Goal: Information Seeking & Learning: Learn about a topic

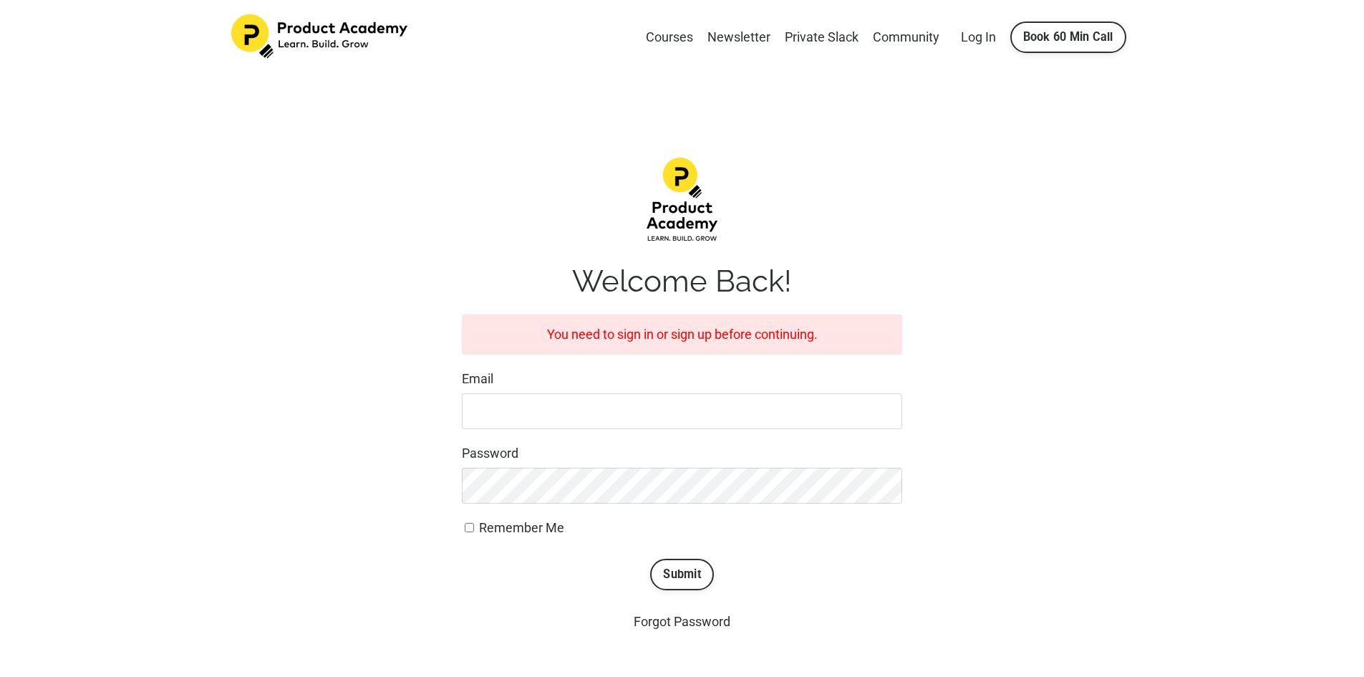
click at [673, 404] on input "Email" at bounding box center [682, 411] width 440 height 36
type input "jonomparker@gmail.com"
click at [471, 534] on label "Remember Me" at bounding box center [682, 528] width 440 height 21
click at [471, 532] on input "Remember Me" at bounding box center [469, 527] width 9 height 9
checkbox input "true"
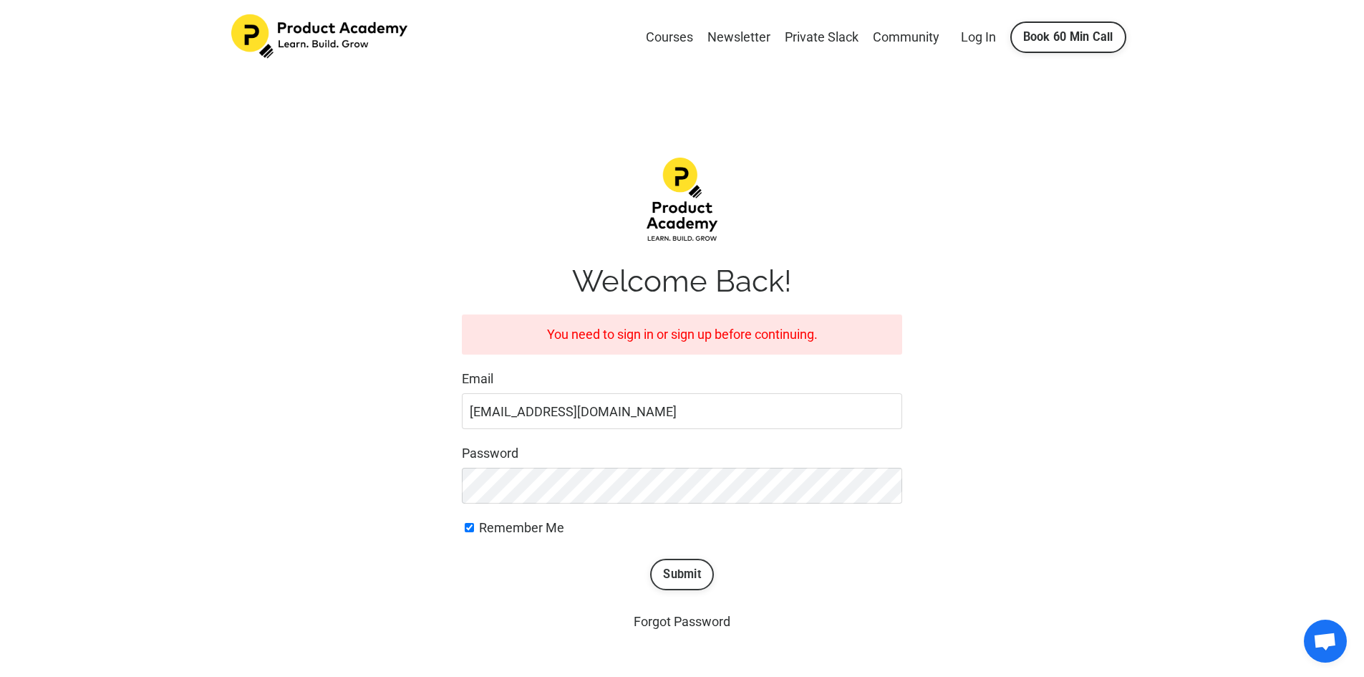
click at [705, 579] on button "Submit" at bounding box center [682, 575] width 64 height 32
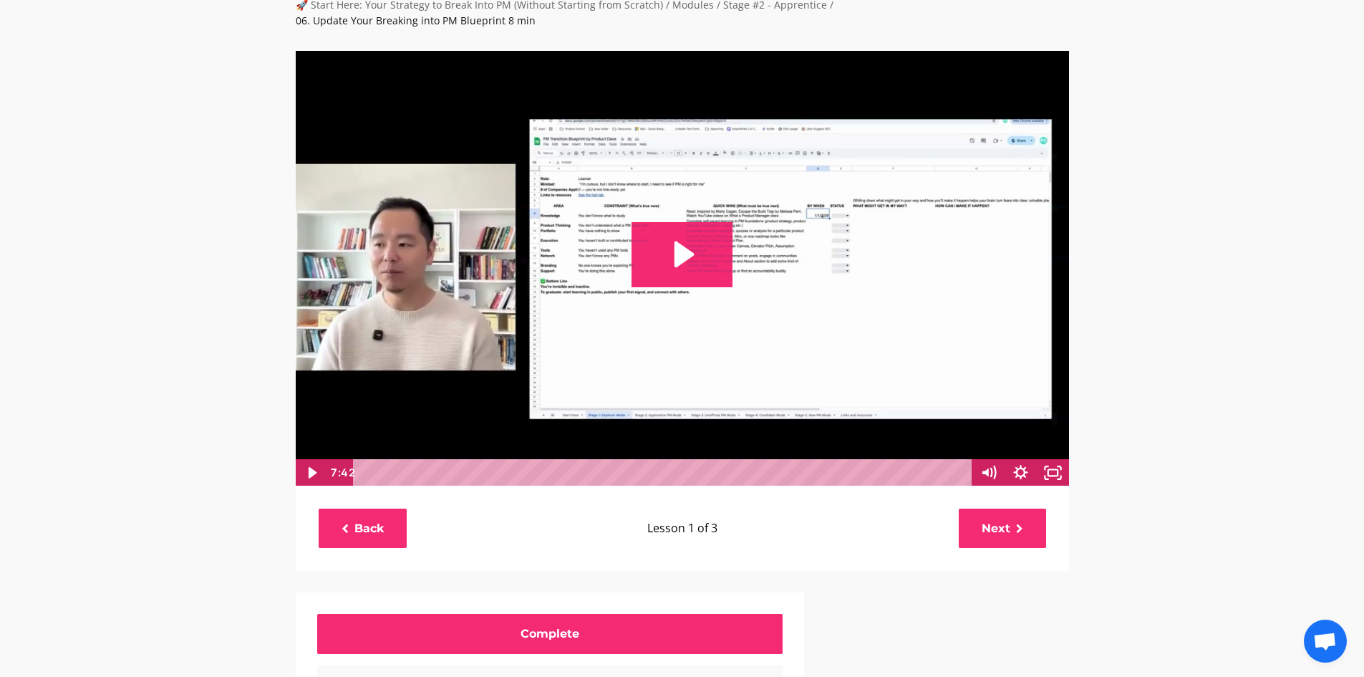
scroll to position [72, 0]
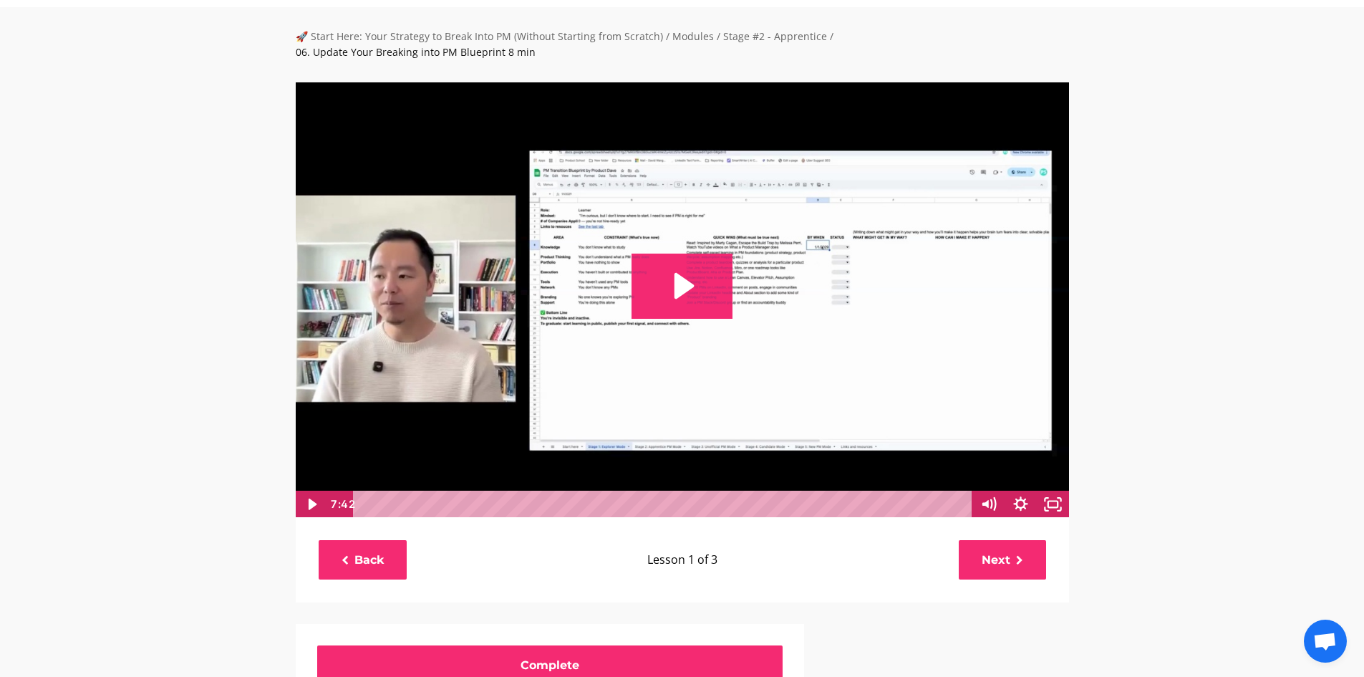
click at [779, 304] on img at bounding box center [682, 300] width 775 height 437
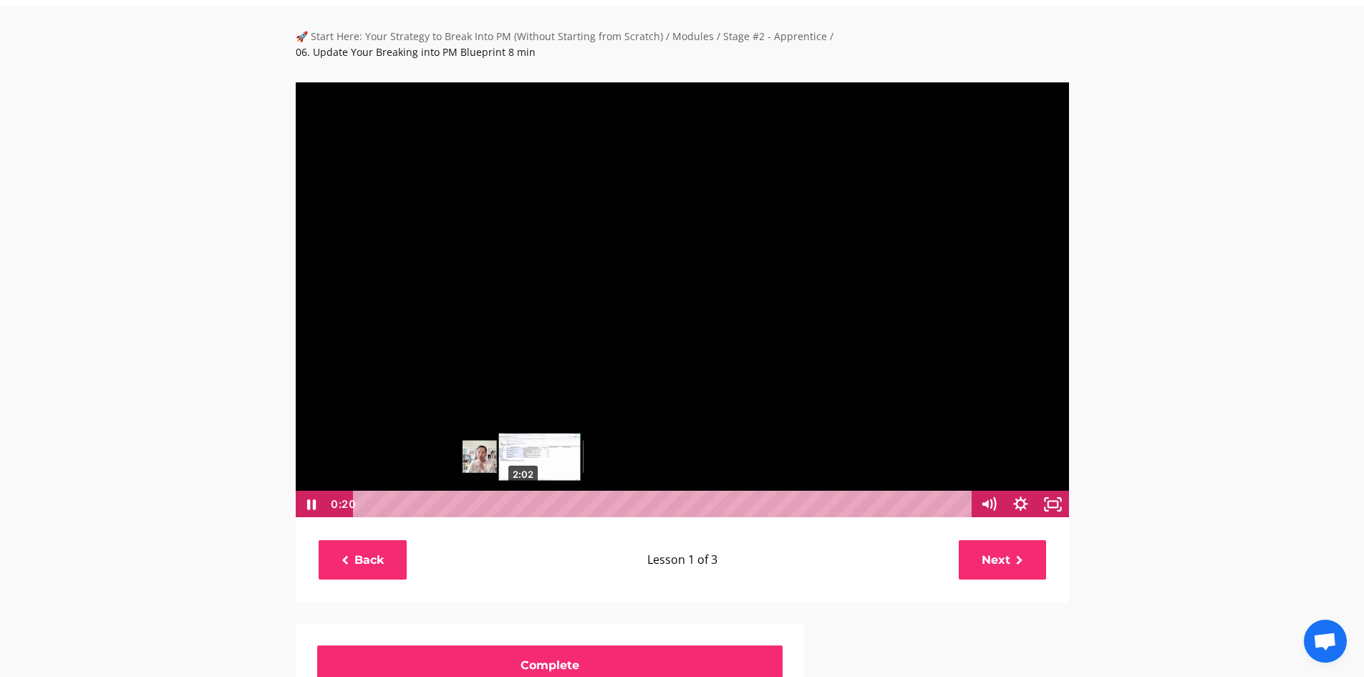
click at [524, 491] on div "2:02" at bounding box center [665, 504] width 600 height 27
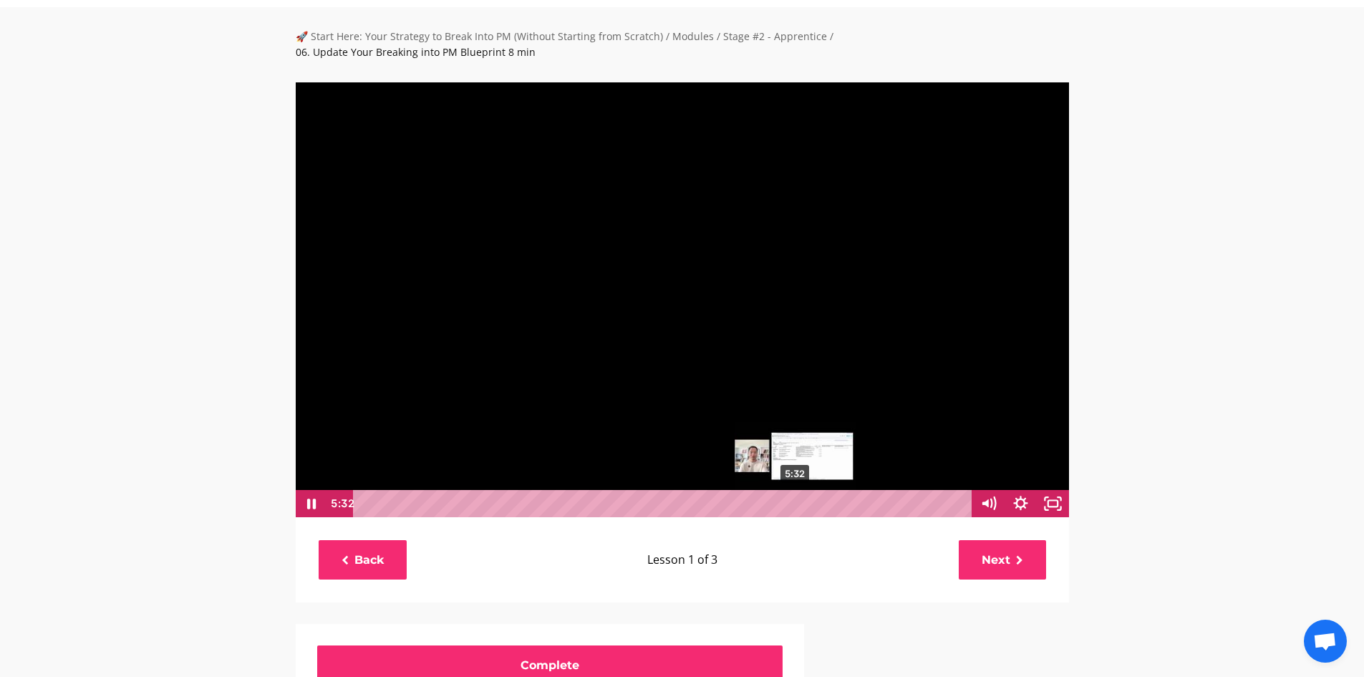
click at [796, 490] on div "5:32" at bounding box center [665, 503] width 600 height 27
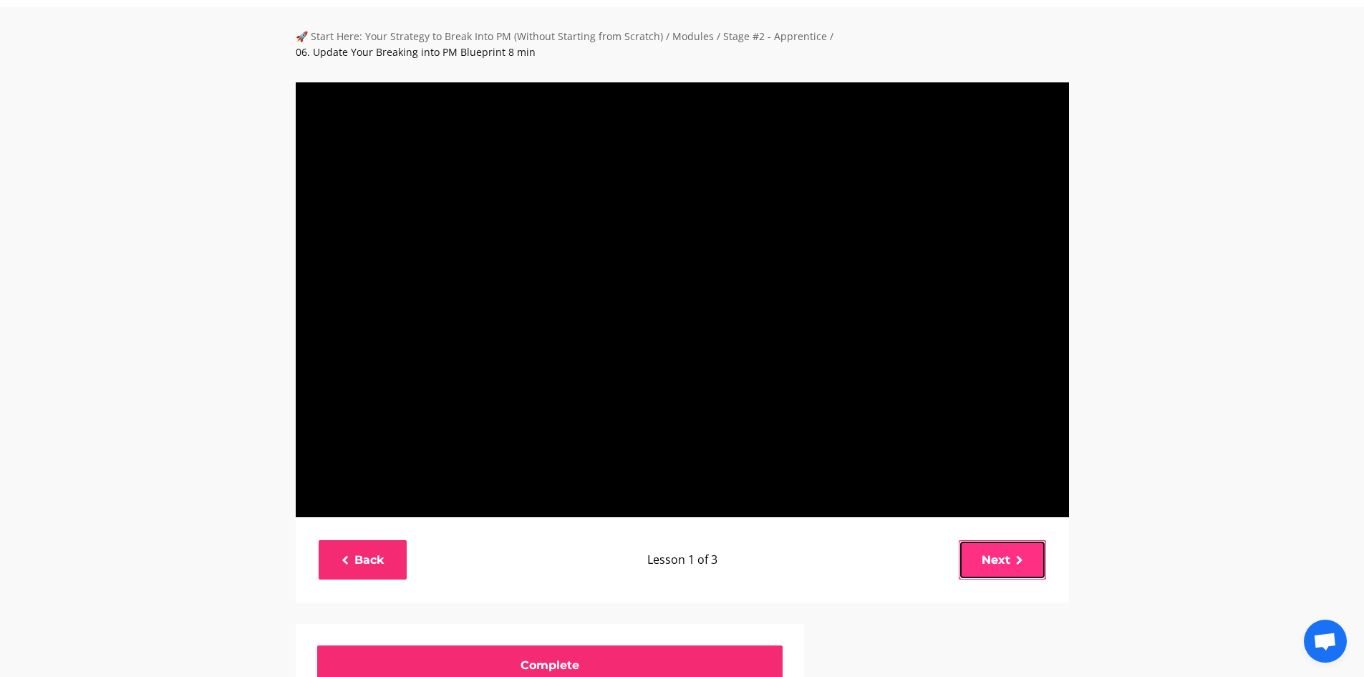
click at [990, 544] on link "Next" at bounding box center [1002, 559] width 87 height 39
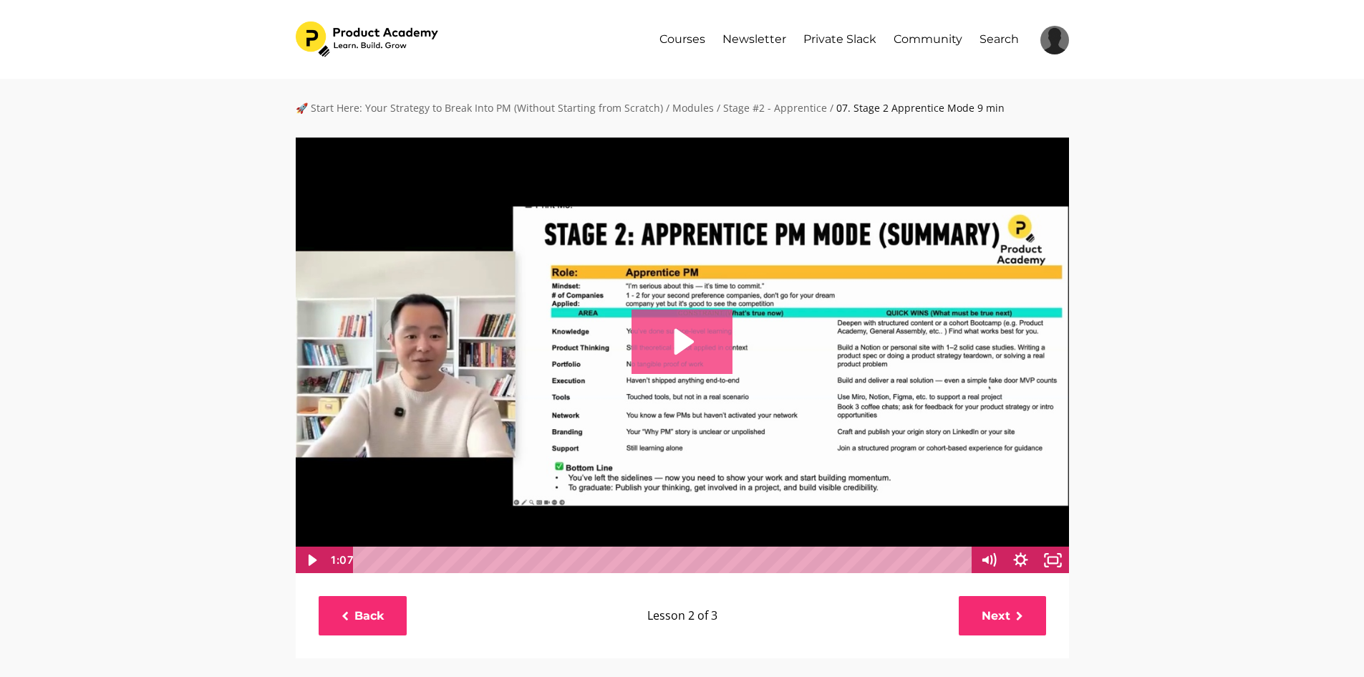
click at [726, 360] on icon "Play Video: file-uploads/sites/127338/video/28a024-f20c-337e-f070-255dce5152b_0…" at bounding box center [682, 341] width 101 height 64
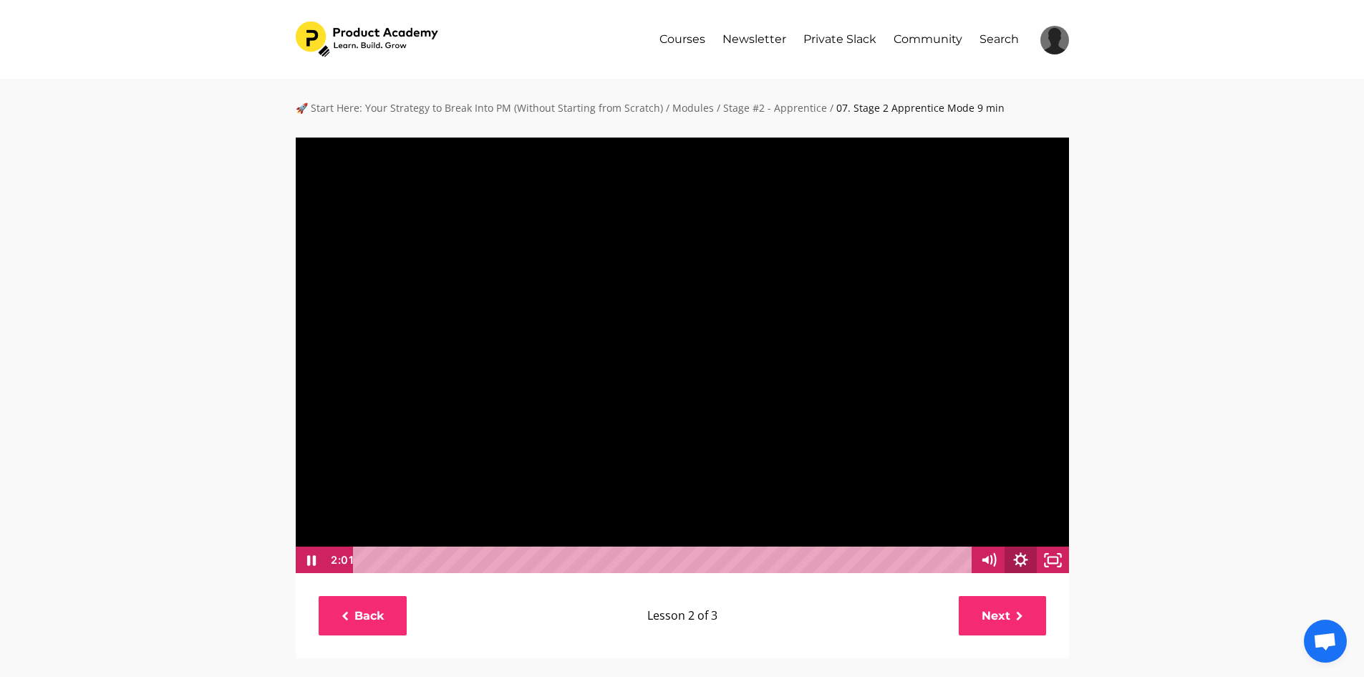
click at [1025, 565] on icon "Show settings menu" at bounding box center [1021, 559] width 32 height 27
click at [1022, 508] on span "1x" at bounding box center [1041, 504] width 40 height 27
click at [1011, 450] on label "1.5x" at bounding box center [1021, 451] width 97 height 28
click at [973, 438] on input "1.5x" at bounding box center [973, 437] width 1 height 1
radio input "true"
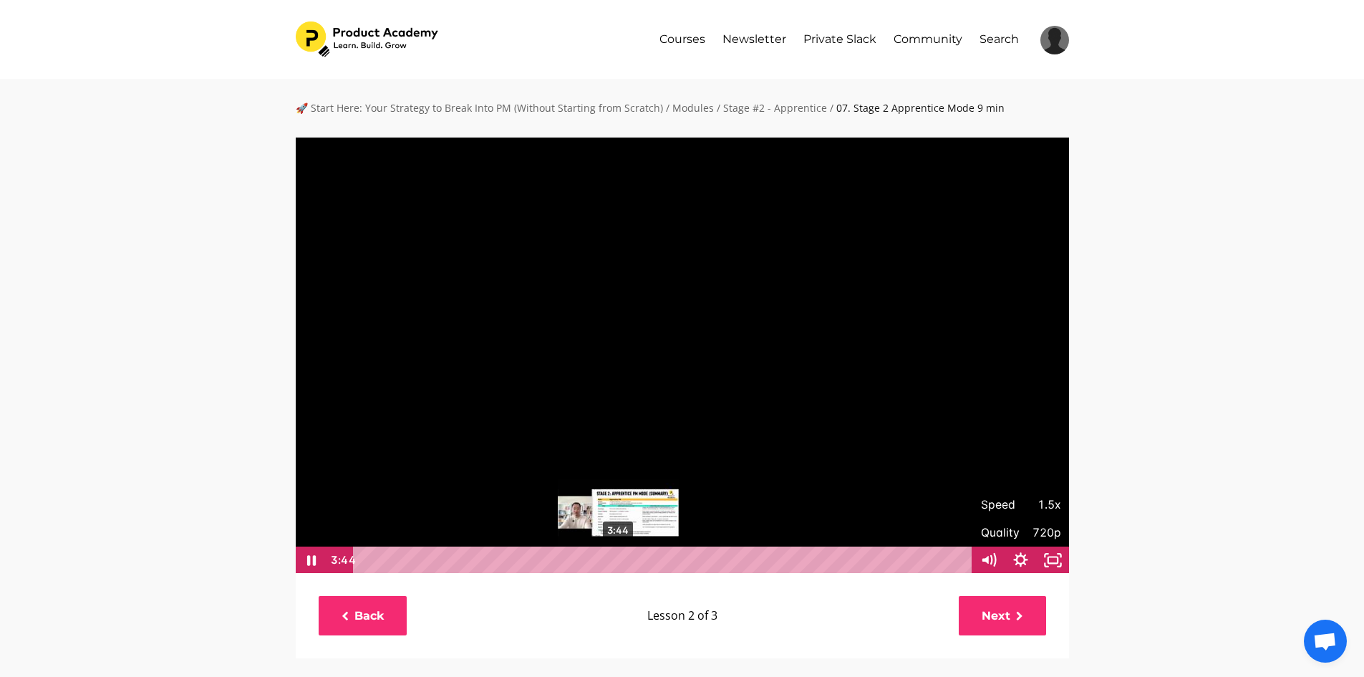
scroll to position [1, 0]
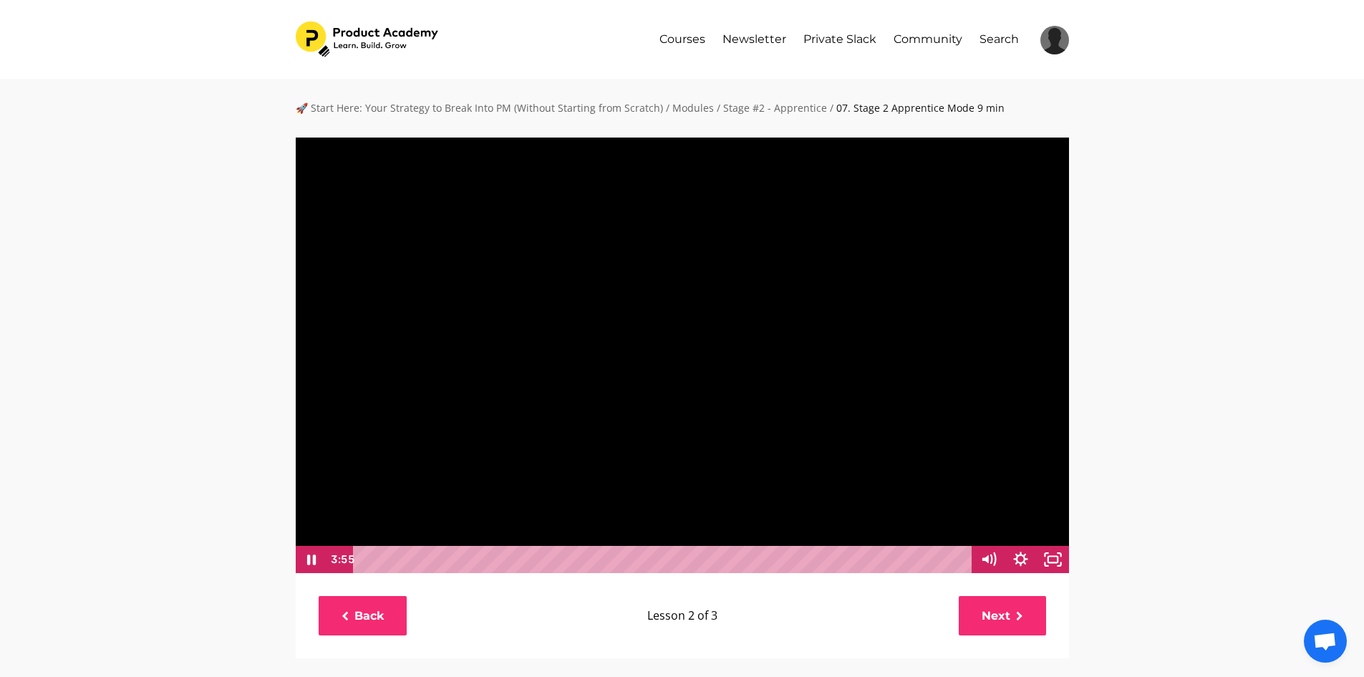
click at [881, 444] on div at bounding box center [682, 354] width 775 height 437
click at [828, 486] on div at bounding box center [682, 354] width 775 height 437
click at [748, 555] on div "5:39" at bounding box center [665, 559] width 600 height 27
click at [809, 415] on div at bounding box center [682, 354] width 775 height 437
click at [873, 447] on div at bounding box center [682, 354] width 775 height 437
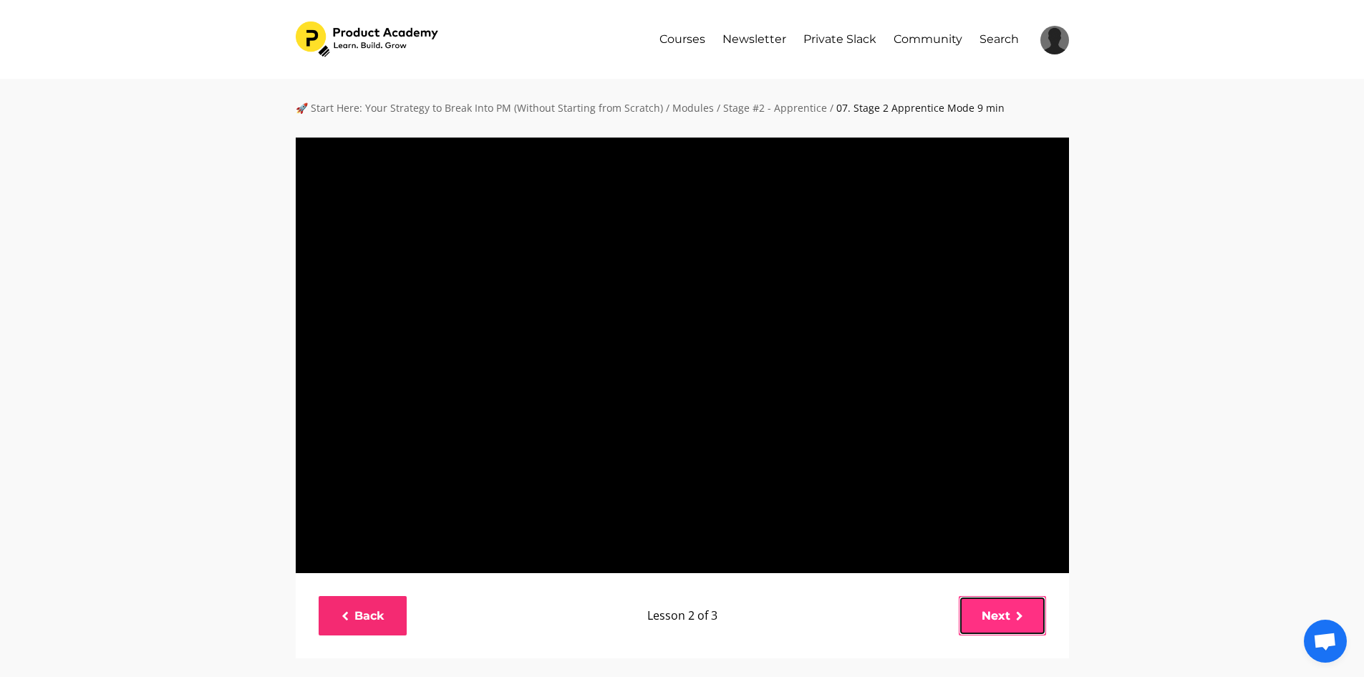
click at [988, 619] on link "Next" at bounding box center [1002, 615] width 87 height 39
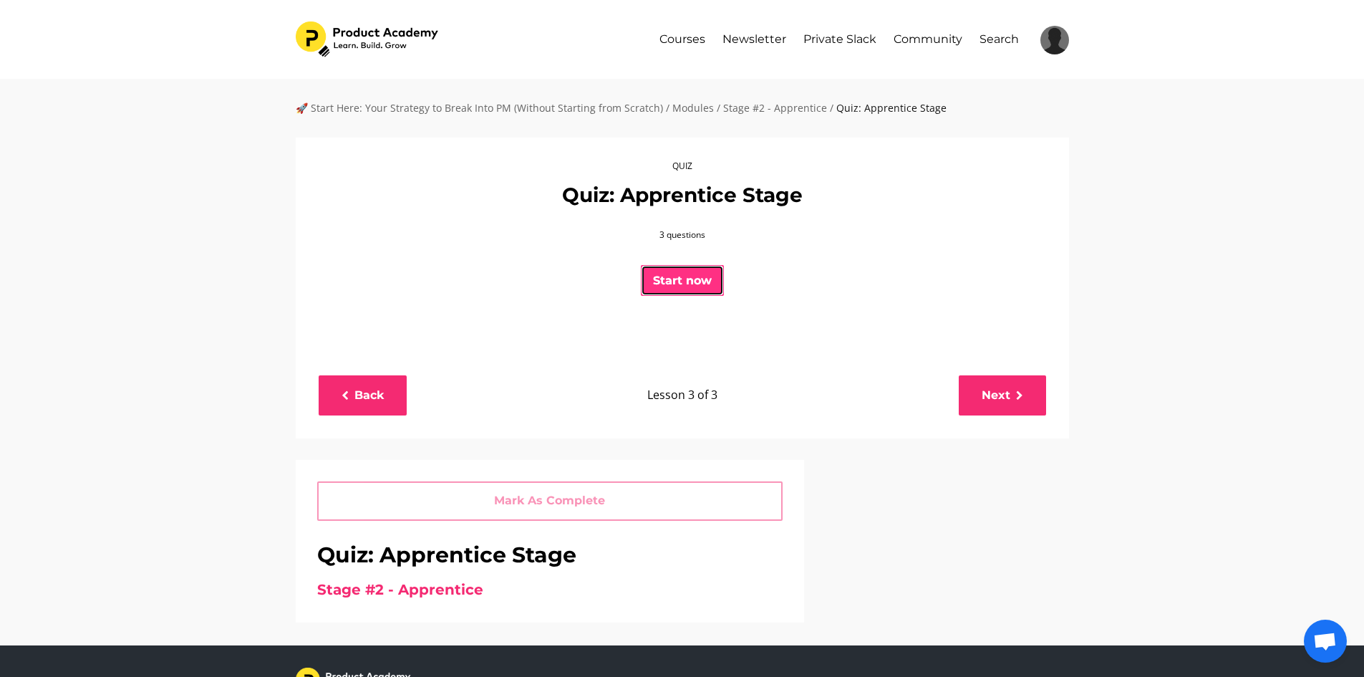
click at [685, 289] on button "Start now" at bounding box center [682, 281] width 83 height 32
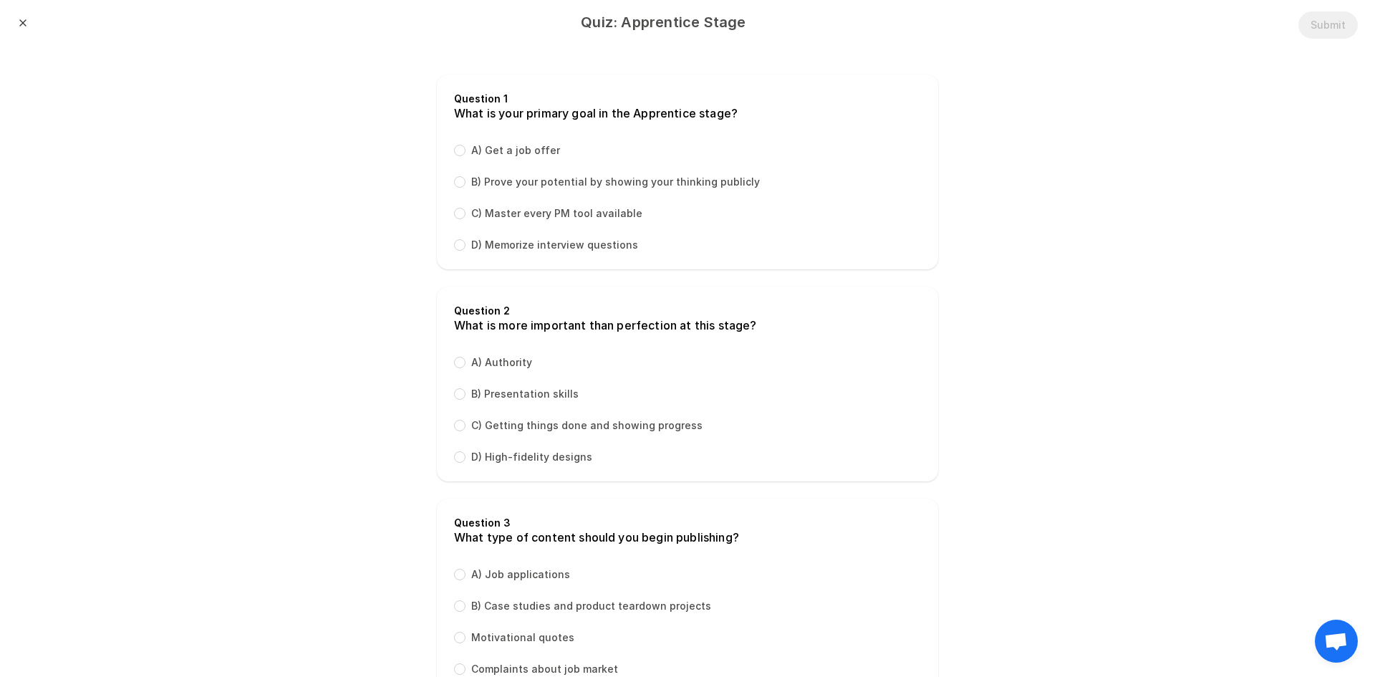
click at [534, 183] on label "B) Prove your potential by showing your thinking publicly" at bounding box center [615, 182] width 289 height 14
click at [466, 183] on input "B) Prove your potential by showing your thinking publicly" at bounding box center [459, 181] width 11 height 11
radio input "true"
click at [548, 428] on label "C) Getting things done and showing progress" at bounding box center [586, 425] width 231 height 14
click at [466, 428] on input "C) Getting things done and showing progress" at bounding box center [459, 425] width 11 height 11
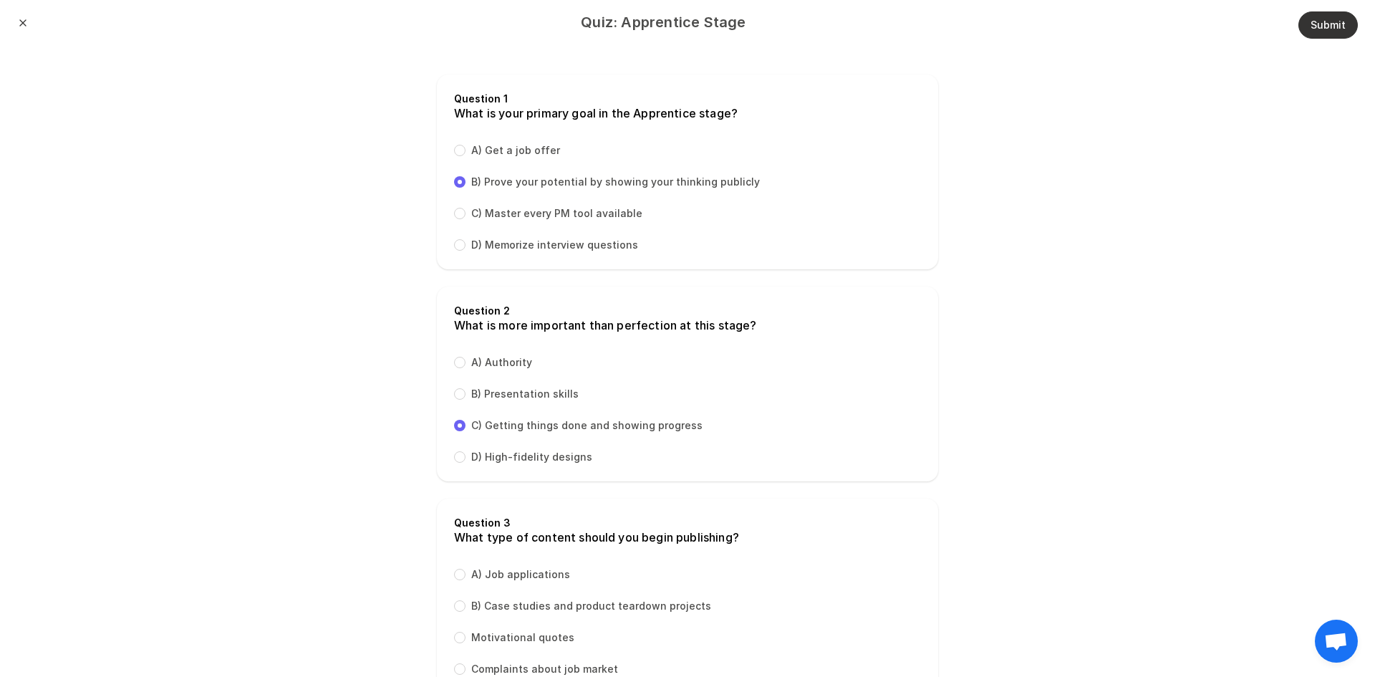
radio input "true"
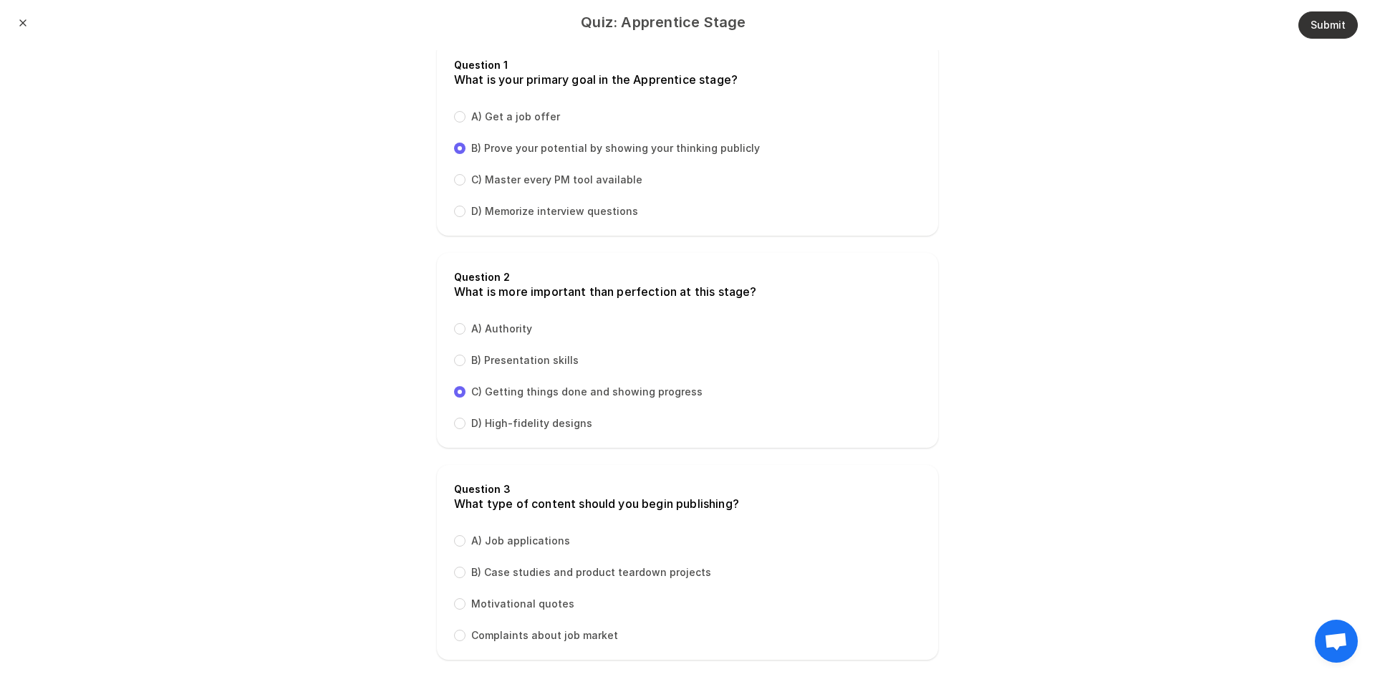
scroll to position [51, 0]
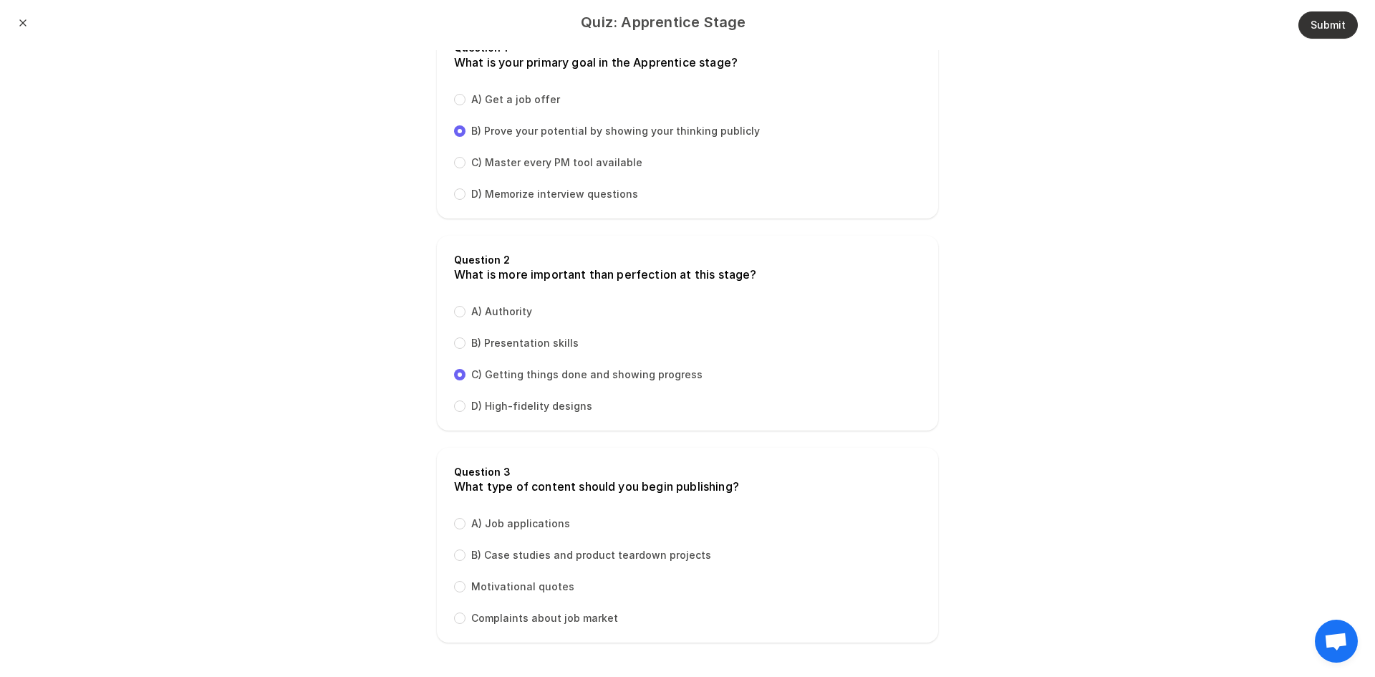
click at [521, 556] on label "B) Case studies and product teardown projects" at bounding box center [591, 555] width 240 height 14
click at [466, 556] on input "B) Case studies and product teardown projects" at bounding box center [459, 554] width 11 height 11
radio input "true"
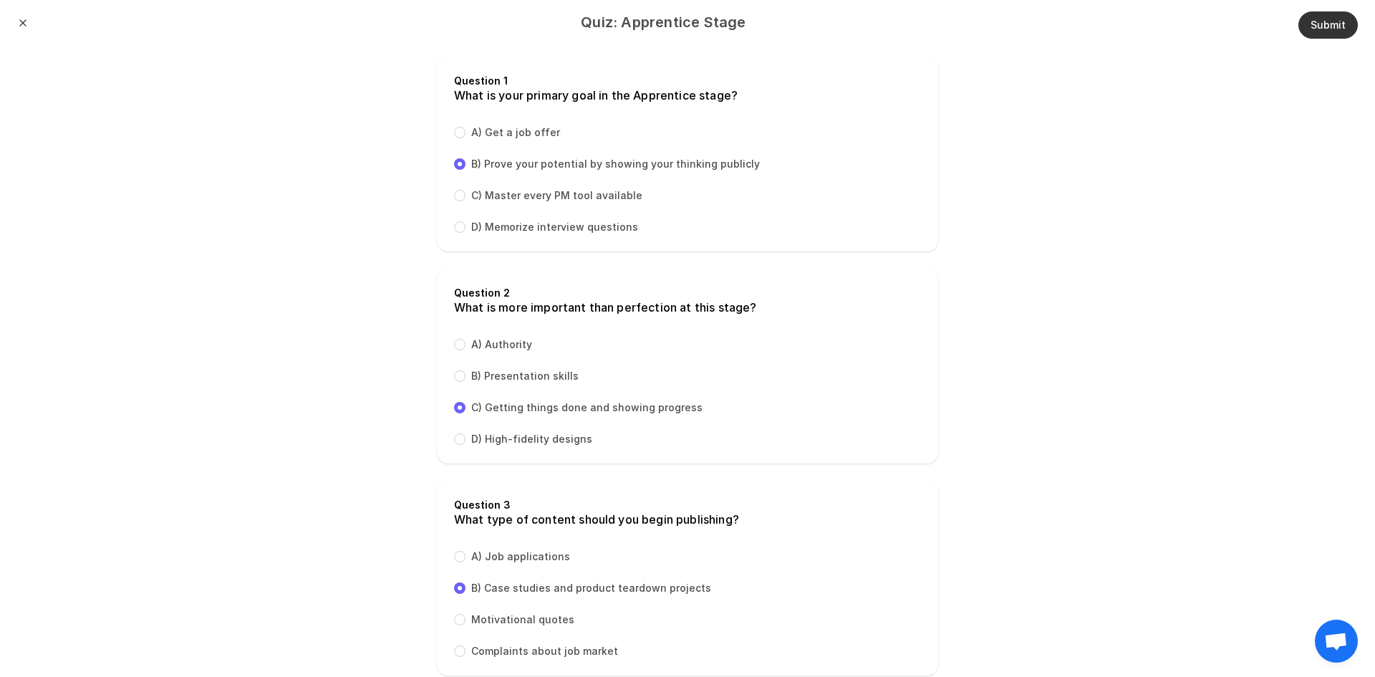
scroll to position [0, 0]
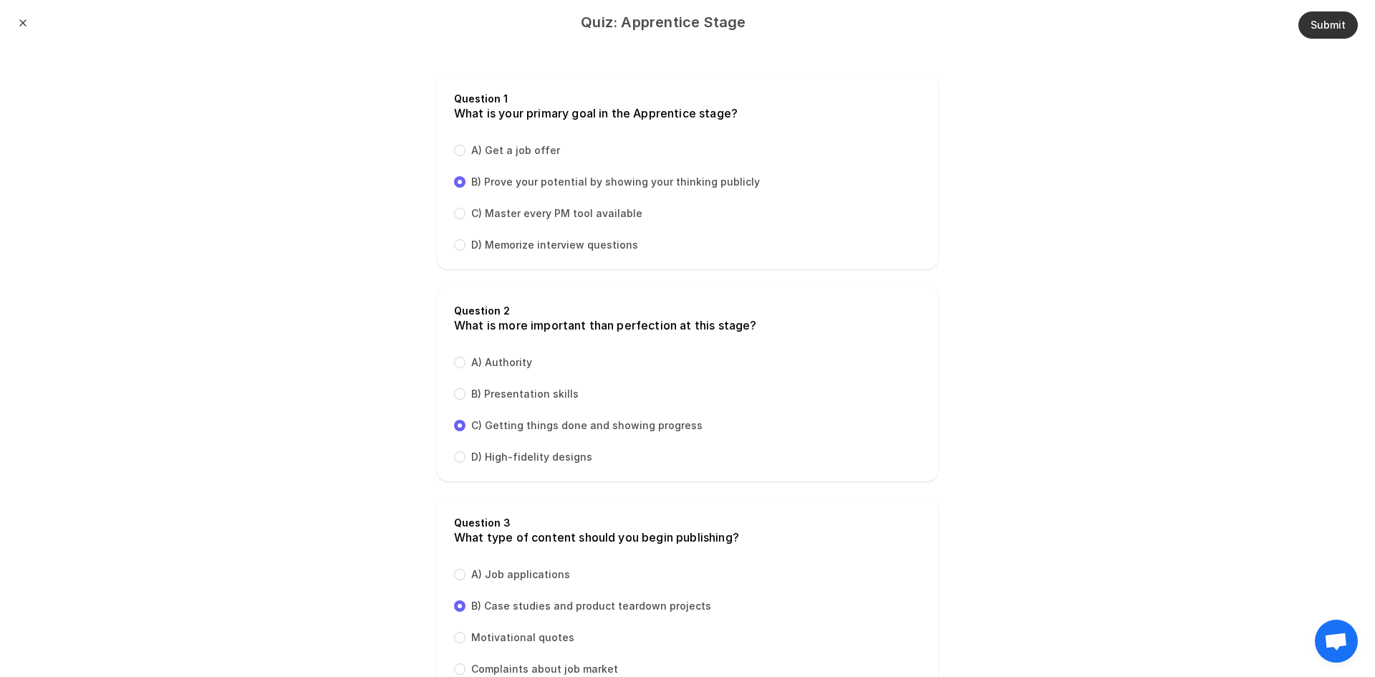
click at [1307, 19] on button "Submit" at bounding box center [1328, 24] width 59 height 27
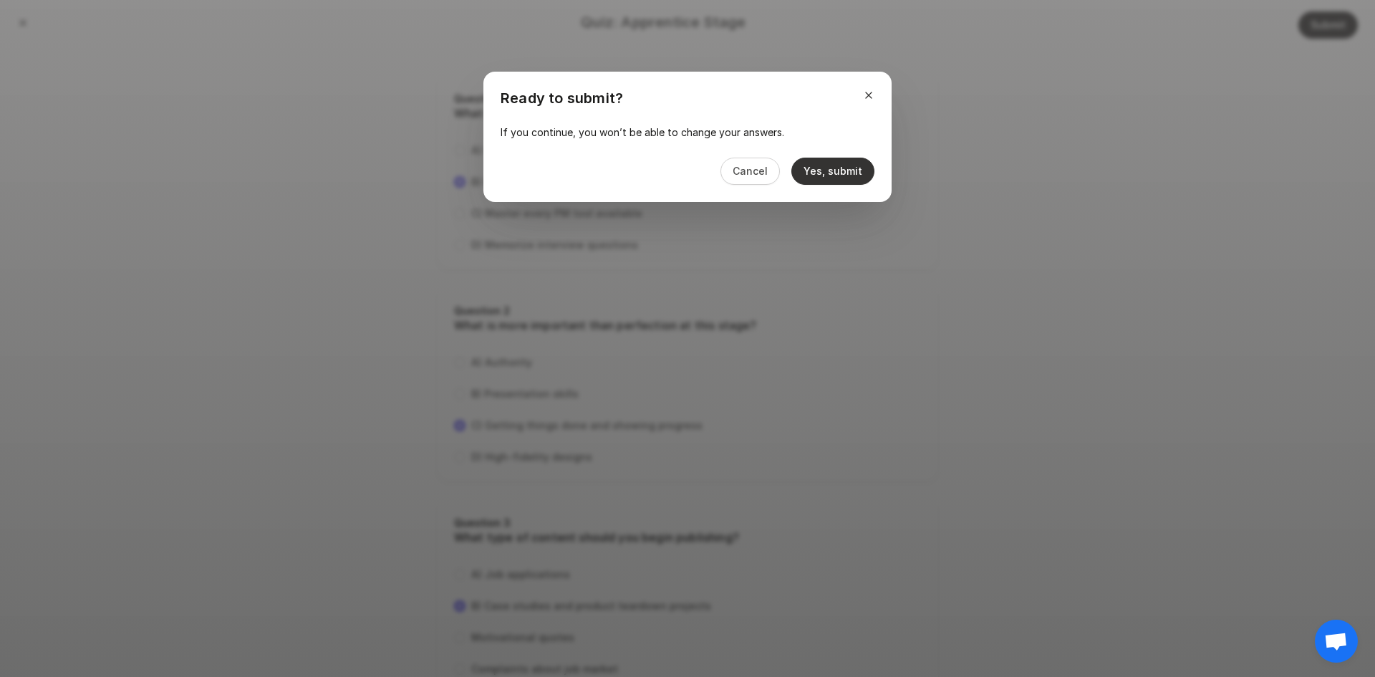
click at [831, 172] on button "Yes, submit" at bounding box center [832, 171] width 83 height 27
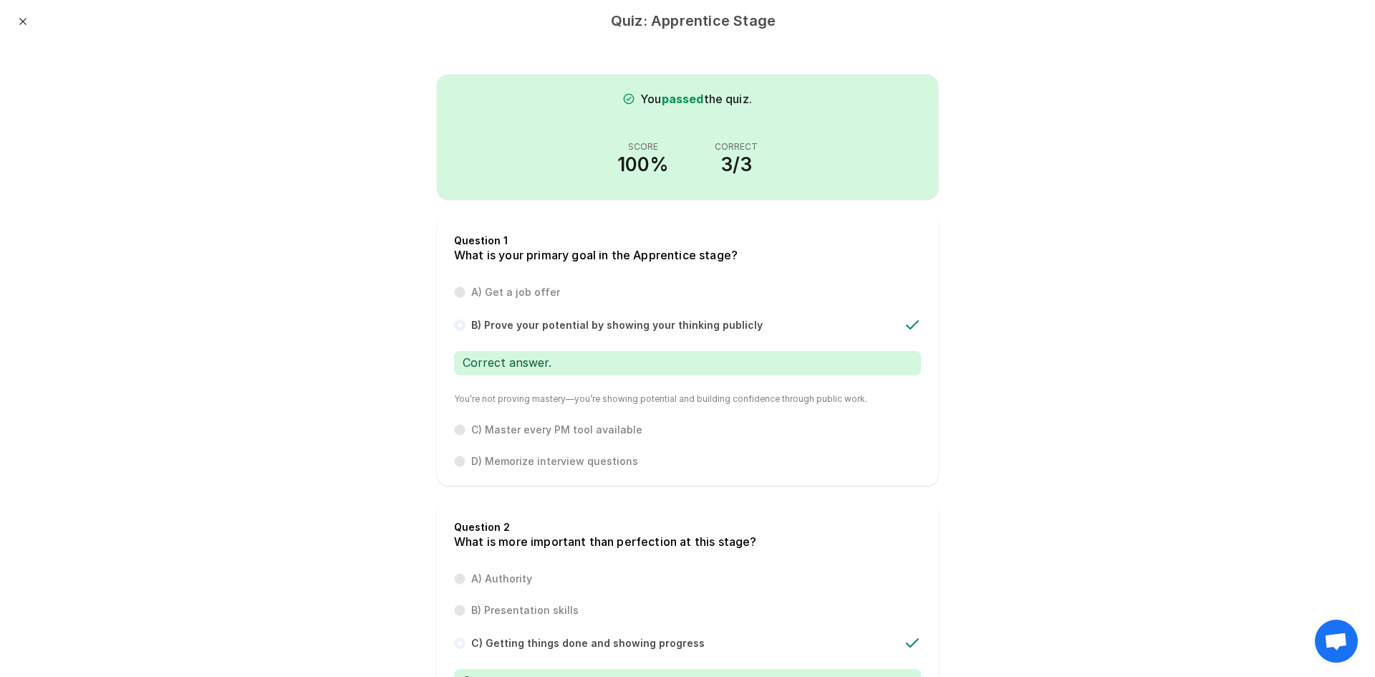
click at [24, 28] on div "Close" at bounding box center [22, 24] width 11 height 16
click at [24, 20] on button "Close" at bounding box center [22, 21] width 11 height 11
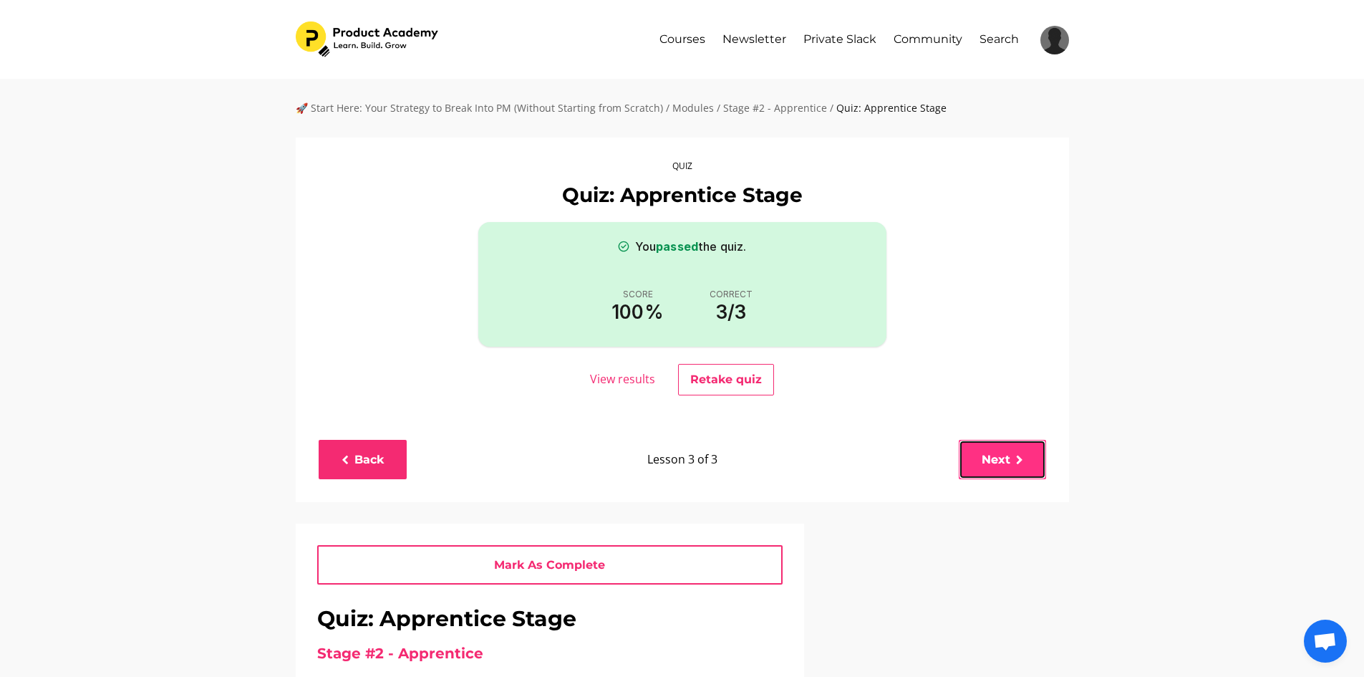
click at [1003, 463] on link "Next" at bounding box center [1002, 459] width 87 height 39
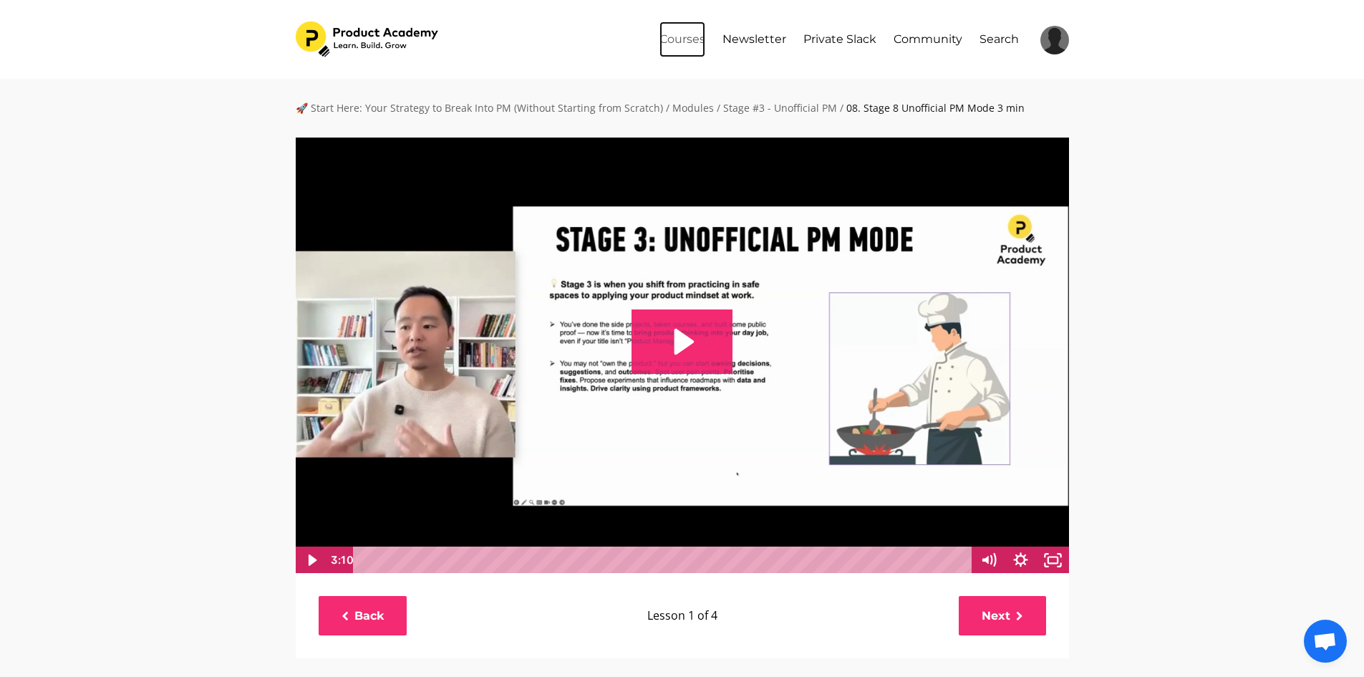
click at [683, 39] on link "Courses" at bounding box center [683, 39] width 46 height 36
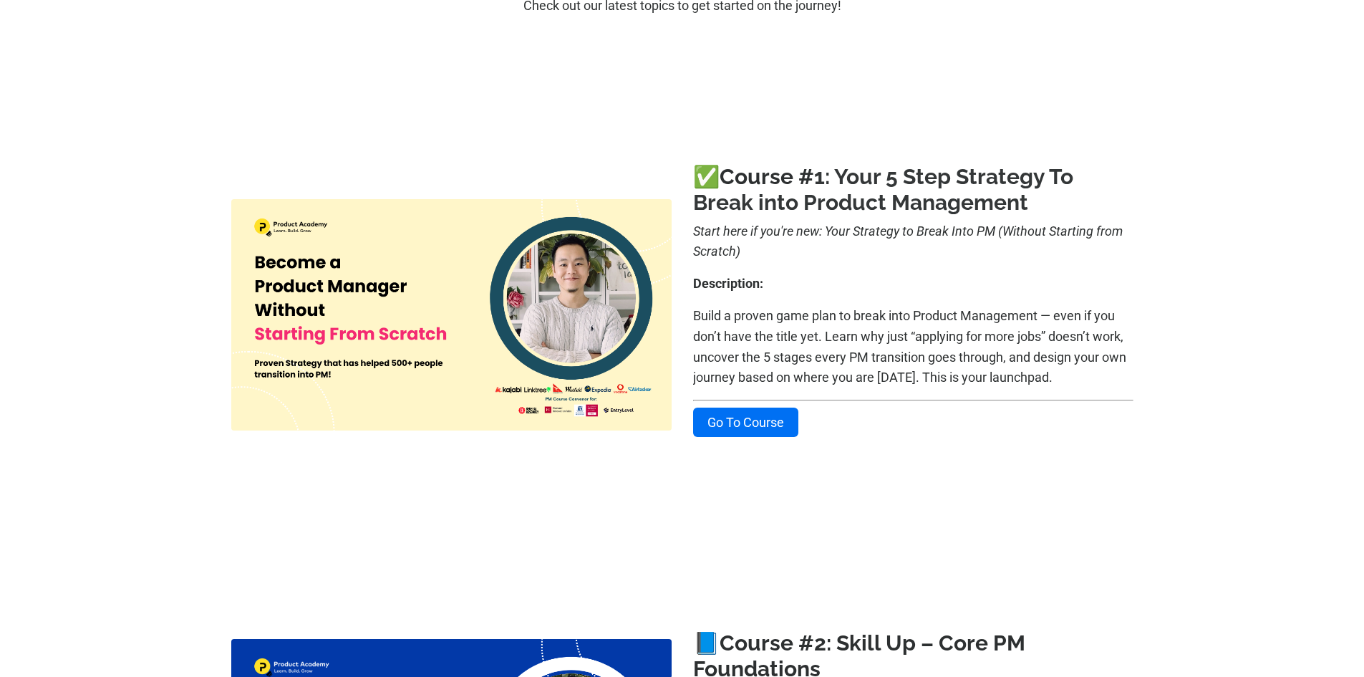
scroll to position [286, 0]
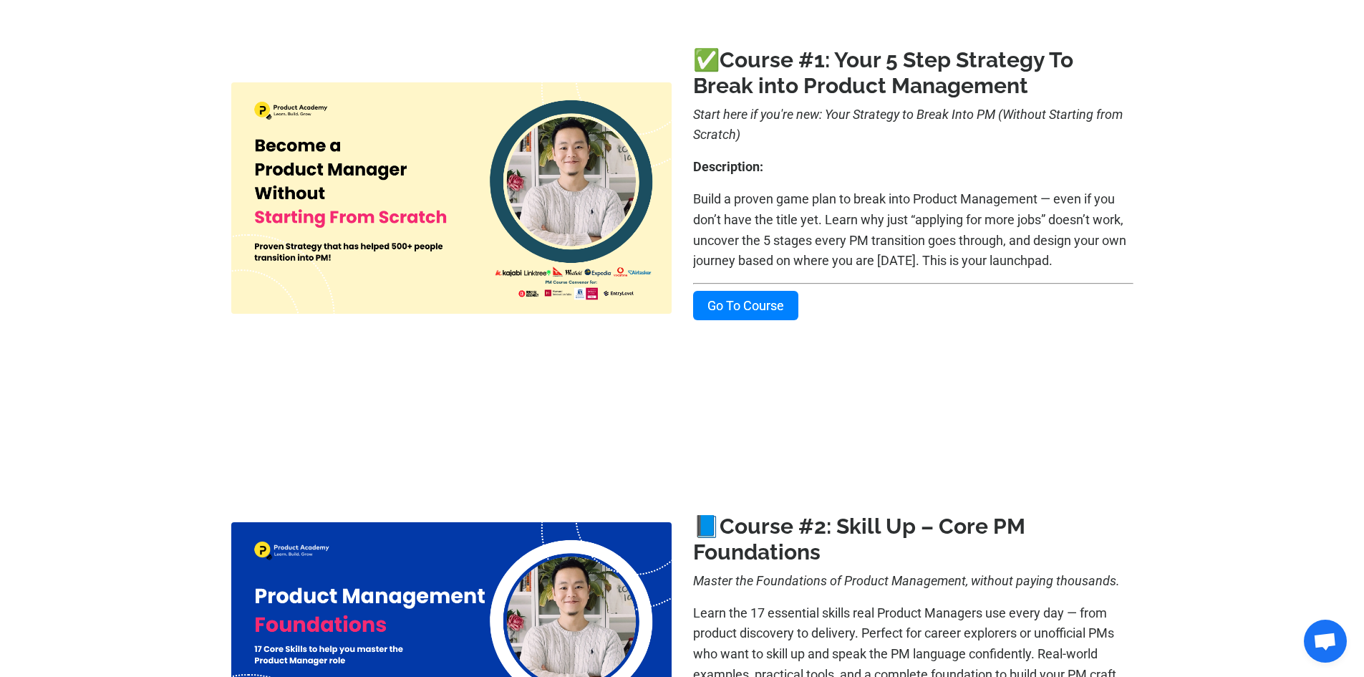
click at [794, 304] on link "Go To Course" at bounding box center [745, 305] width 105 height 29
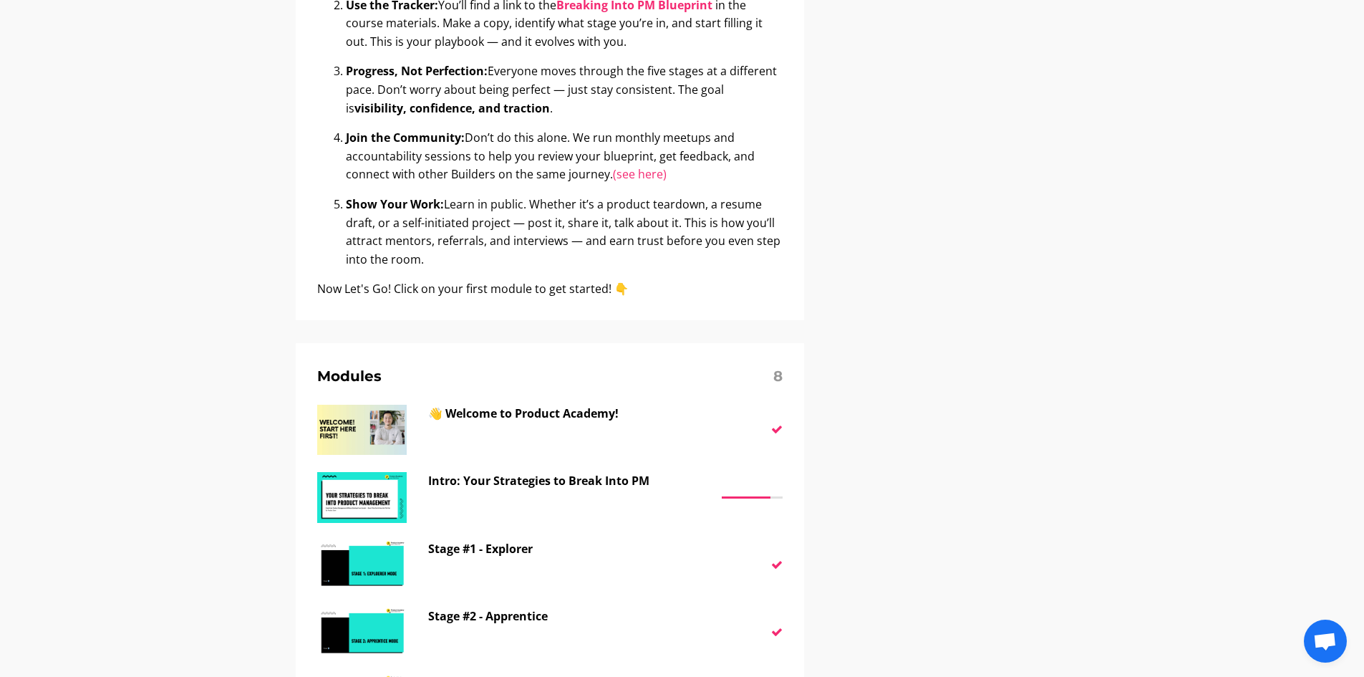
scroll to position [573, 0]
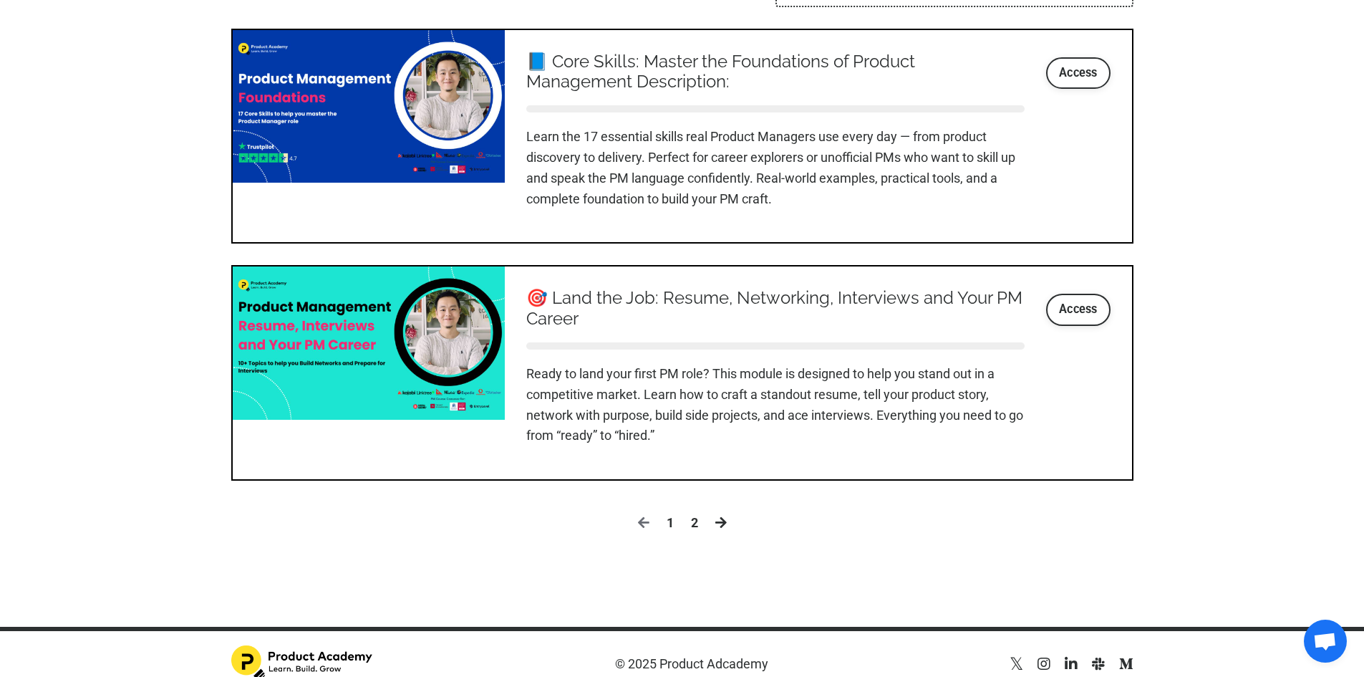
scroll to position [1729, 0]
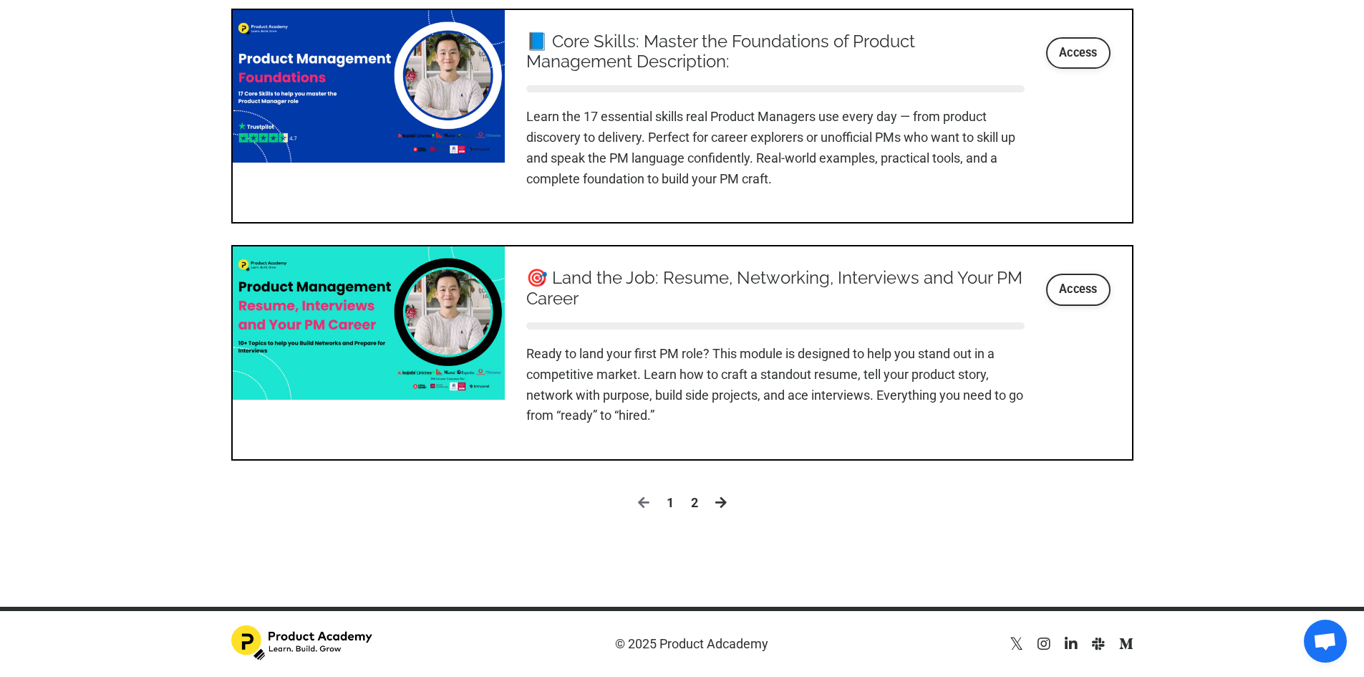
click at [723, 501] on icon at bounding box center [721, 502] width 11 height 13
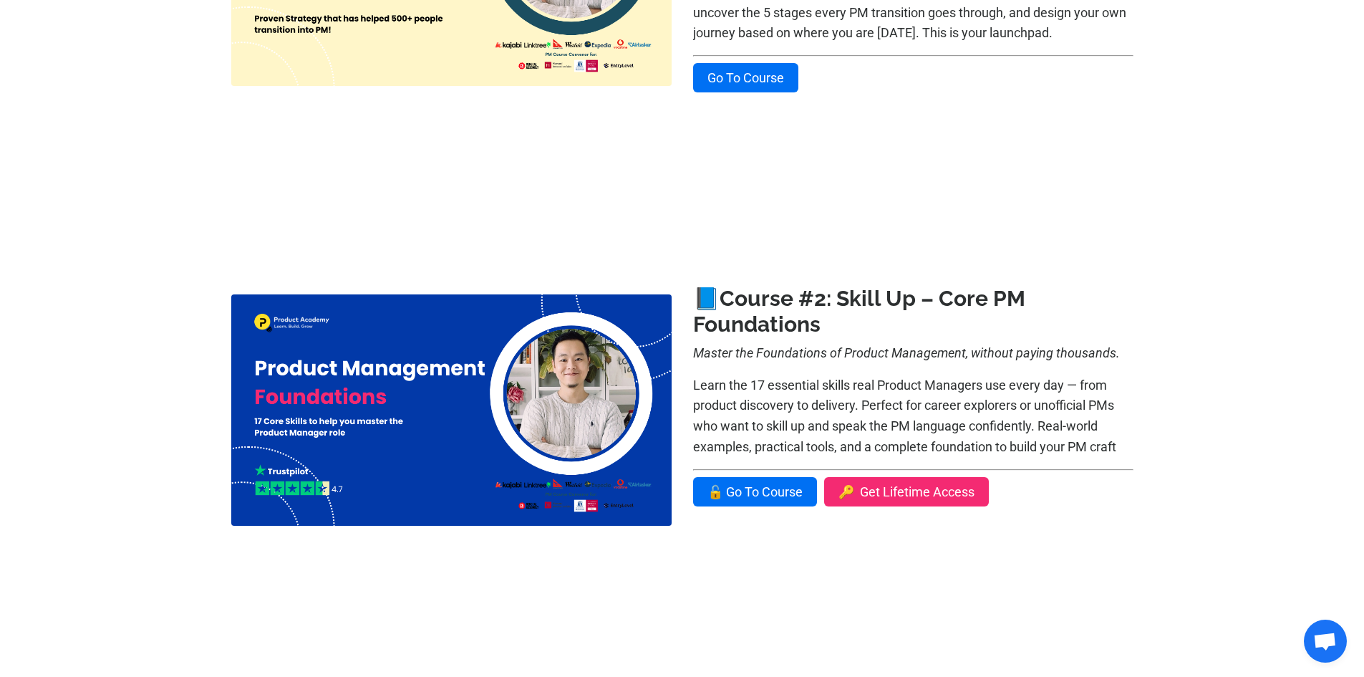
scroll to position [524, 0]
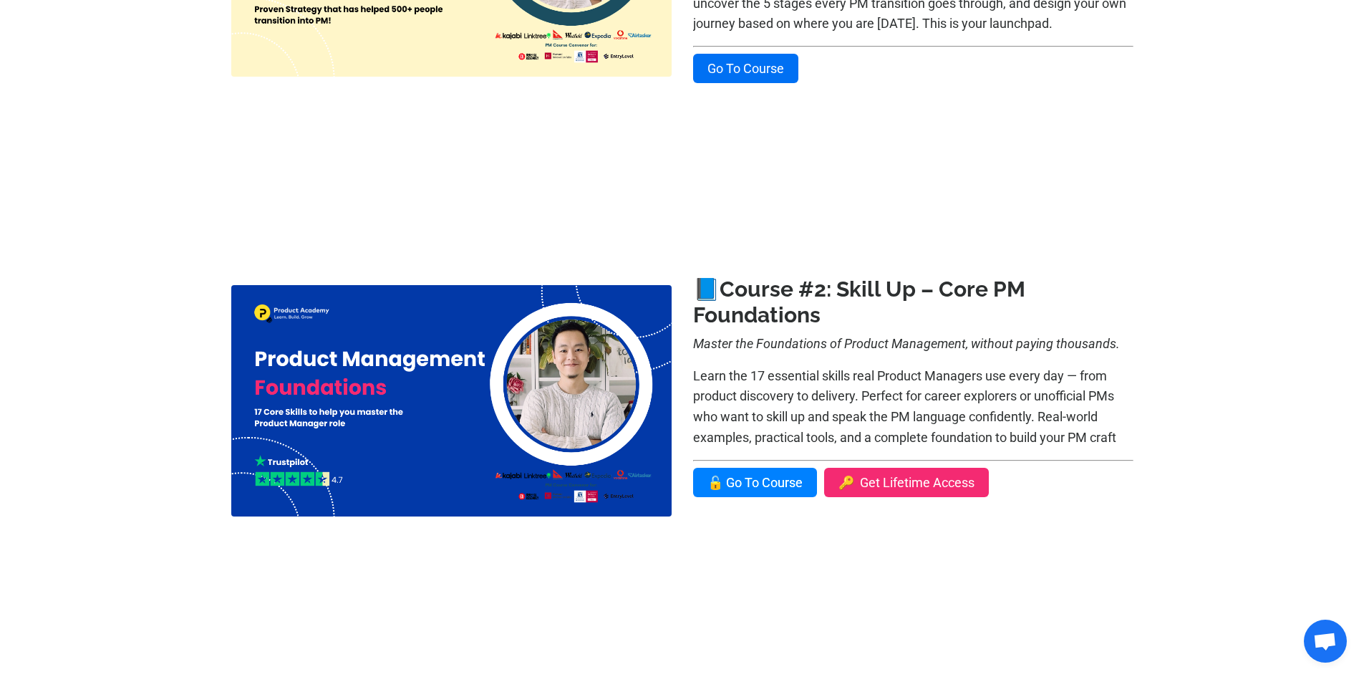
click at [785, 483] on link "🔓 Go To Course" at bounding box center [755, 482] width 124 height 29
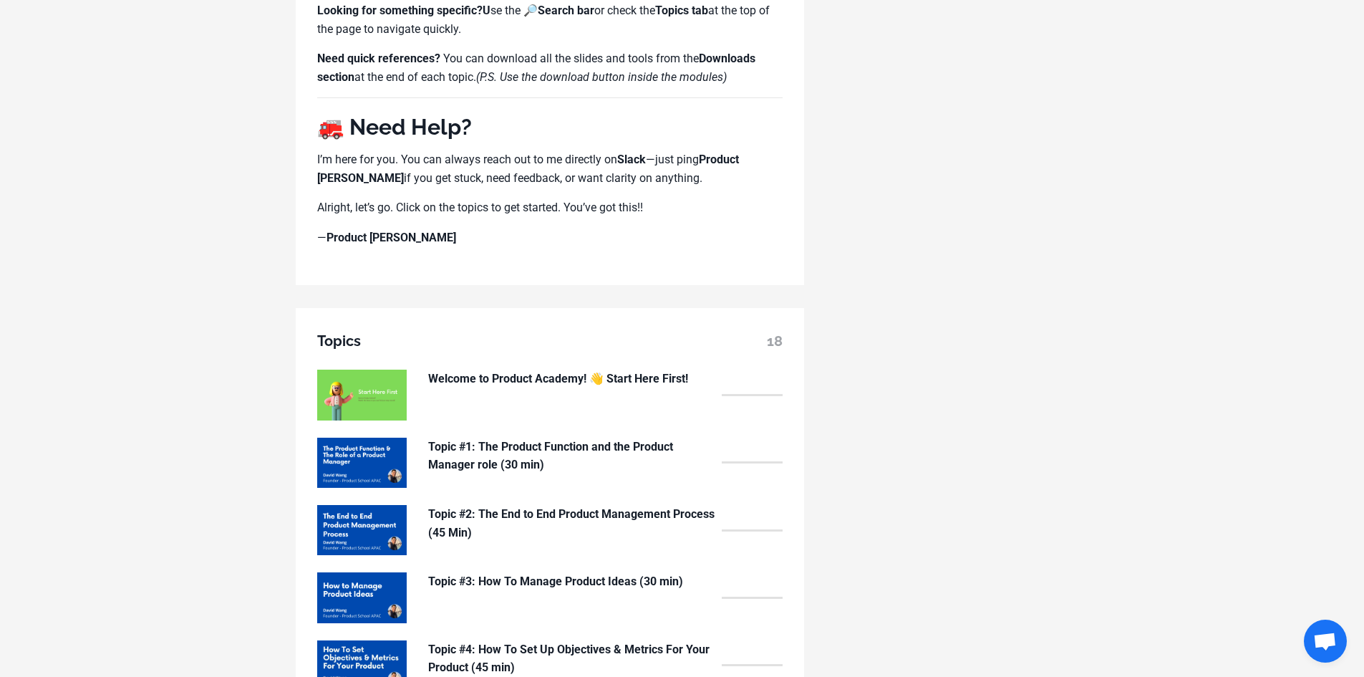
scroll to position [931, 0]
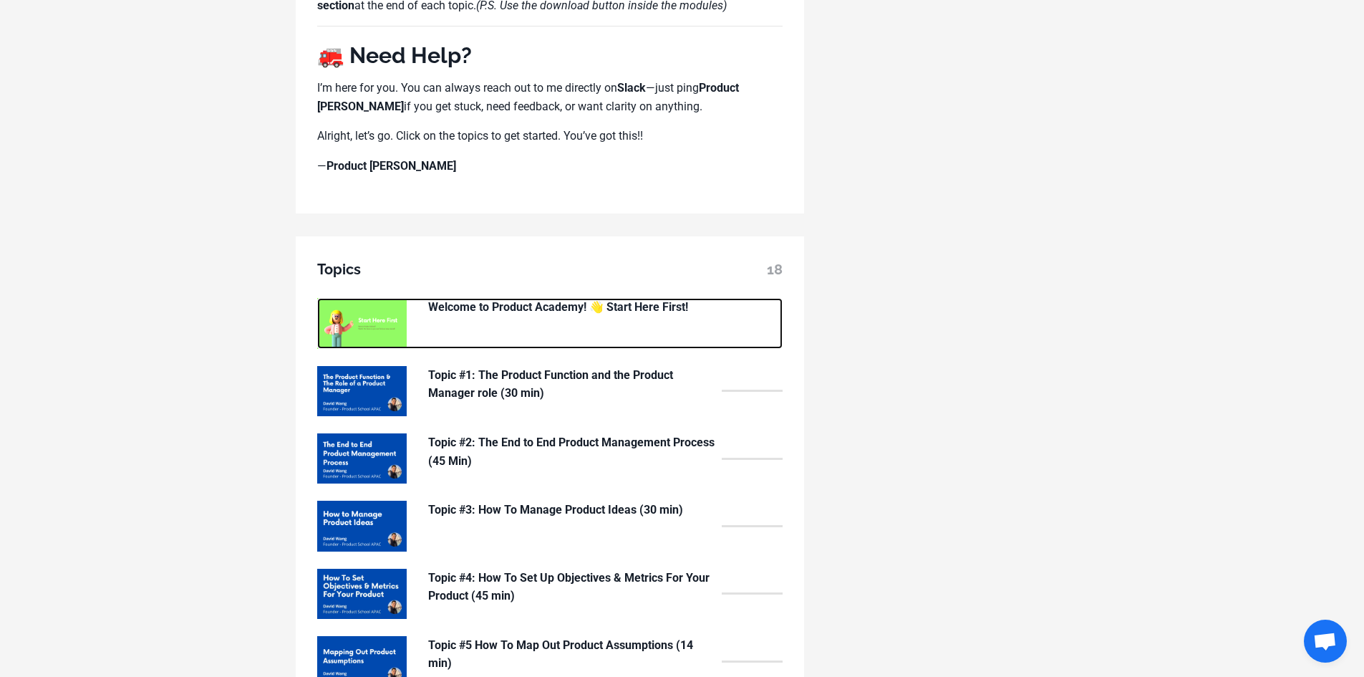
click at [524, 301] on p "Welcome to Product Academy! 👋 Start Here First!" at bounding box center [571, 307] width 286 height 19
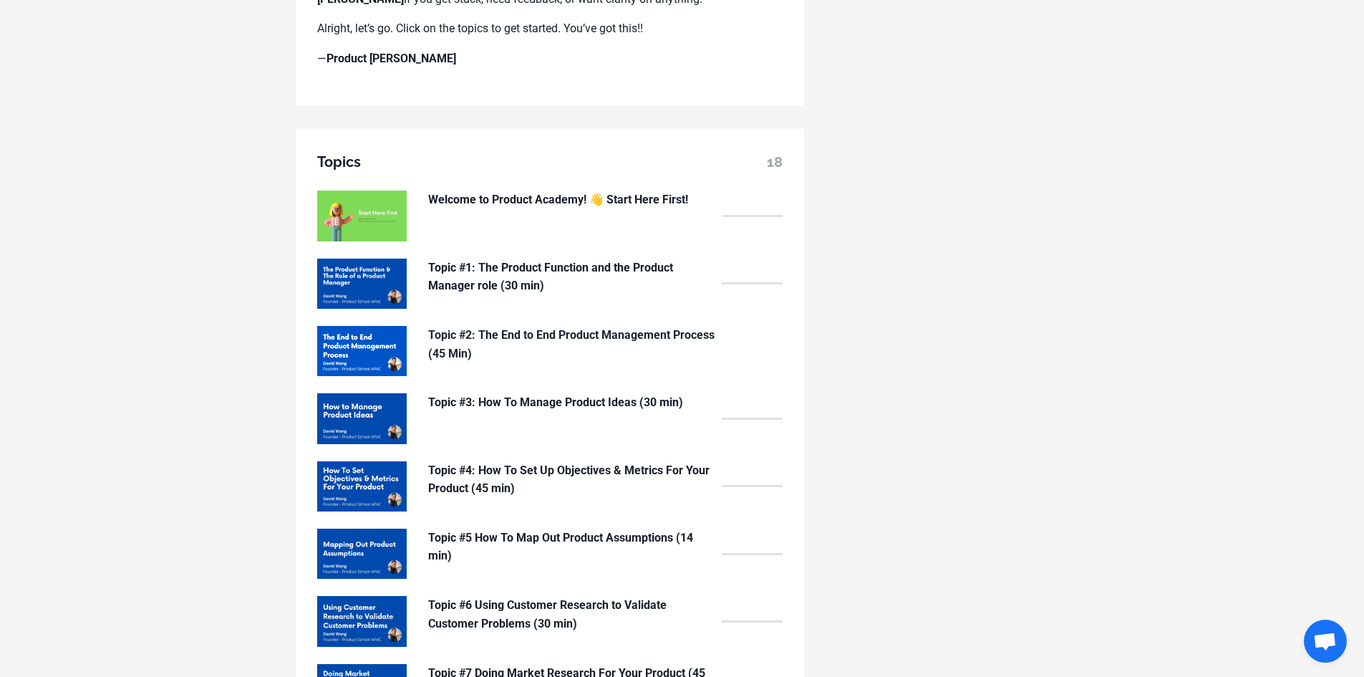
scroll to position [1003, 0]
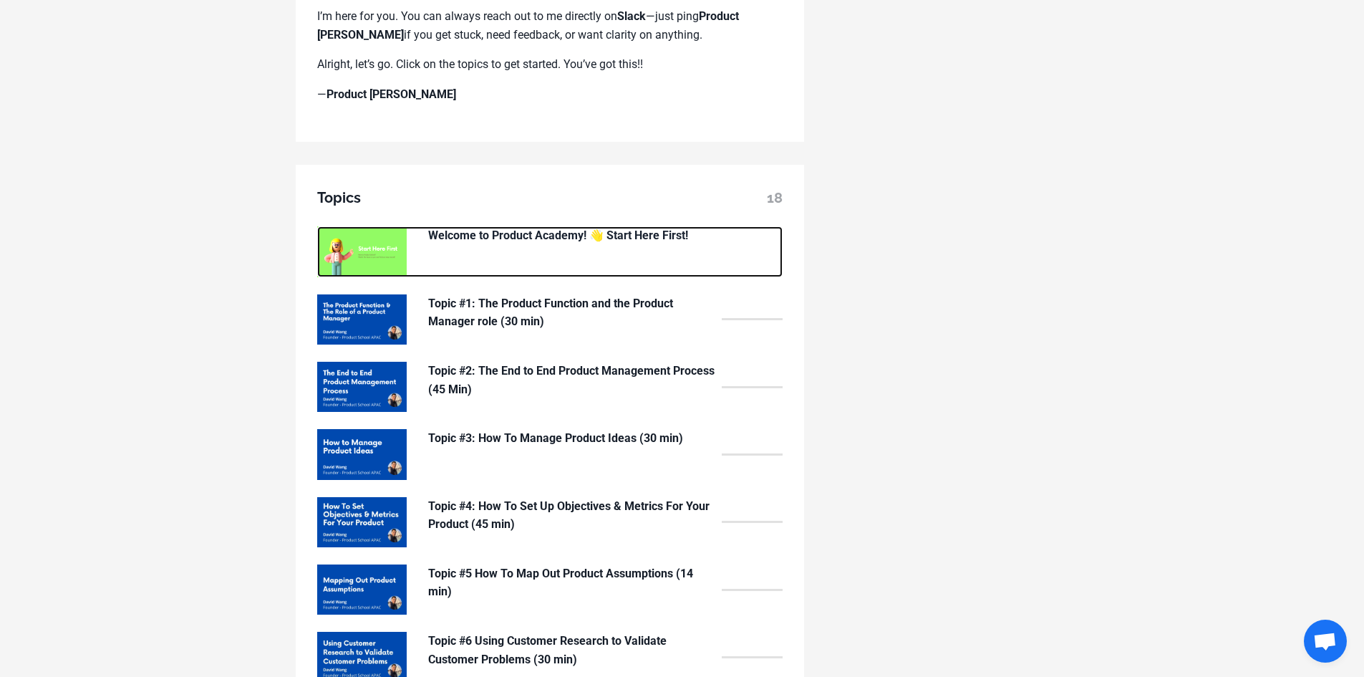
click at [546, 231] on p "Welcome to Product Academy! 👋 Start Here First!" at bounding box center [571, 235] width 286 height 19
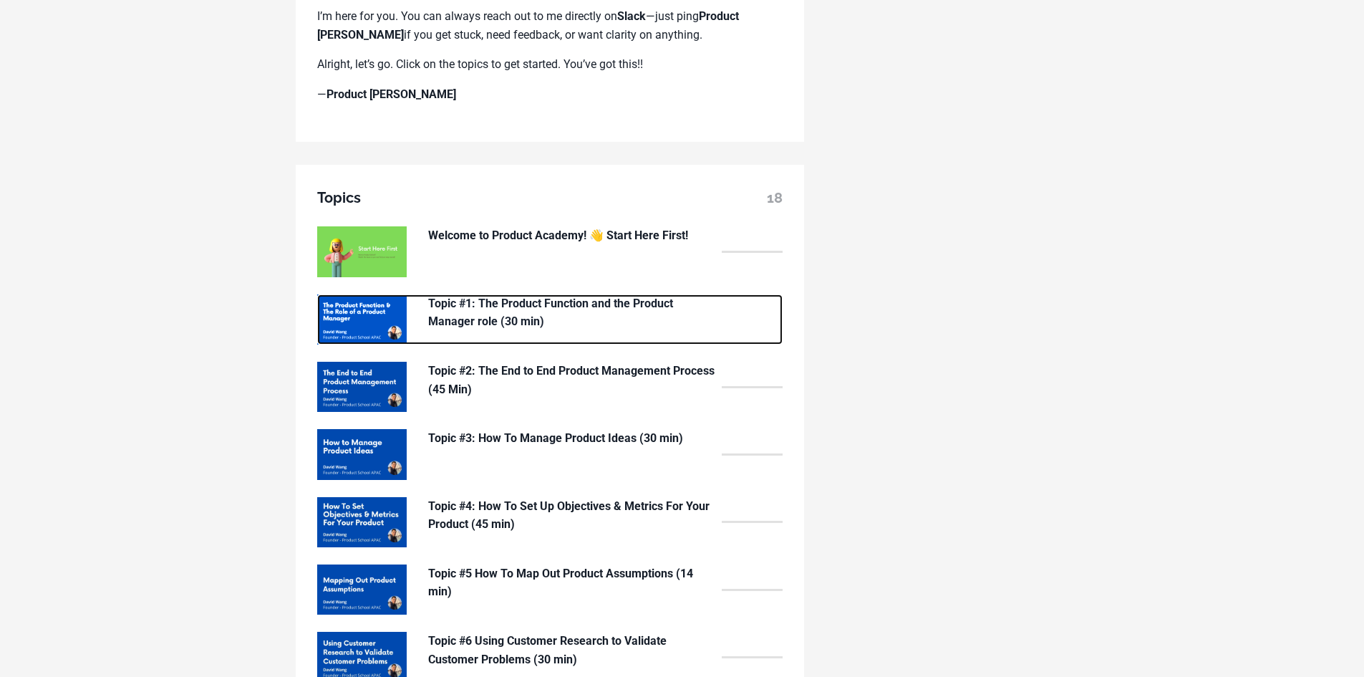
click at [474, 303] on p "Topic #1: The Product Function and the Product Manager role (30 min)" at bounding box center [571, 312] width 286 height 37
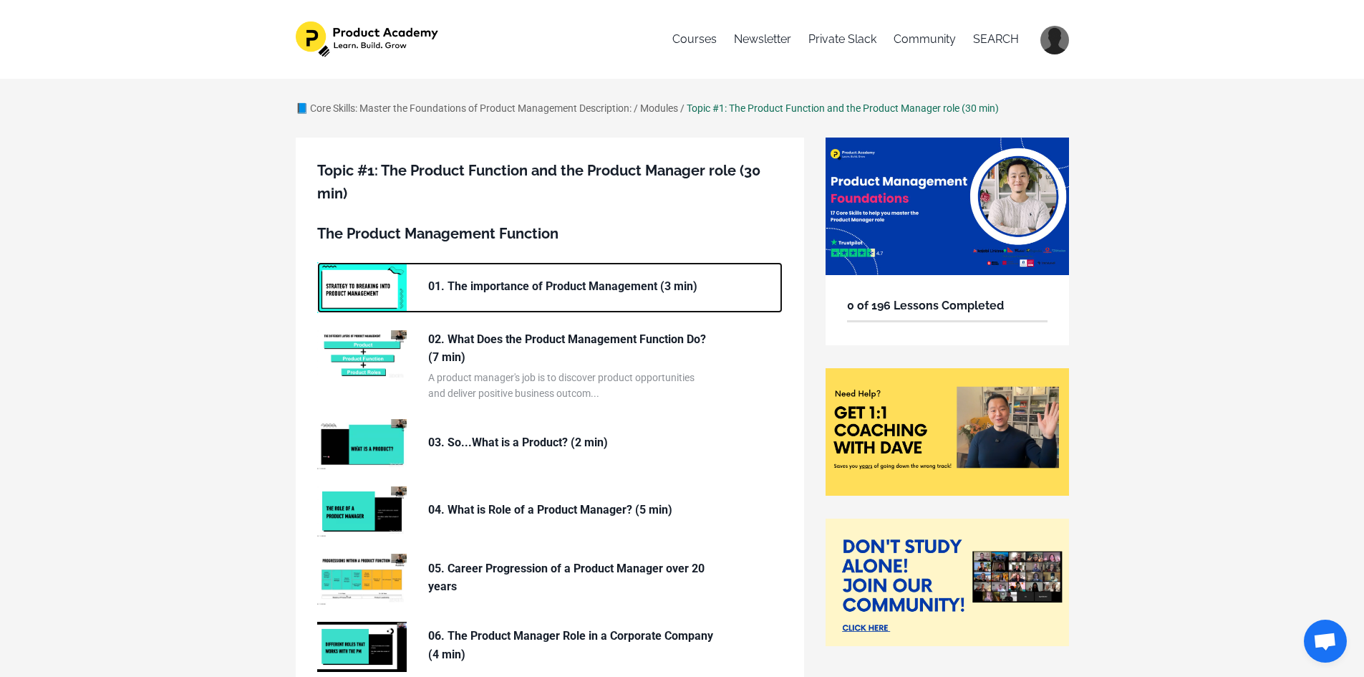
click at [370, 292] on img at bounding box center [362, 287] width 90 height 50
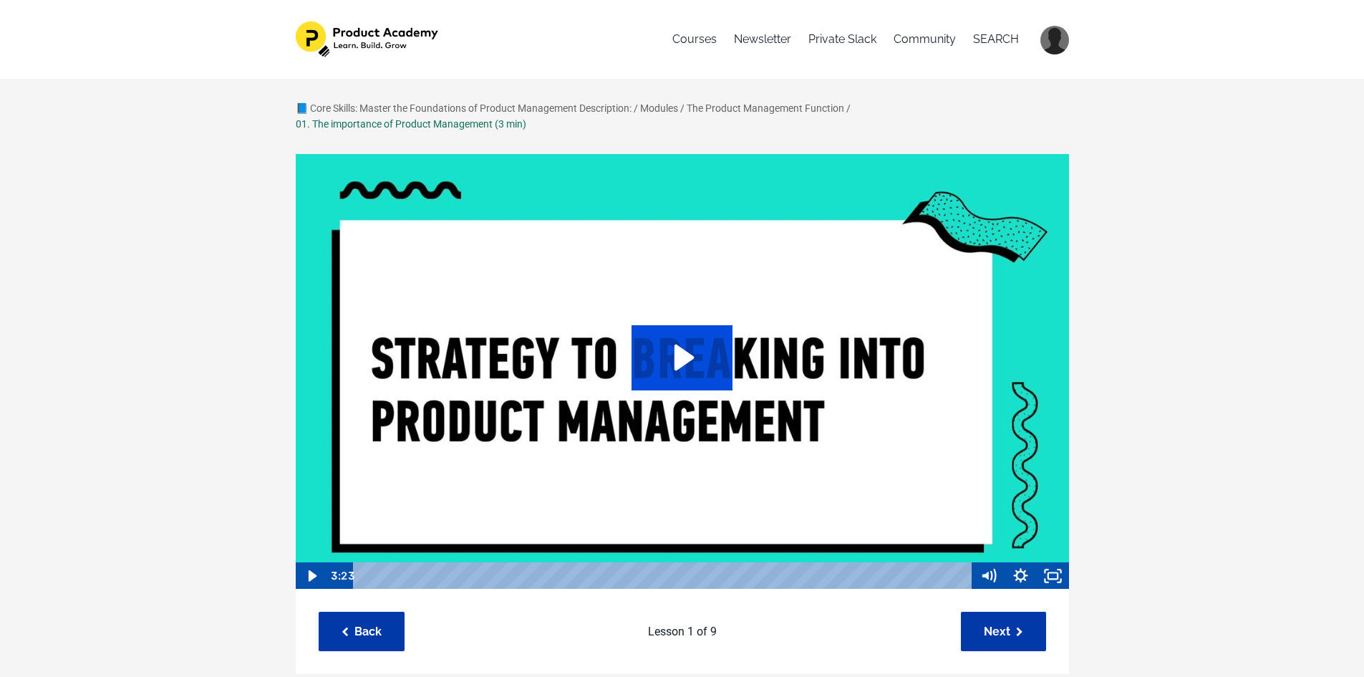
click at [725, 350] on icon "Play Video: sites/127338/video/7Sub6DwRrCr2dma8ieLV_01._The_importance_of_Produ…" at bounding box center [682, 357] width 101 height 64
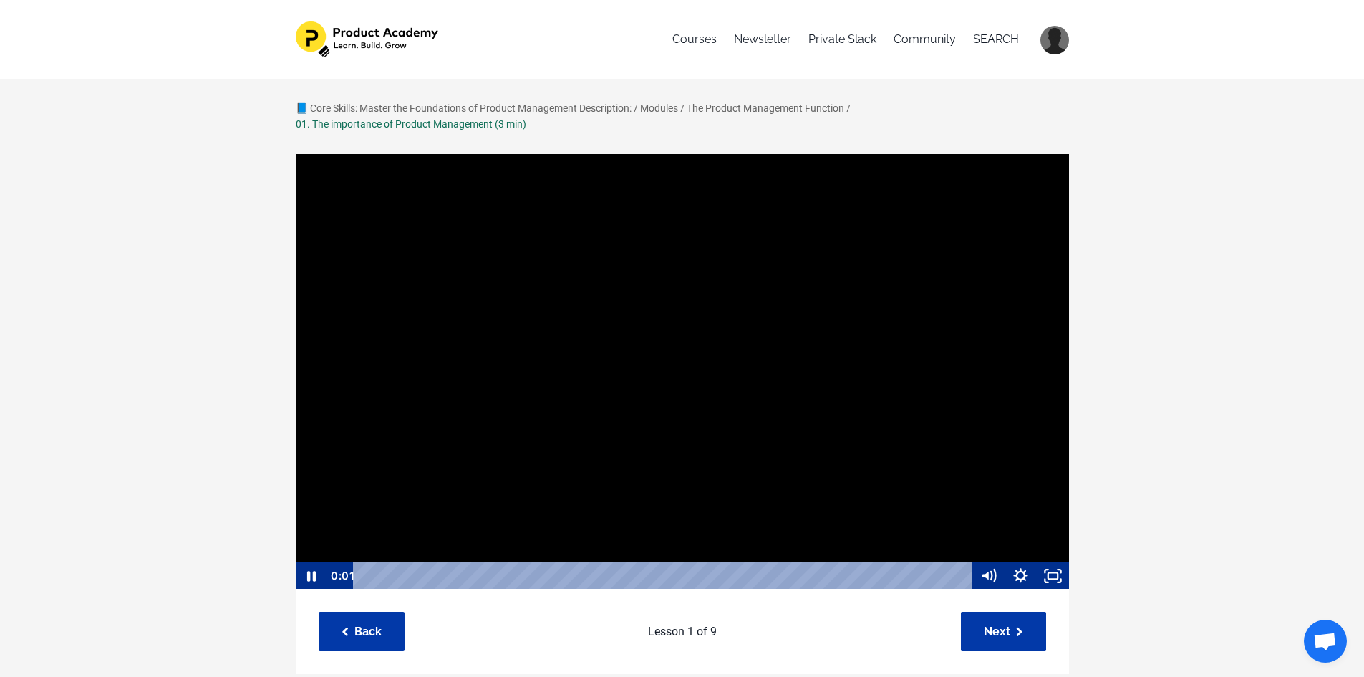
click at [516, 355] on div at bounding box center [682, 371] width 775 height 437
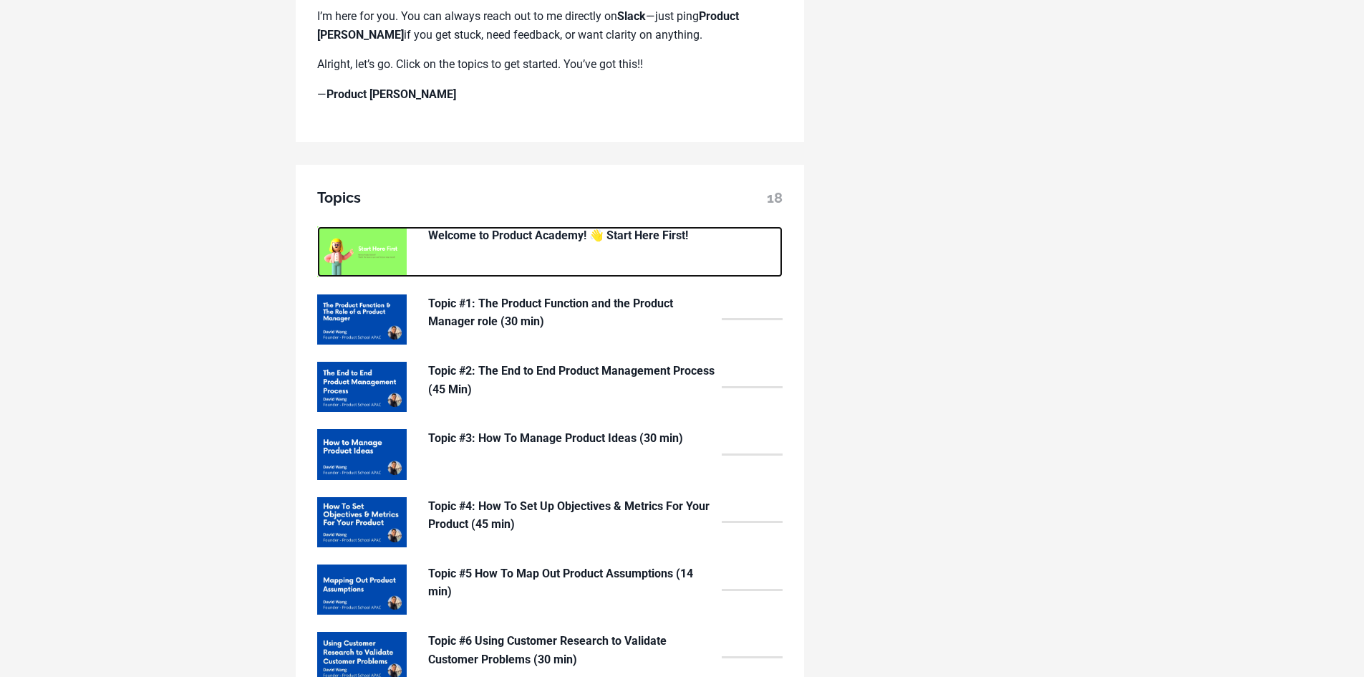
click at [463, 238] on p "Welcome to Product Academy! 👋 Start Here First!" at bounding box center [571, 235] width 286 height 19
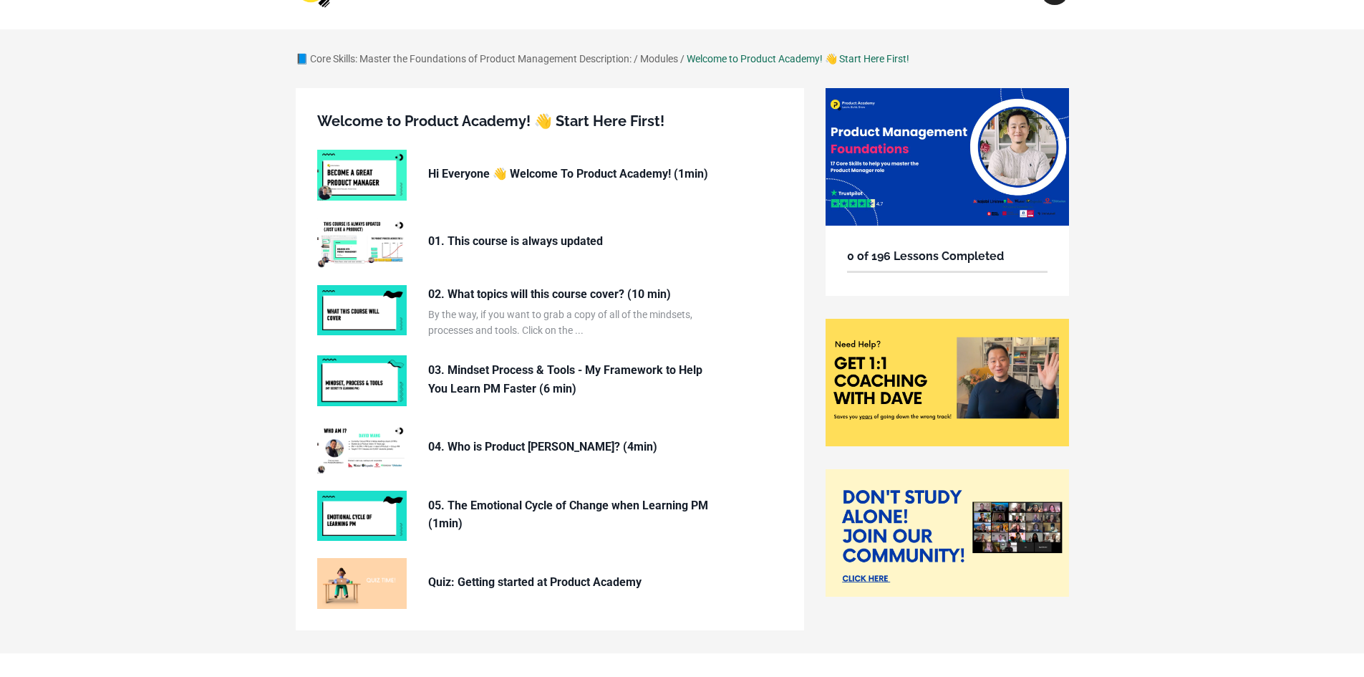
scroll to position [99, 0]
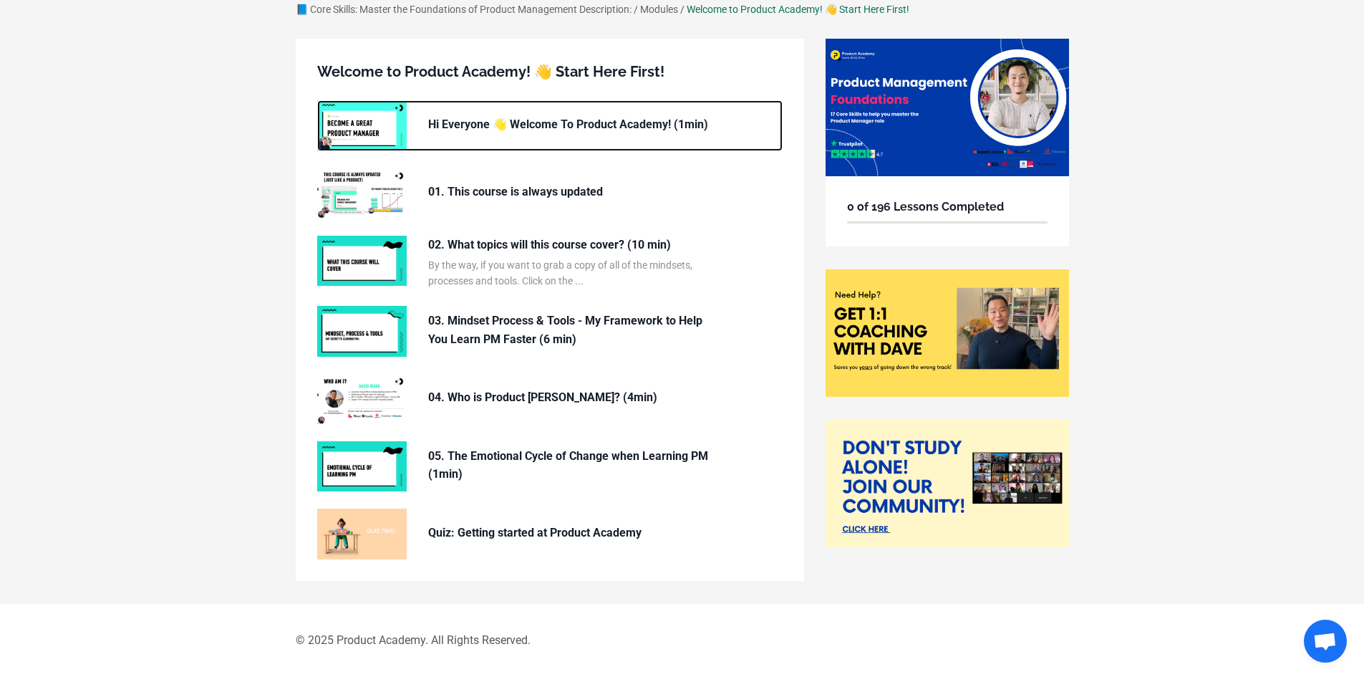
click at [475, 130] on p "Hi Everyone 👋 Welcome To Product Academy! (1min)" at bounding box center [571, 124] width 286 height 19
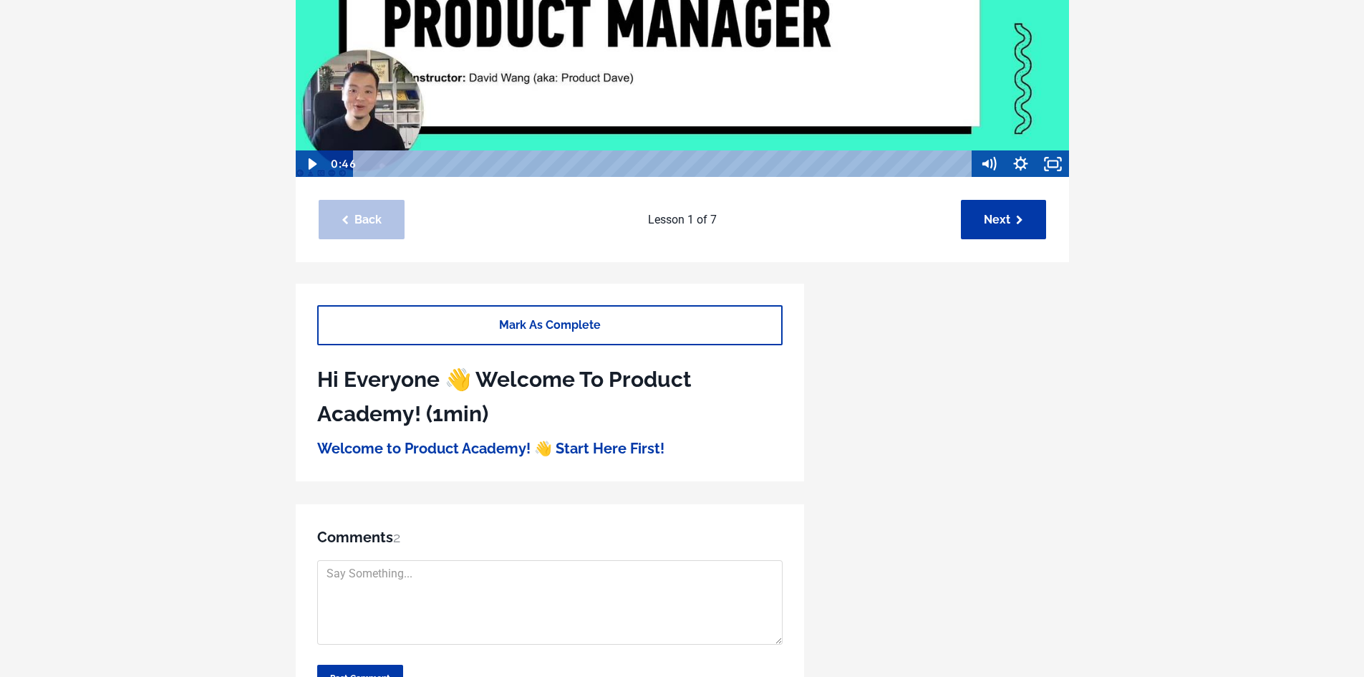
scroll to position [430, 0]
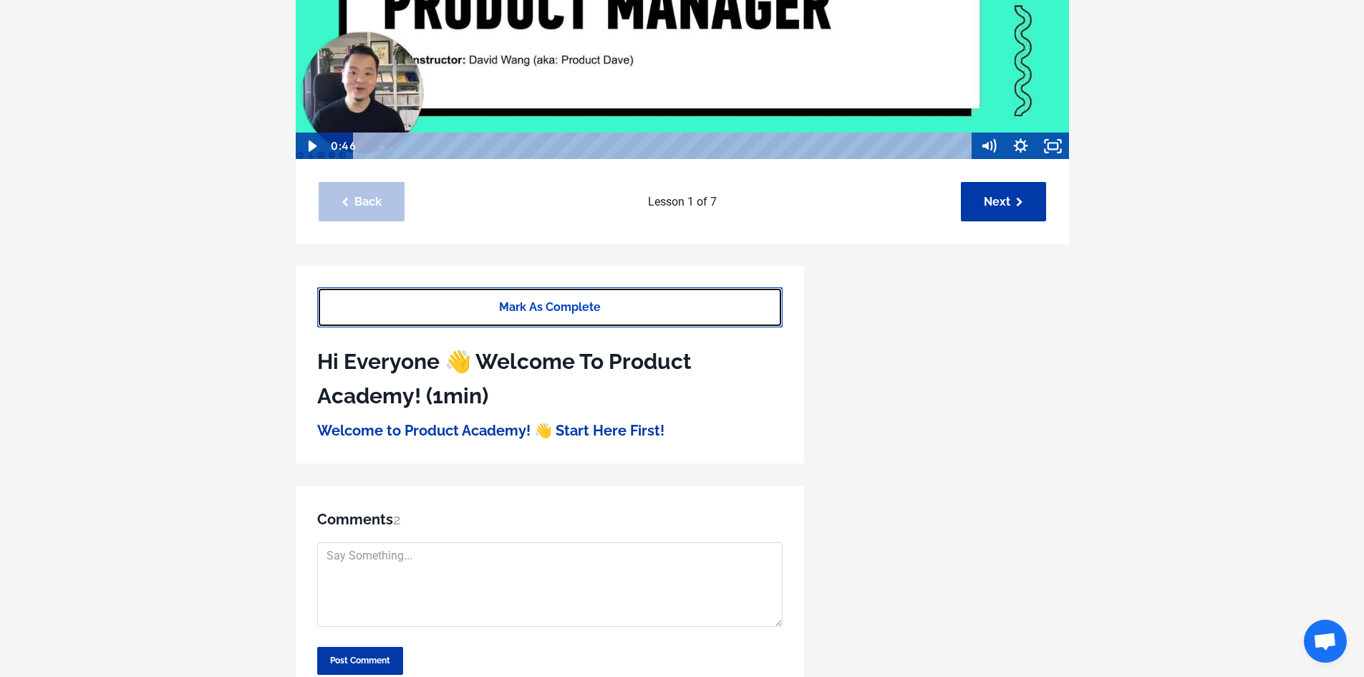
click at [428, 309] on link "Mark As Complete" at bounding box center [550, 306] width 466 height 39
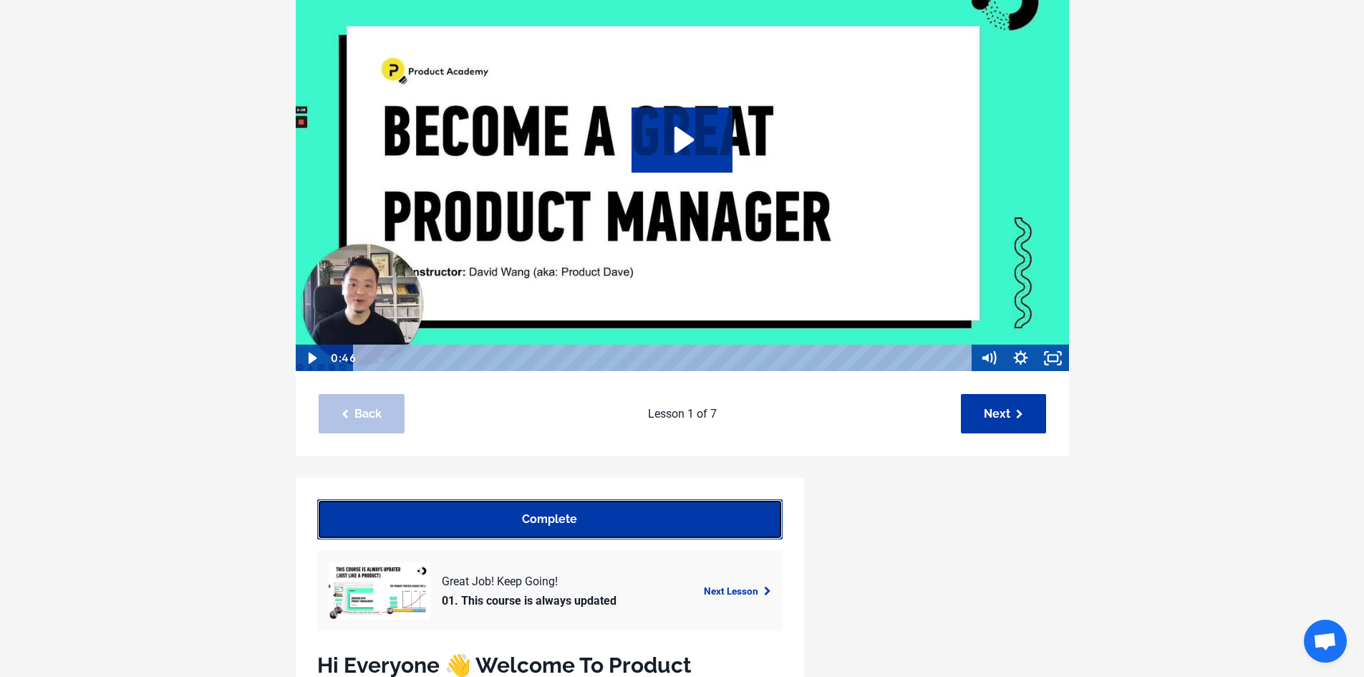
scroll to position [80, 0]
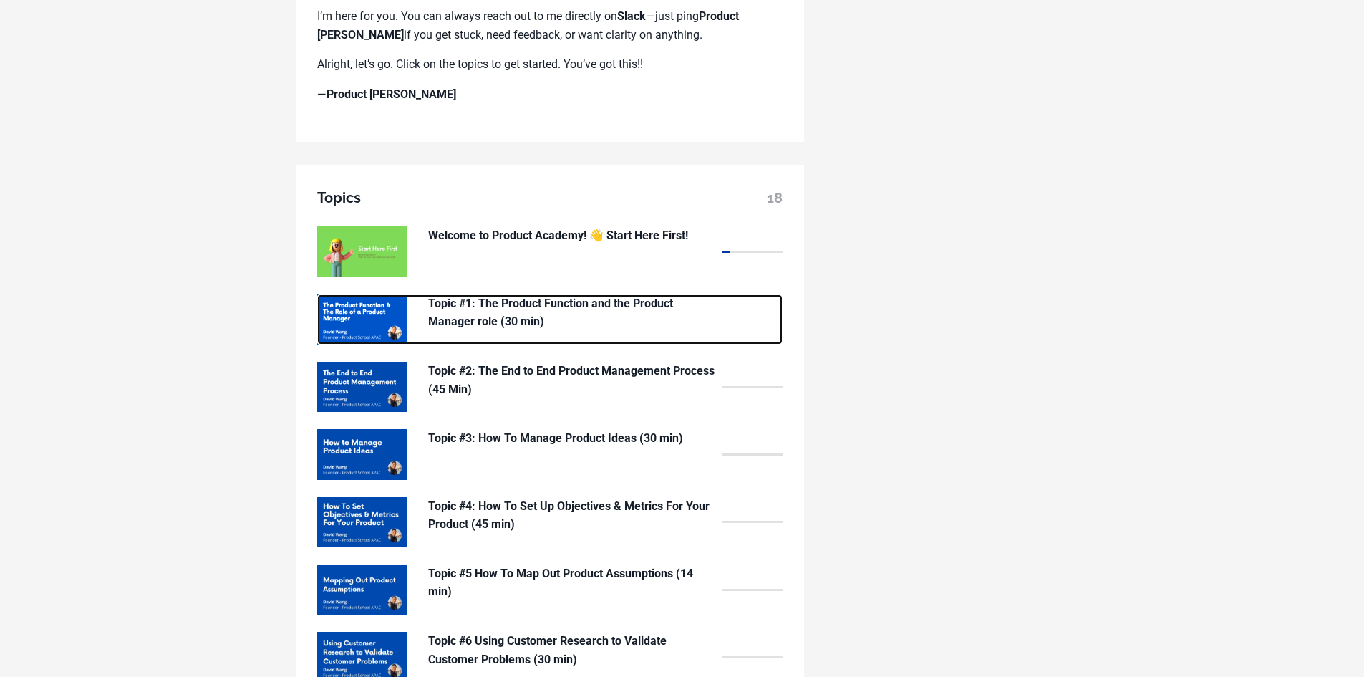
click at [445, 313] on p "Topic #1: The Product Function and the Product Manager role (30 min)" at bounding box center [571, 312] width 286 height 37
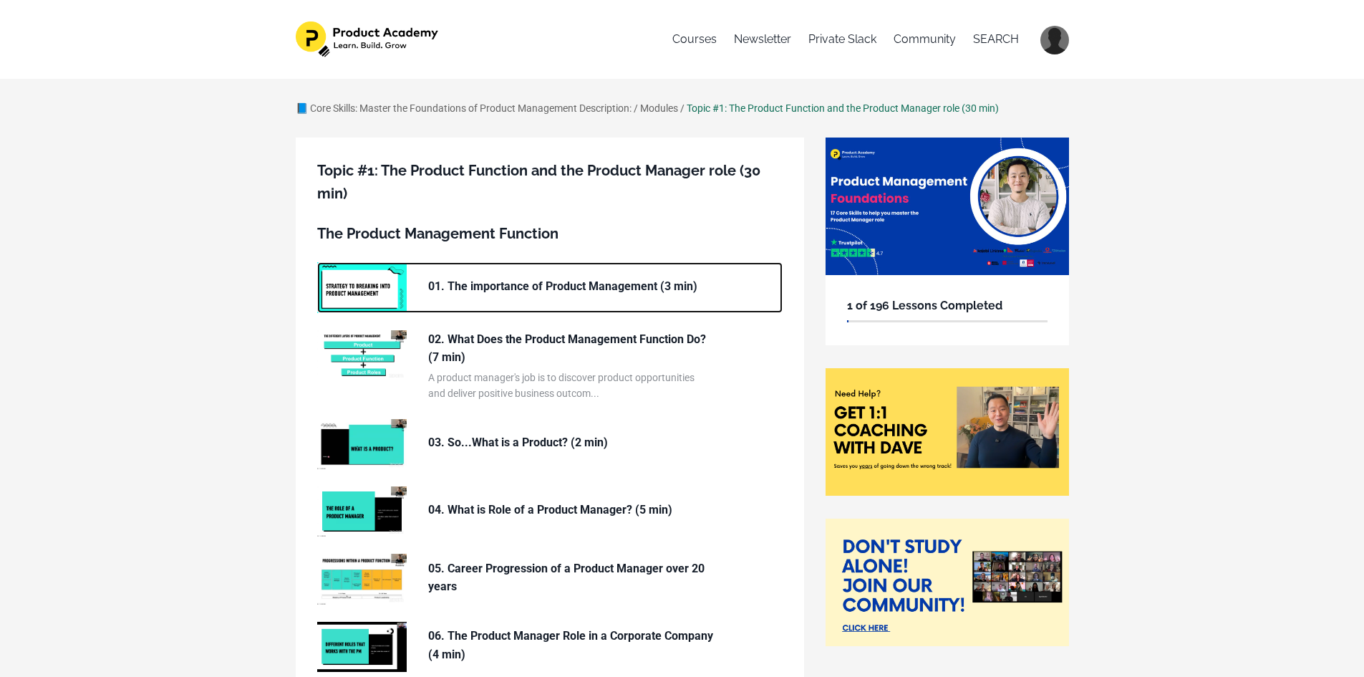
click at [448, 297] on div "01. The importance of Product Management (3 min)" at bounding box center [571, 287] width 286 height 50
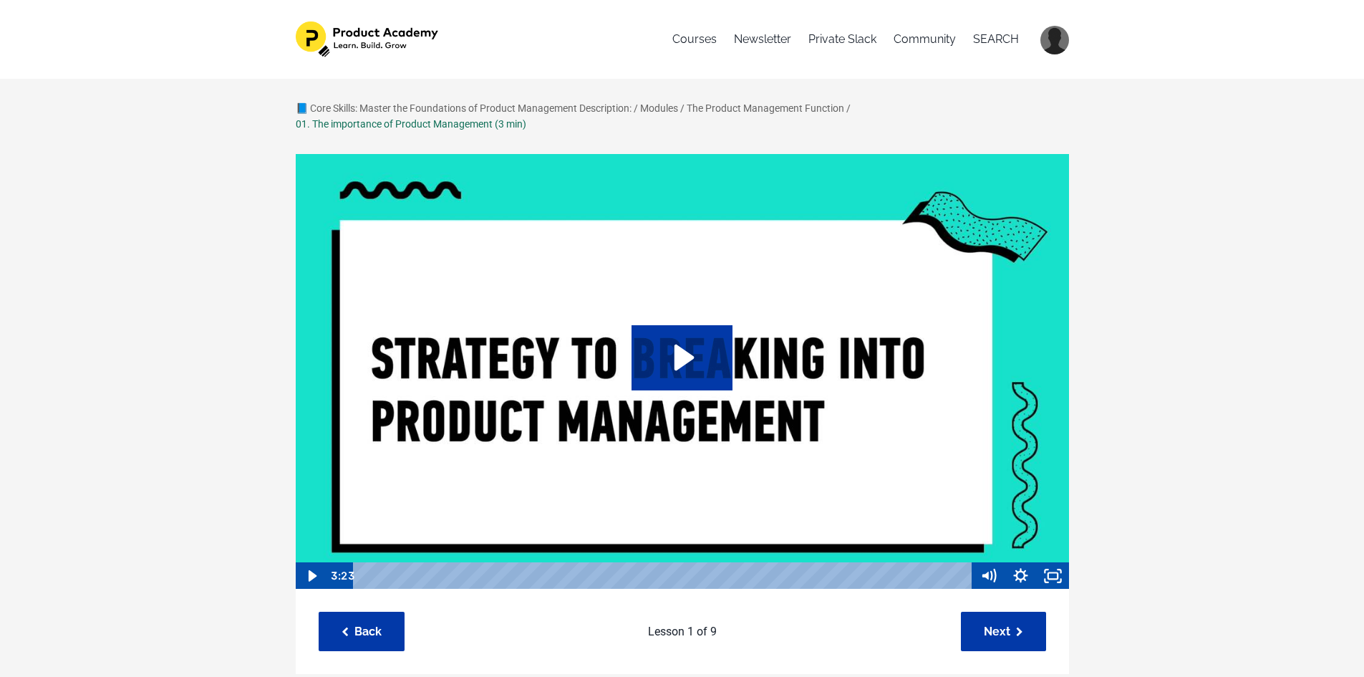
click at [756, 329] on img at bounding box center [682, 371] width 775 height 437
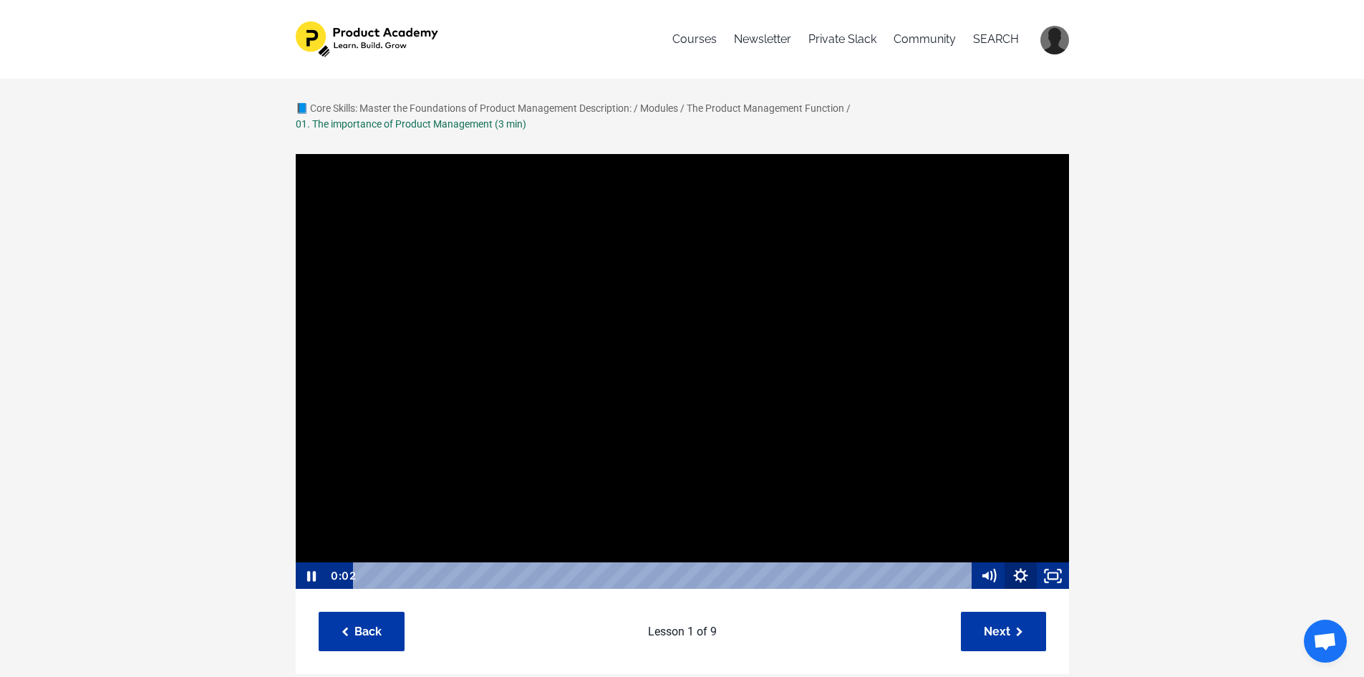
click at [1014, 567] on icon "Show settings menu" at bounding box center [1021, 575] width 32 height 27
click at [1037, 525] on span "1x" at bounding box center [1033, 521] width 57 height 27
click at [998, 435] on label "1.25x" at bounding box center [1004, 439] width 129 height 28
click at [941, 426] on input "1.25x" at bounding box center [940, 425] width 1 height 1
radio input "true"
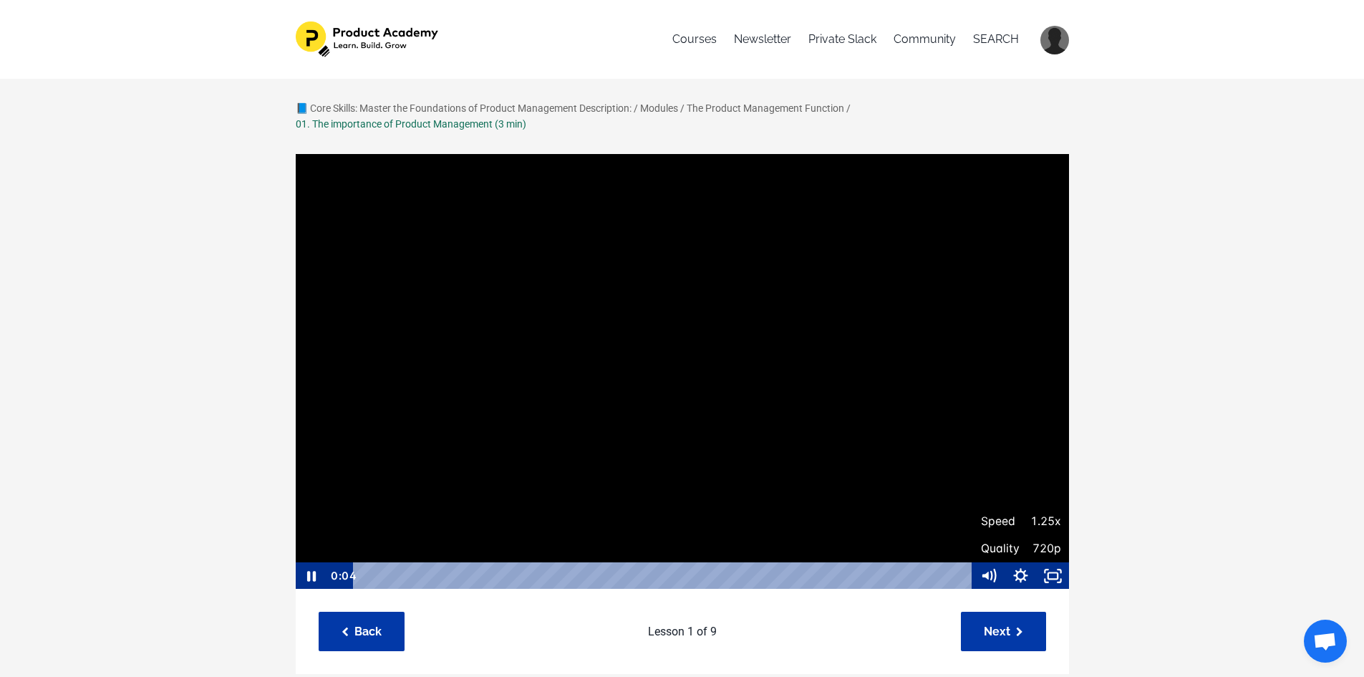
click at [1240, 378] on div "📘 Core Skills: Master the Foundations of Product Management Description: / Modu…" at bounding box center [682, 623] width 1364 height 1088
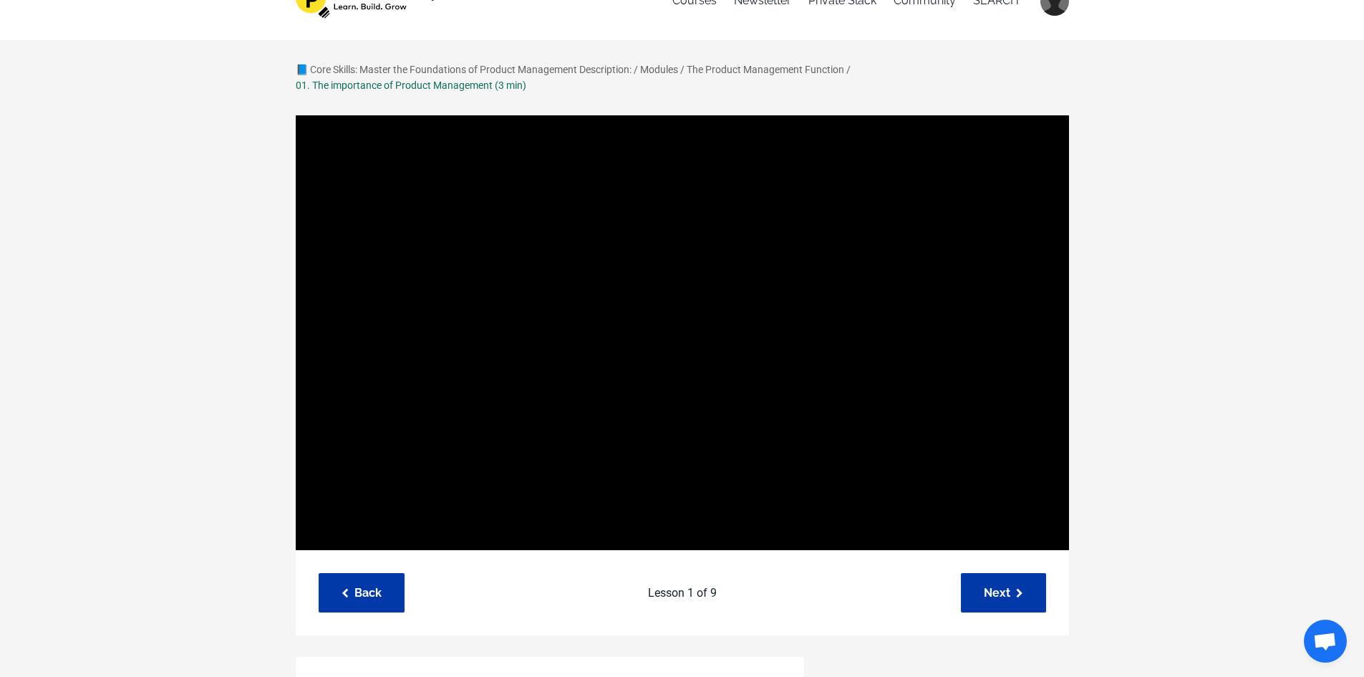
scroll to position [72, 0]
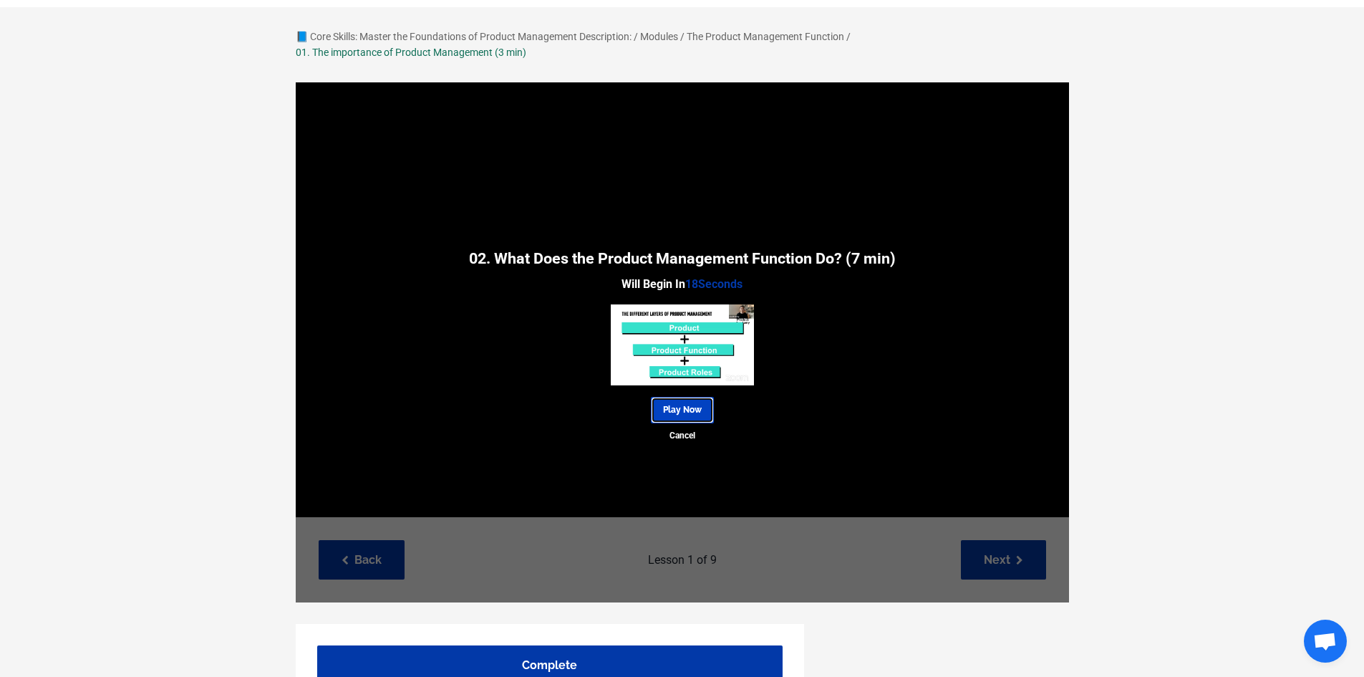
click at [695, 410] on link "Play Now" at bounding box center [682, 410] width 63 height 27
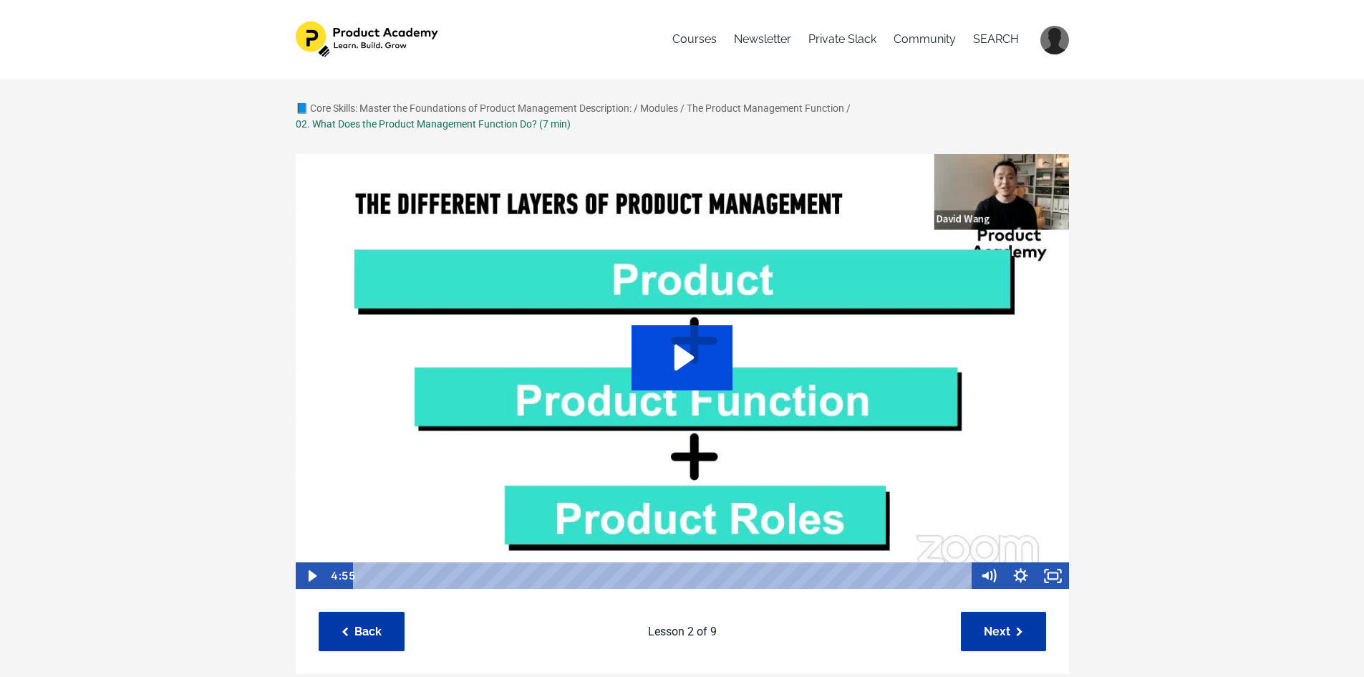
click at [692, 361] on icon "Play Video: file-uploads/sites/127338/video/3c1de8-d706-162b-eb4-245a23ed44ed_1…" at bounding box center [682, 357] width 101 height 64
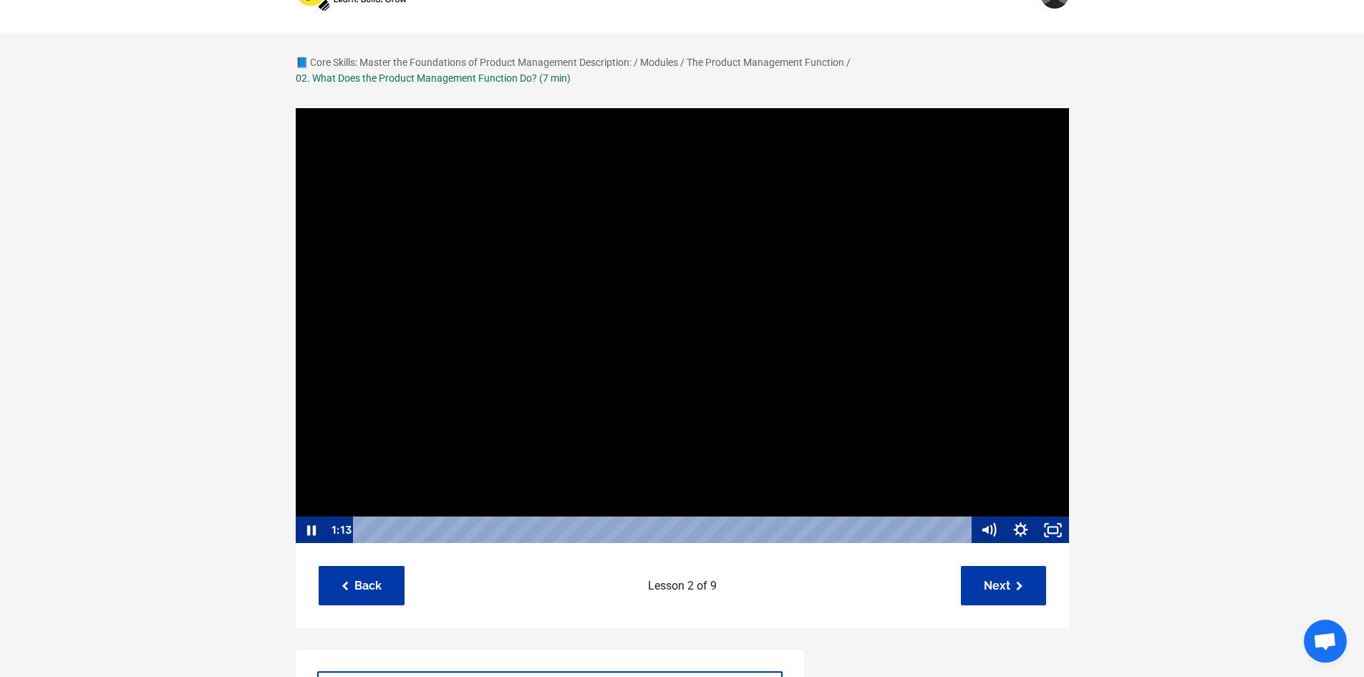
scroll to position [72, 0]
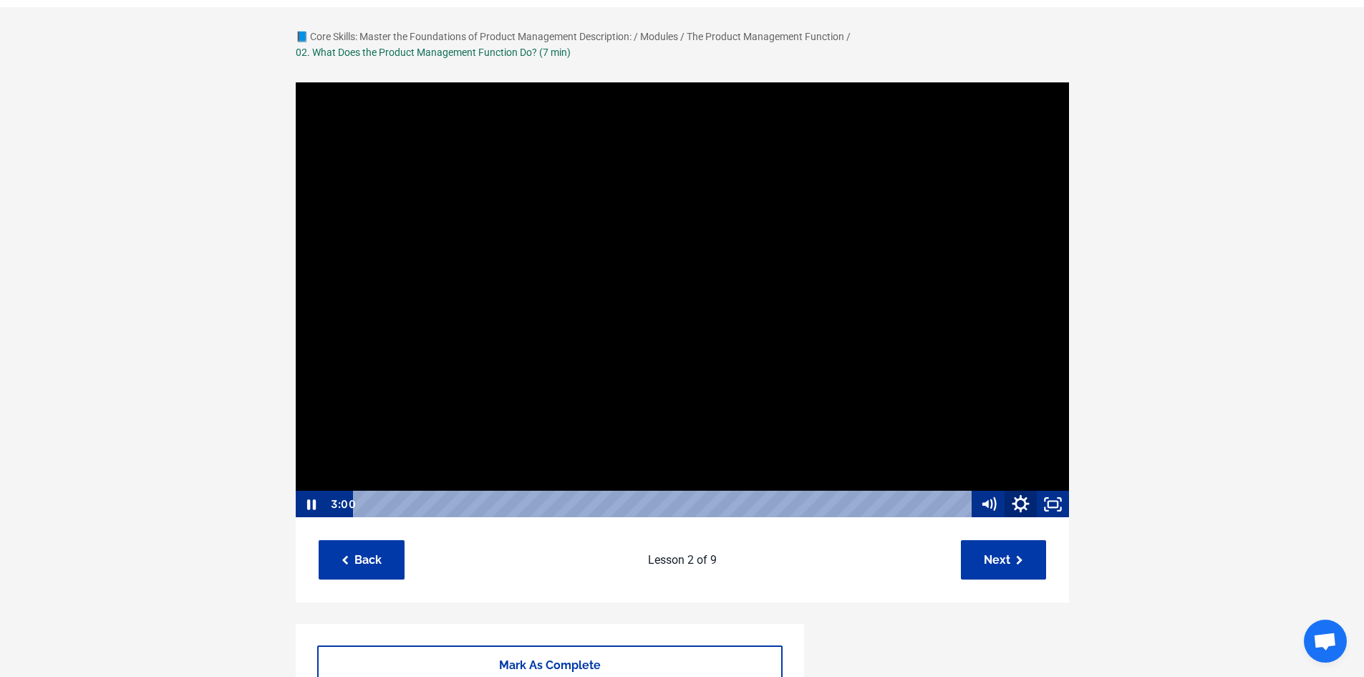
click at [1014, 503] on icon "Show settings menu" at bounding box center [1021, 504] width 39 height 33
click at [1020, 443] on span "Speed" at bounding box center [1001, 449] width 40 height 27
click at [1009, 399] on label "1.5x" at bounding box center [1021, 395] width 97 height 28
click at [973, 382] on input "1.5x" at bounding box center [973, 381] width 1 height 1
radio input "true"
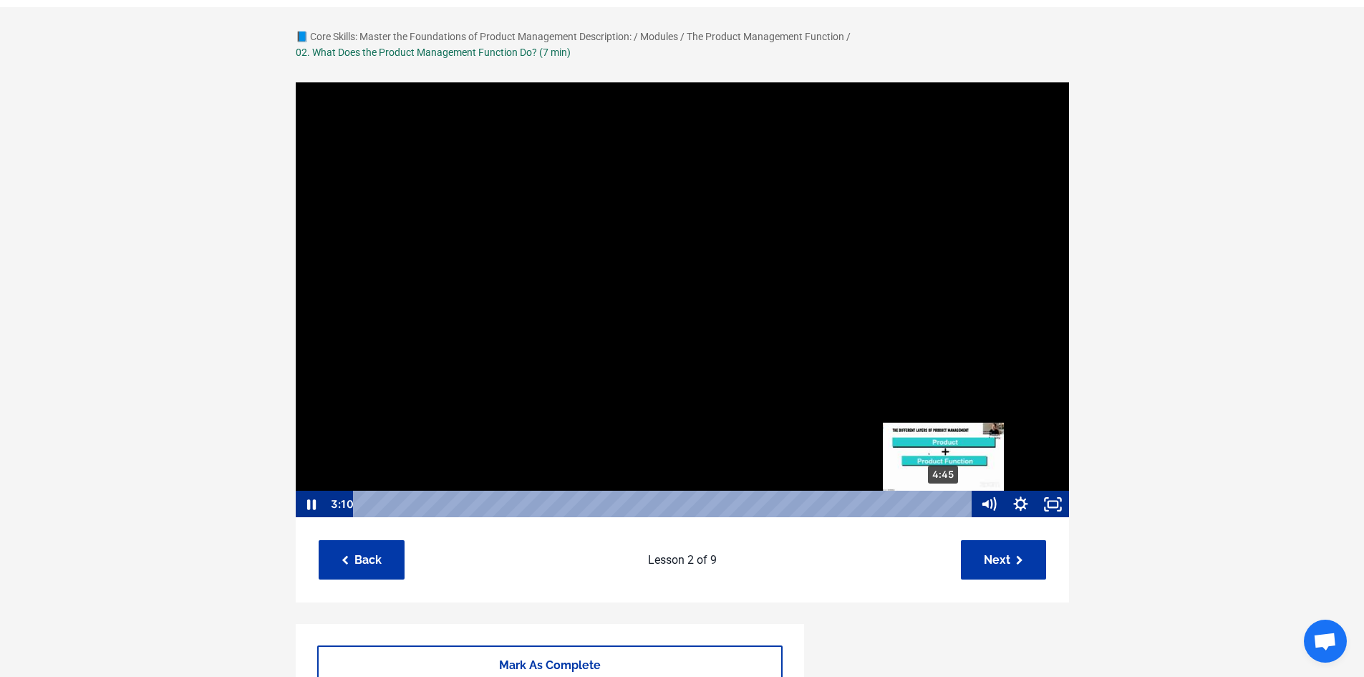
scroll to position [1, 0]
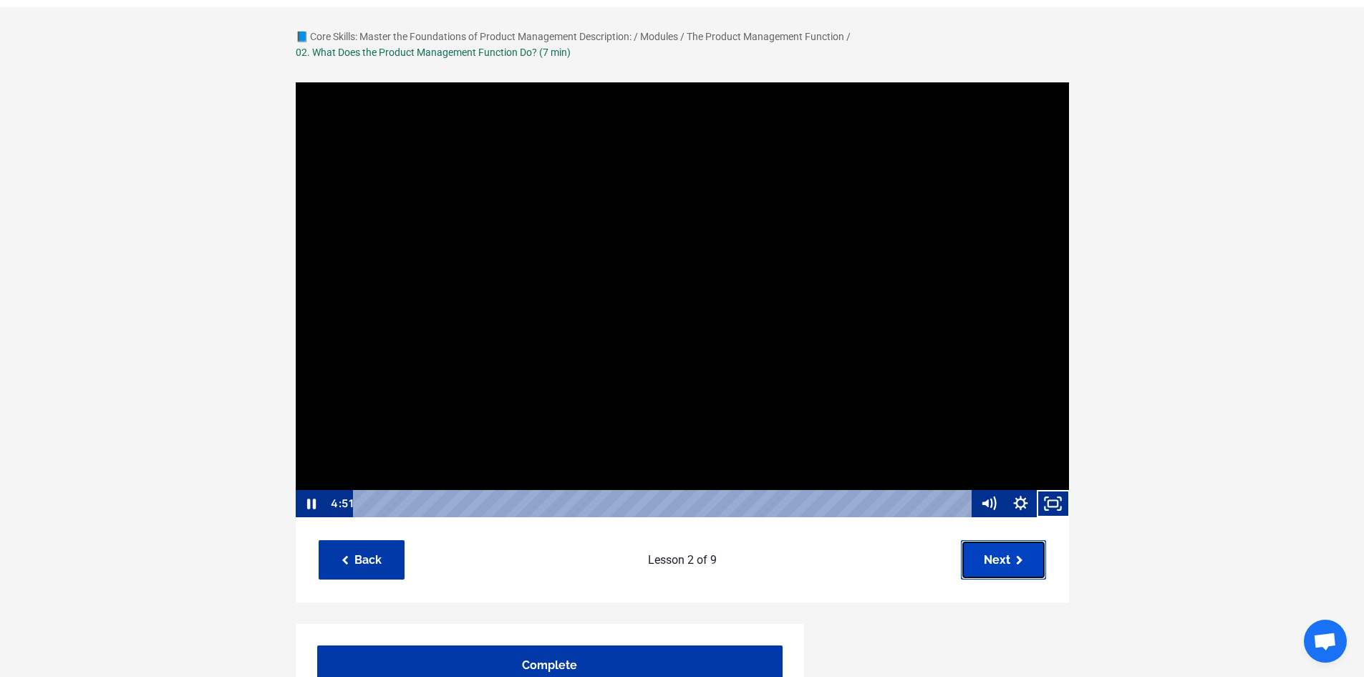
click at [1006, 558] on link "Next" at bounding box center [1003, 559] width 85 height 39
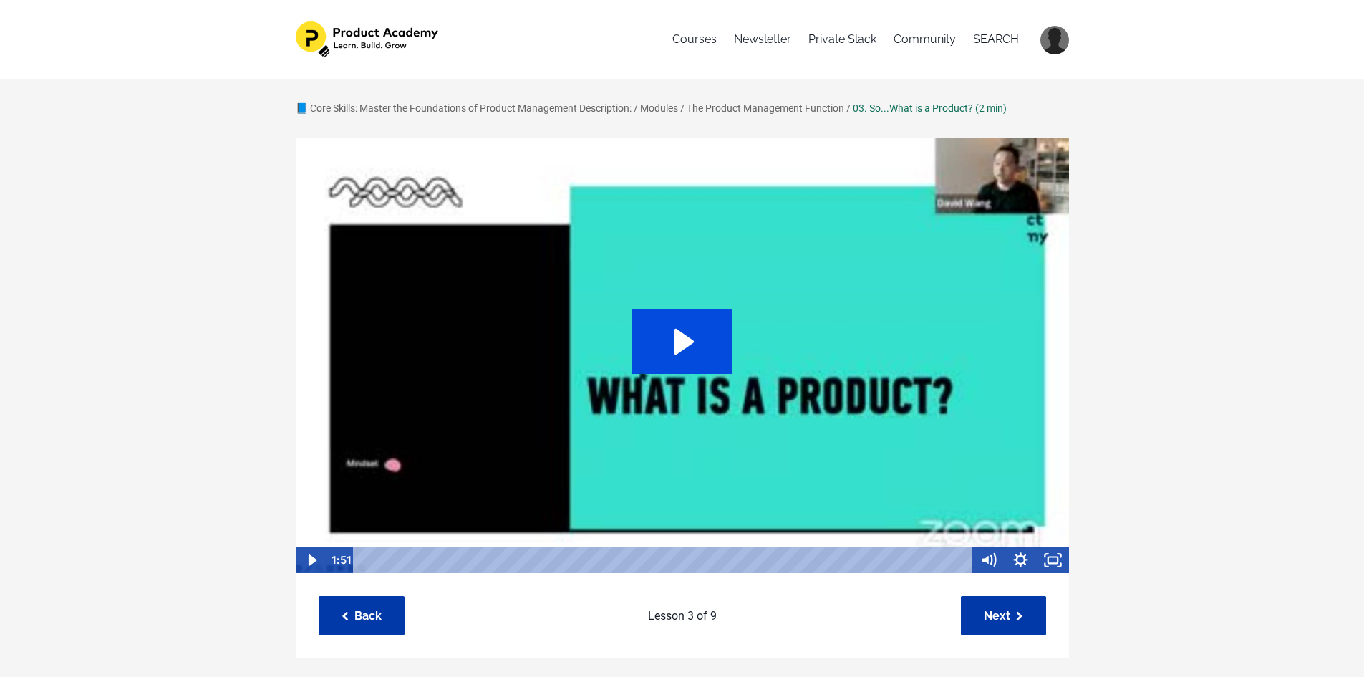
click at [703, 357] on icon "Play Video: file-uploads/sites/127338/video/b6eafe6-1ed-f672-2707-efed7f77c86_1…" at bounding box center [682, 341] width 101 height 64
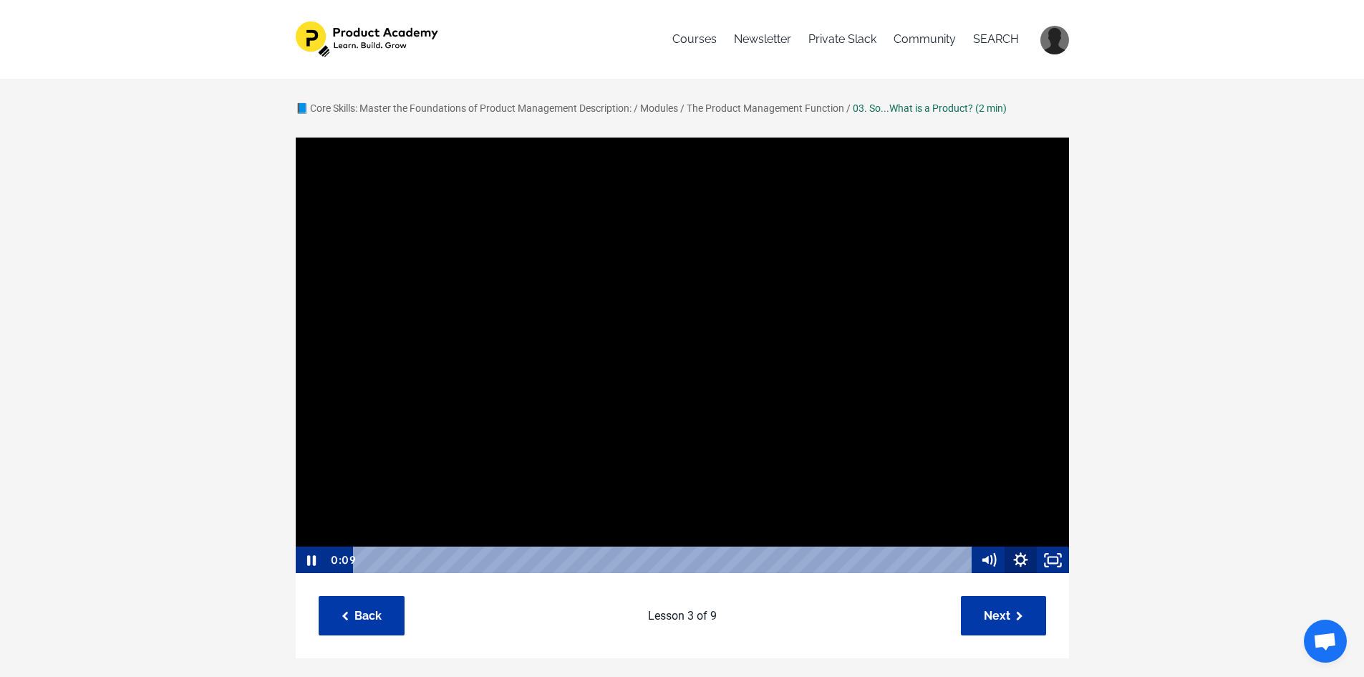
click at [1020, 561] on icon "Show settings menu" at bounding box center [1021, 559] width 32 height 27
click at [1029, 509] on span "1x" at bounding box center [1041, 504] width 40 height 27
click at [1036, 450] on label "1.5x" at bounding box center [1021, 451] width 97 height 28
click at [973, 438] on input "1.5x" at bounding box center [973, 437] width 1 height 1
radio input "true"
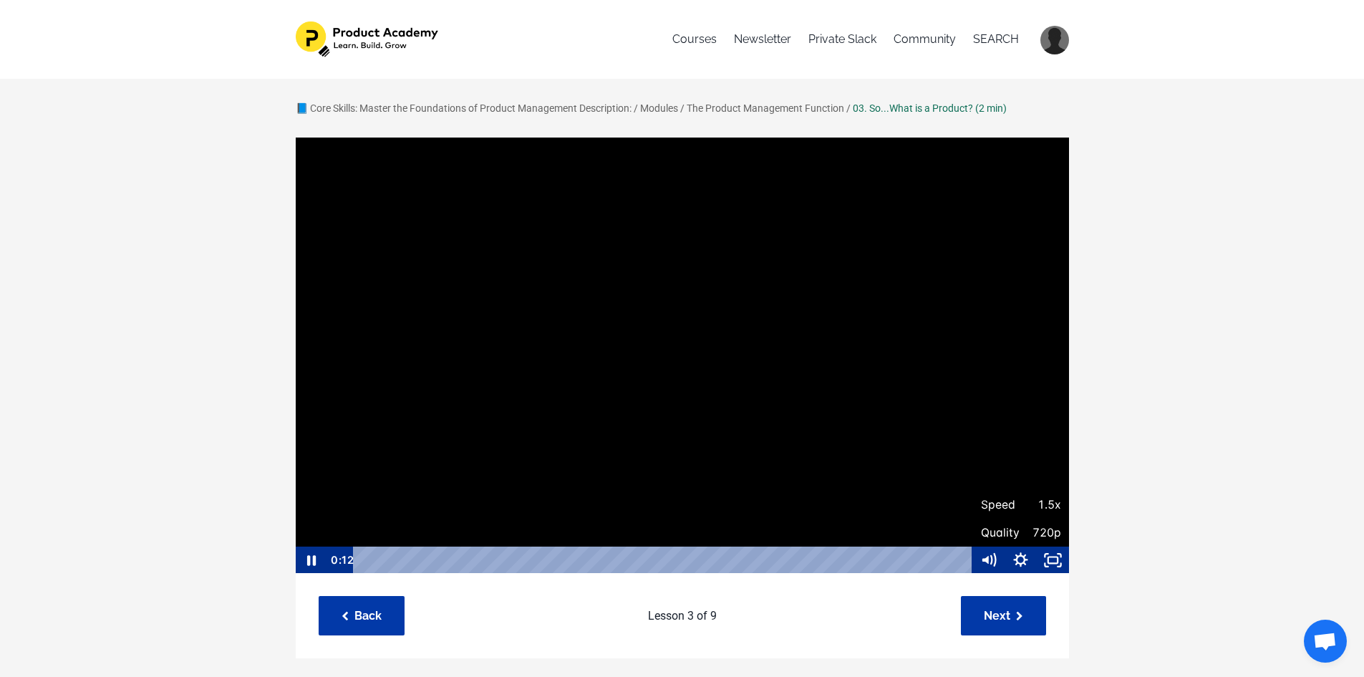
click at [1178, 438] on div "📘 Core Skills: Master the Foundations of Product Management Description: / Modu…" at bounding box center [682, 597] width 1364 height 1037
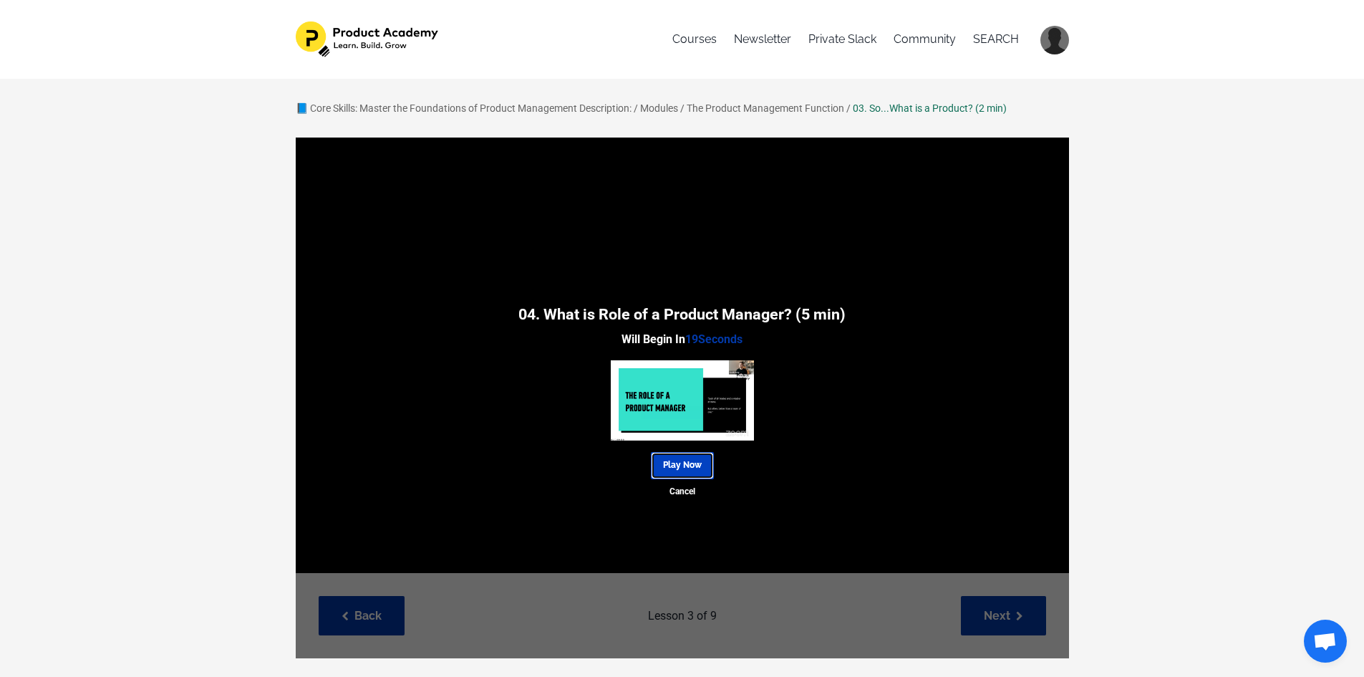
click at [693, 458] on link "Play Now" at bounding box center [682, 465] width 63 height 27
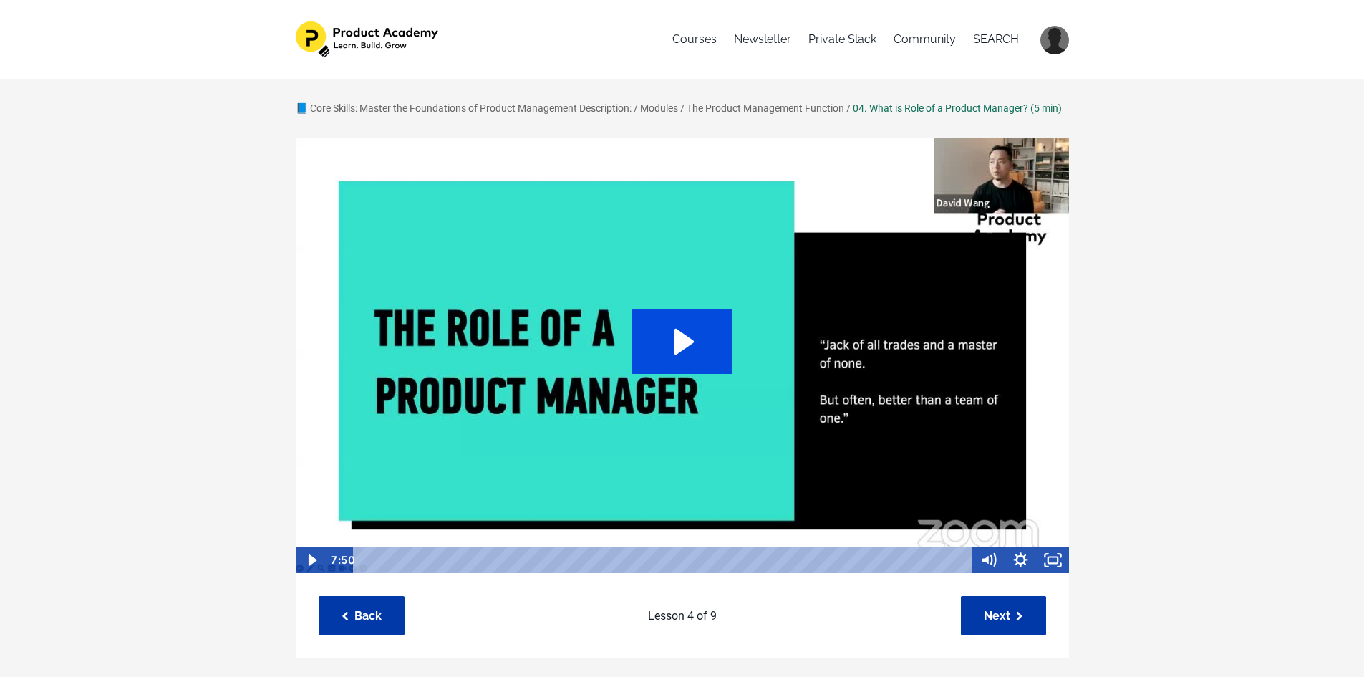
click at [711, 352] on icon "Play Video: file-uploads/sites/127338/video/5014dc5-88a4-c040-d810-17e216684c_1…" at bounding box center [682, 341] width 101 height 64
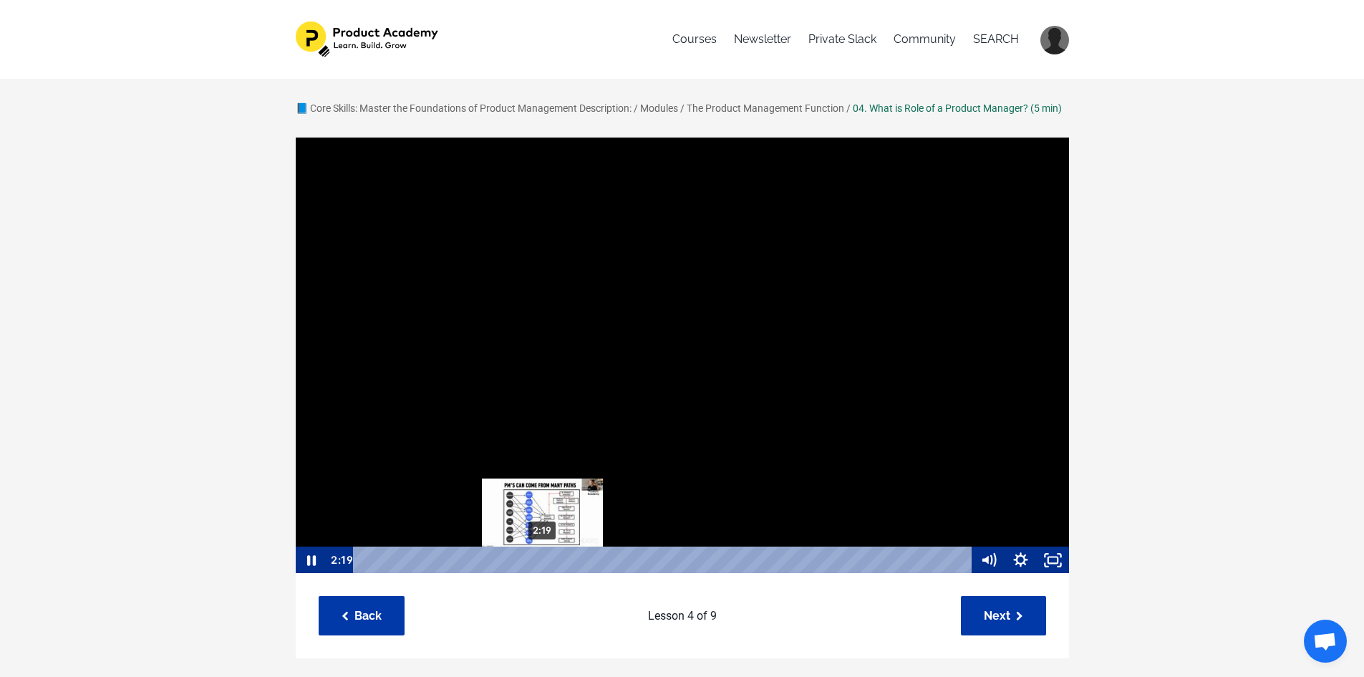
click at [543, 571] on div "2:19" at bounding box center [665, 559] width 600 height 27
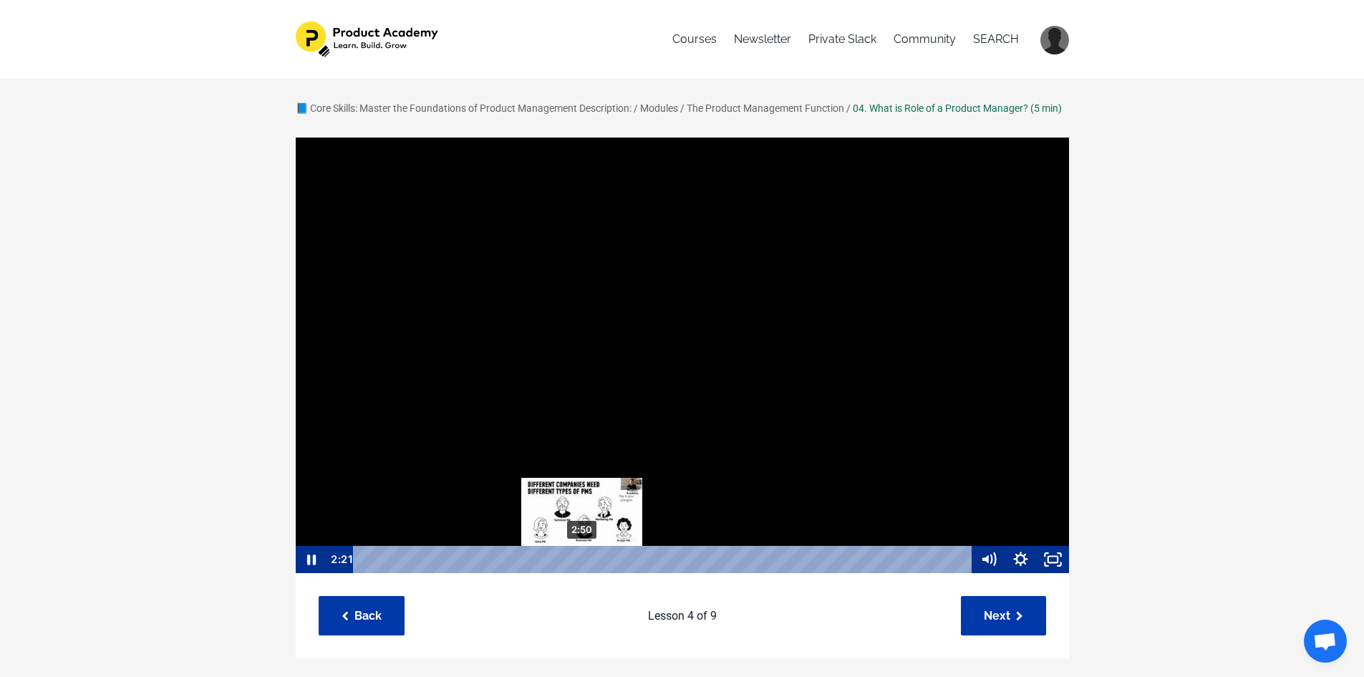
click at [582, 573] on div "2:50" at bounding box center [665, 559] width 600 height 27
click at [563, 571] on div "2:35" at bounding box center [665, 559] width 600 height 27
click at [552, 573] on div "2:27" at bounding box center [665, 559] width 600 height 27
click at [545, 573] on div "2:24" at bounding box center [665, 559] width 600 height 27
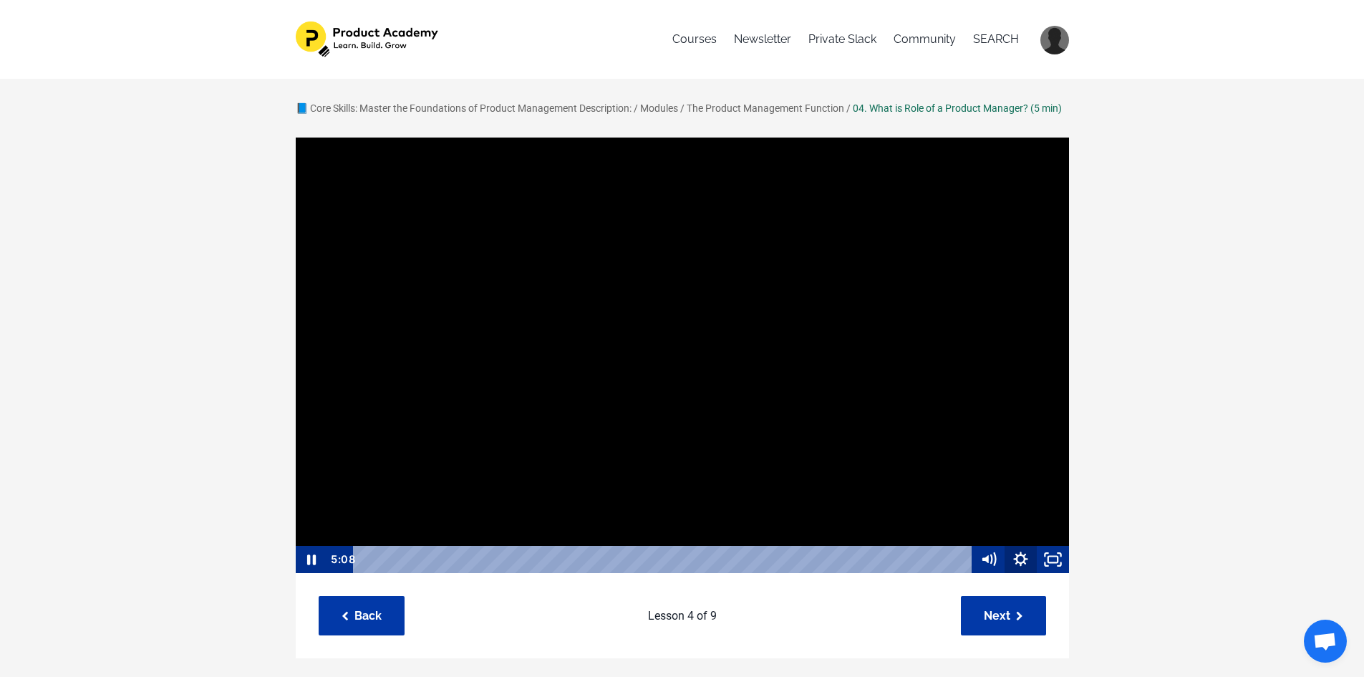
click at [1023, 573] on icon "Show settings menu" at bounding box center [1021, 559] width 32 height 27
click at [1023, 518] on span "1x" at bounding box center [1041, 504] width 40 height 27
click at [1024, 464] on label "1.5x" at bounding box center [1021, 450] width 97 height 28
click at [973, 437] on input "1.5x" at bounding box center [973, 436] width 1 height 1
radio input "true"
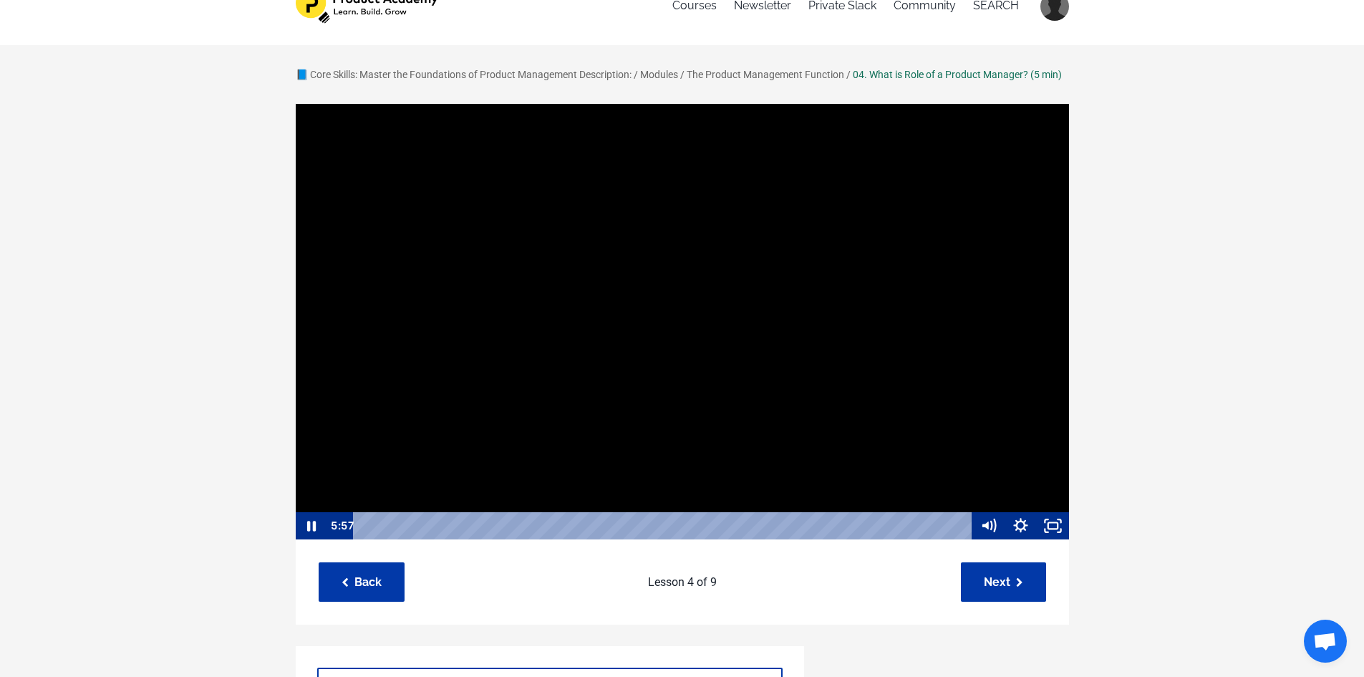
scroll to position [0, 0]
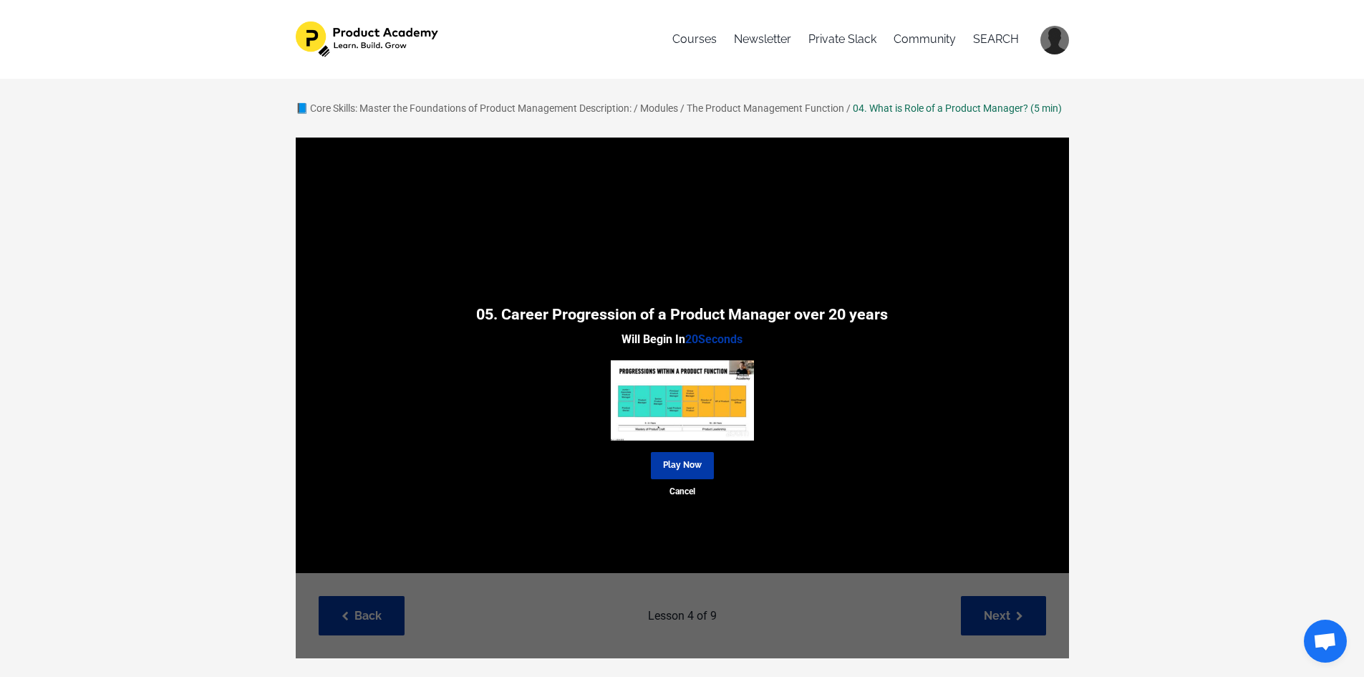
click at [996, 629] on div "05. Career Progression of a Product Manager over 20 years Will Begin In 20 Seco…" at bounding box center [683, 398] width 774 height 521
drag, startPoint x: 688, startPoint y: 478, endPoint x: 695, endPoint y: 470, distance: 10.7
click at [690, 478] on link "Play Now" at bounding box center [682, 465] width 63 height 27
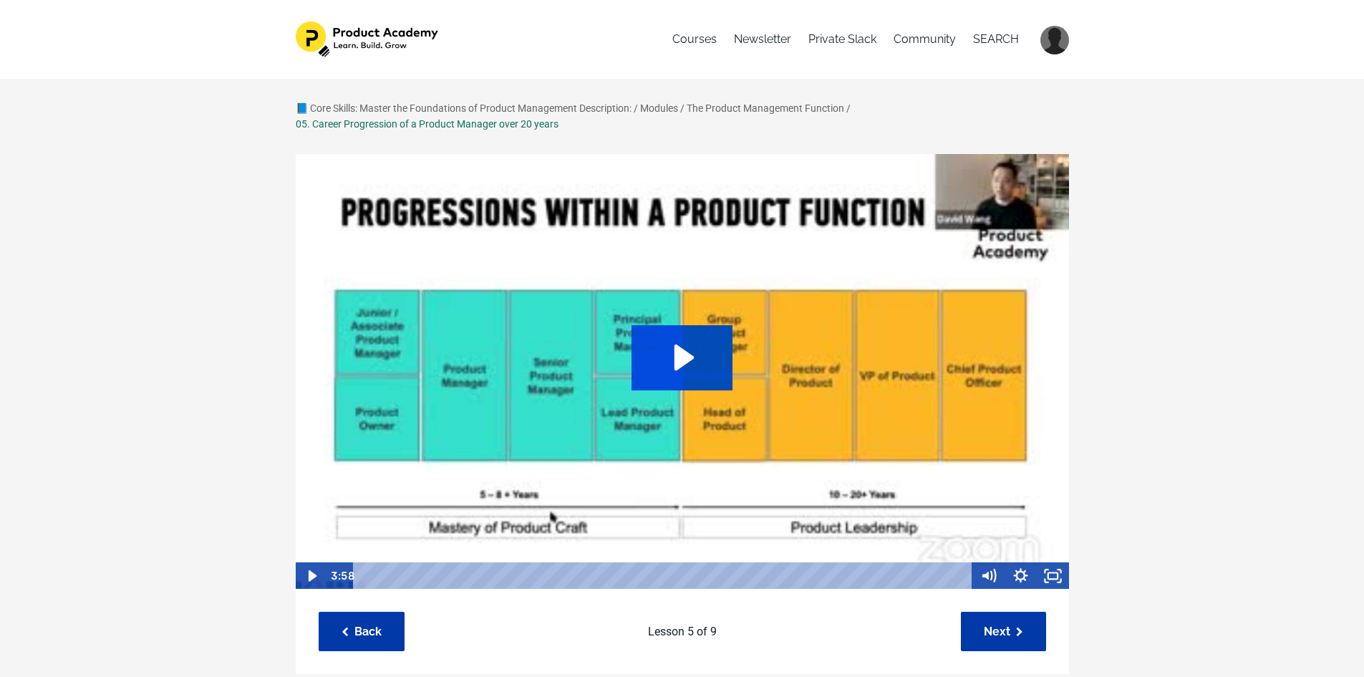
click at [730, 383] on icon "Play Video: file-uploads/sites/127338/video/bda8cd-fbaf-c4df-8b48-8aa1482c38db_…" at bounding box center [682, 357] width 101 height 64
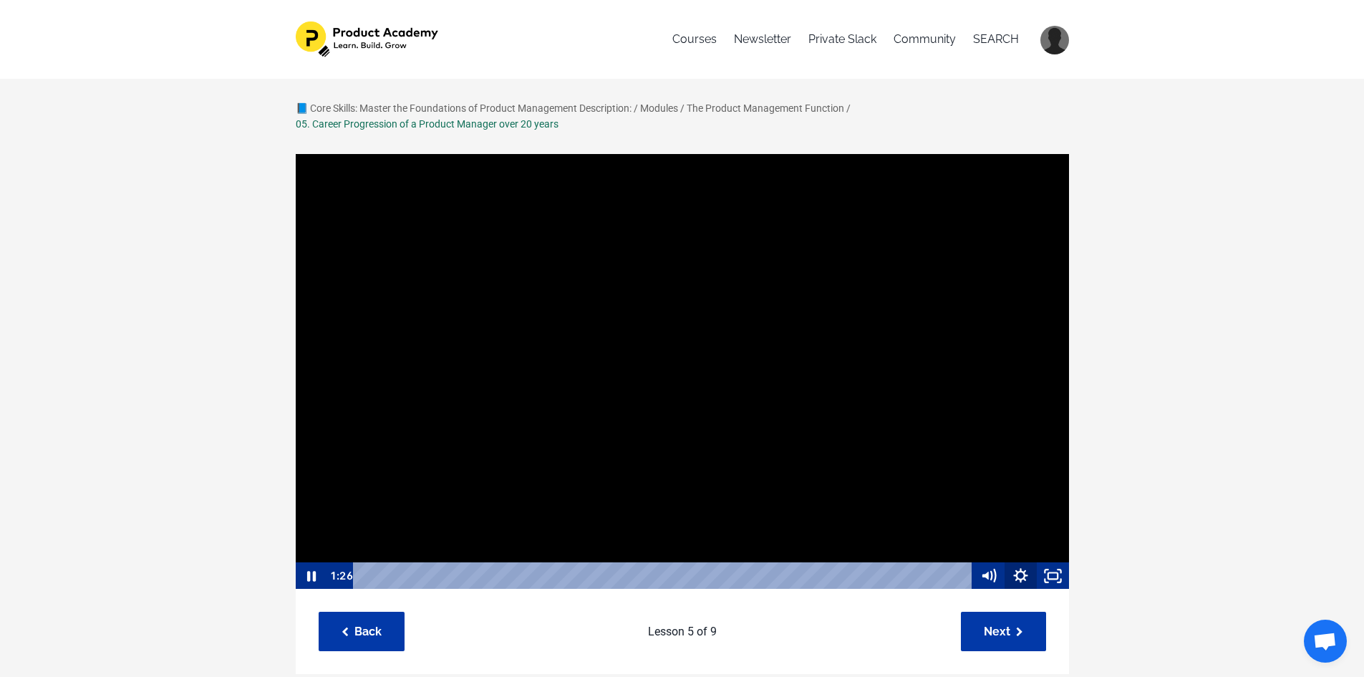
click at [1013, 571] on icon "Show settings menu" at bounding box center [1021, 575] width 32 height 27
click at [1010, 525] on span "Speed" at bounding box center [1001, 521] width 40 height 27
click at [1013, 468] on label "1.5x" at bounding box center [1021, 467] width 97 height 28
click at [973, 453] on input "1.5x" at bounding box center [973, 453] width 1 height 1
radio input "true"
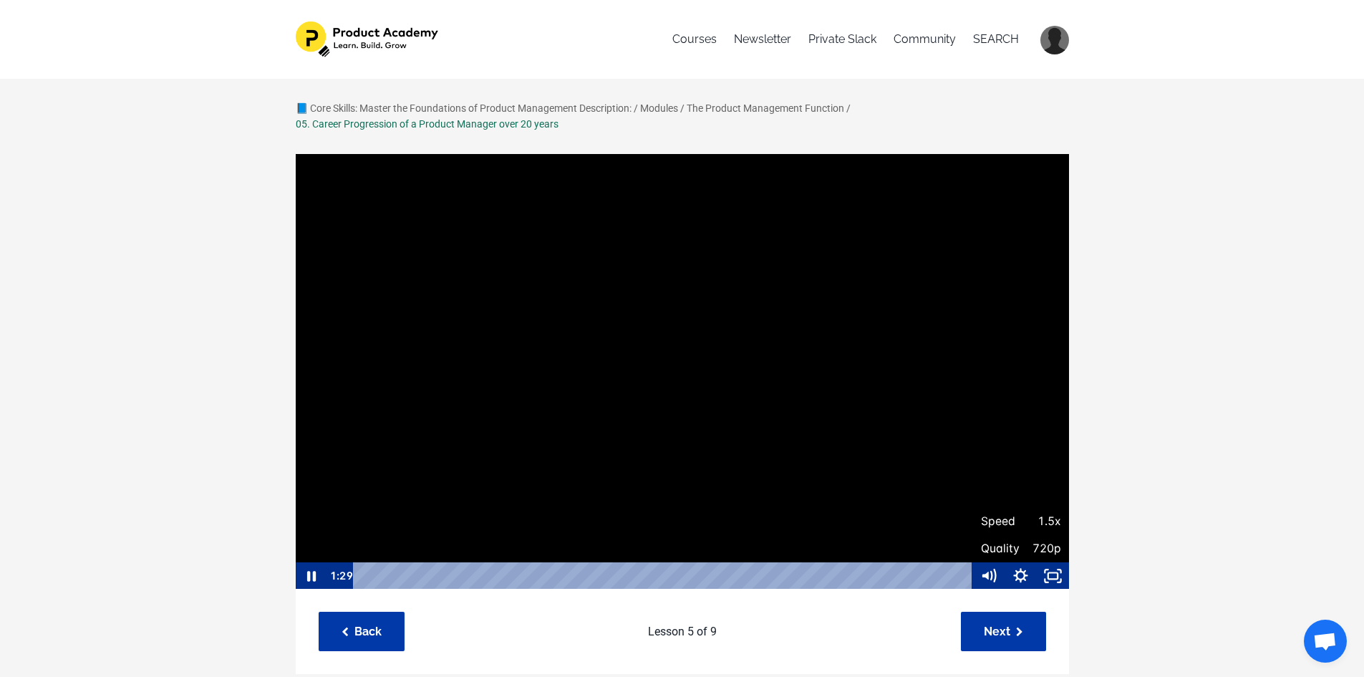
click at [1141, 517] on div "📘 Core Skills: Master the Foundations of Product Management Description: / Modu…" at bounding box center [682, 623] width 1364 height 1088
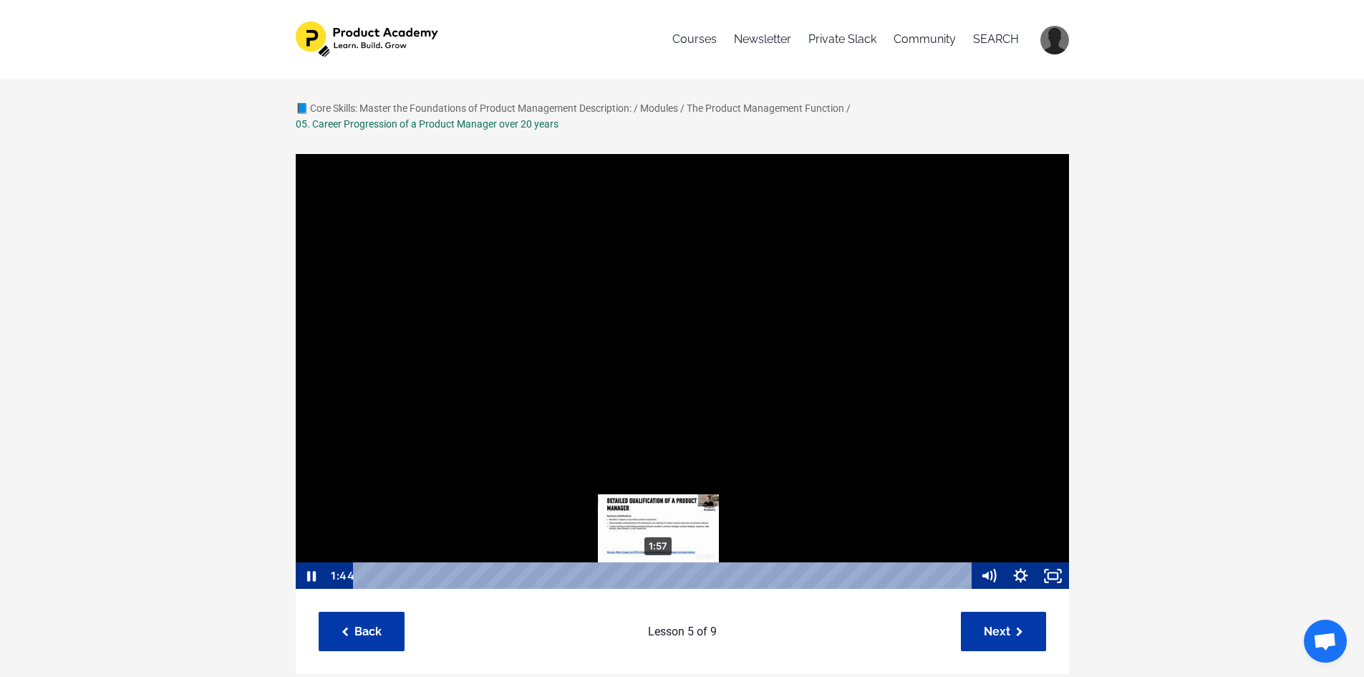
click at [659, 574] on div "1:57" at bounding box center [665, 575] width 600 height 27
click at [644, 453] on div at bounding box center [682, 371] width 775 height 437
click at [638, 458] on div at bounding box center [682, 371] width 775 height 437
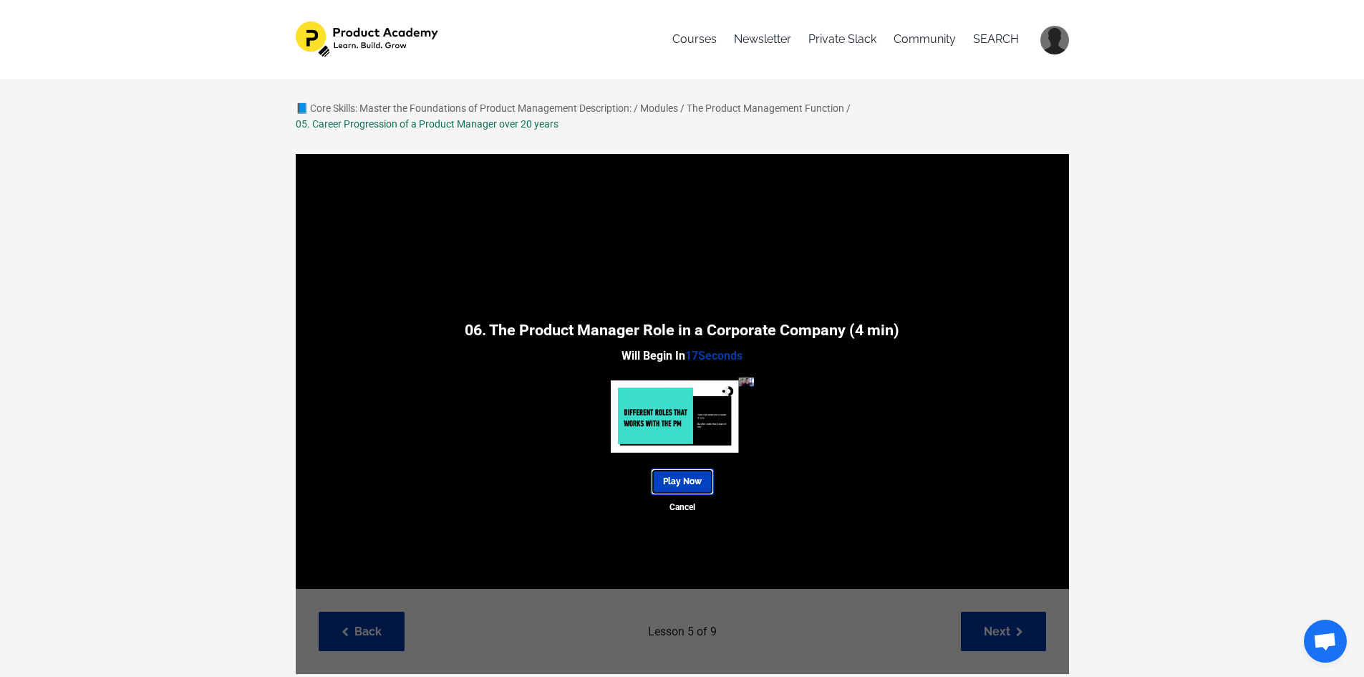
click at [674, 481] on link "Play Now" at bounding box center [682, 481] width 63 height 27
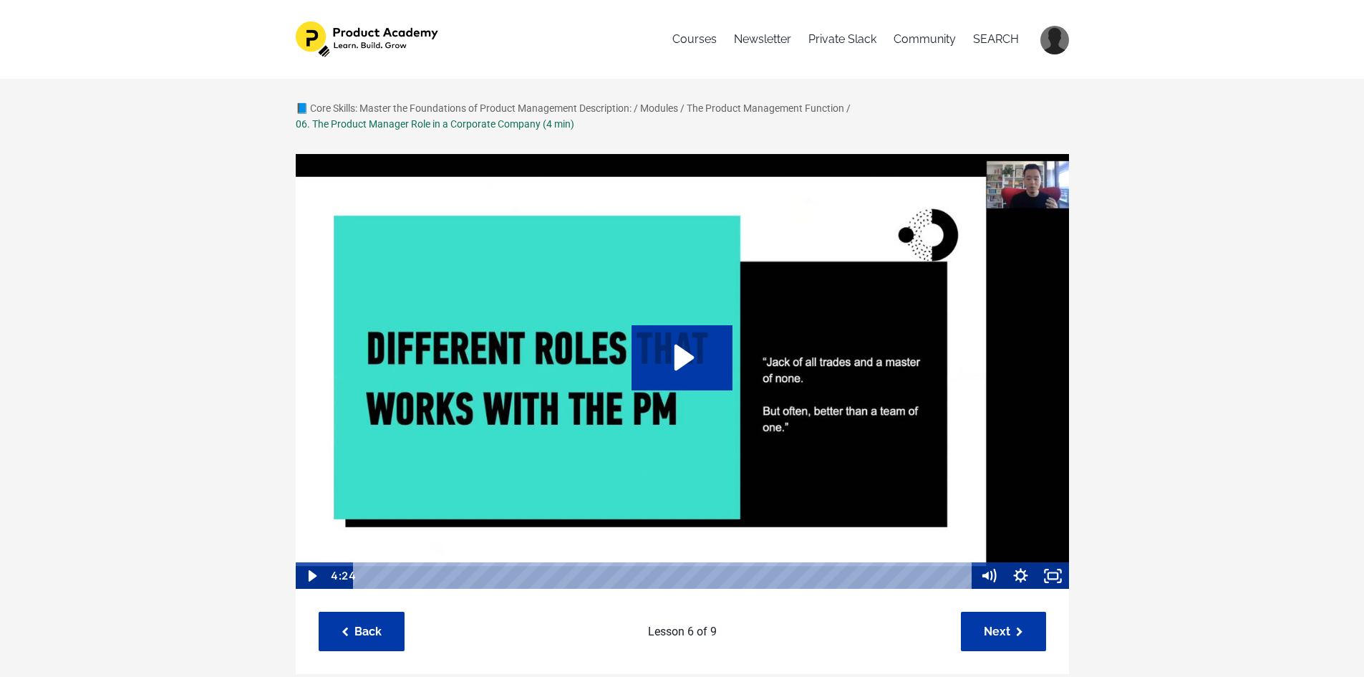
click at [688, 390] on img at bounding box center [682, 371] width 775 height 437
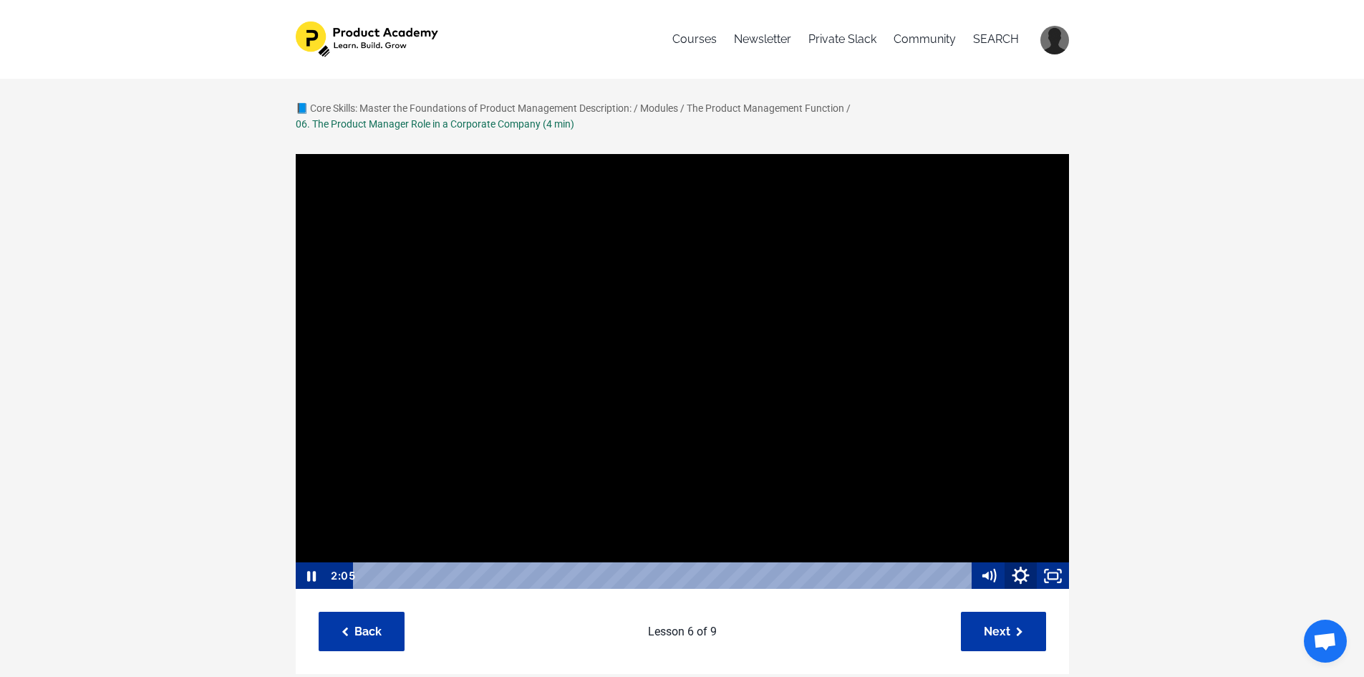
click at [1020, 578] on icon "Show settings menu" at bounding box center [1021, 575] width 39 height 33
click at [1024, 514] on span "1x" at bounding box center [1041, 521] width 40 height 27
click at [1029, 461] on label "1.5x" at bounding box center [1021, 467] width 97 height 28
click at [973, 453] on input "1.5x" at bounding box center [973, 453] width 1 height 1
radio input "true"
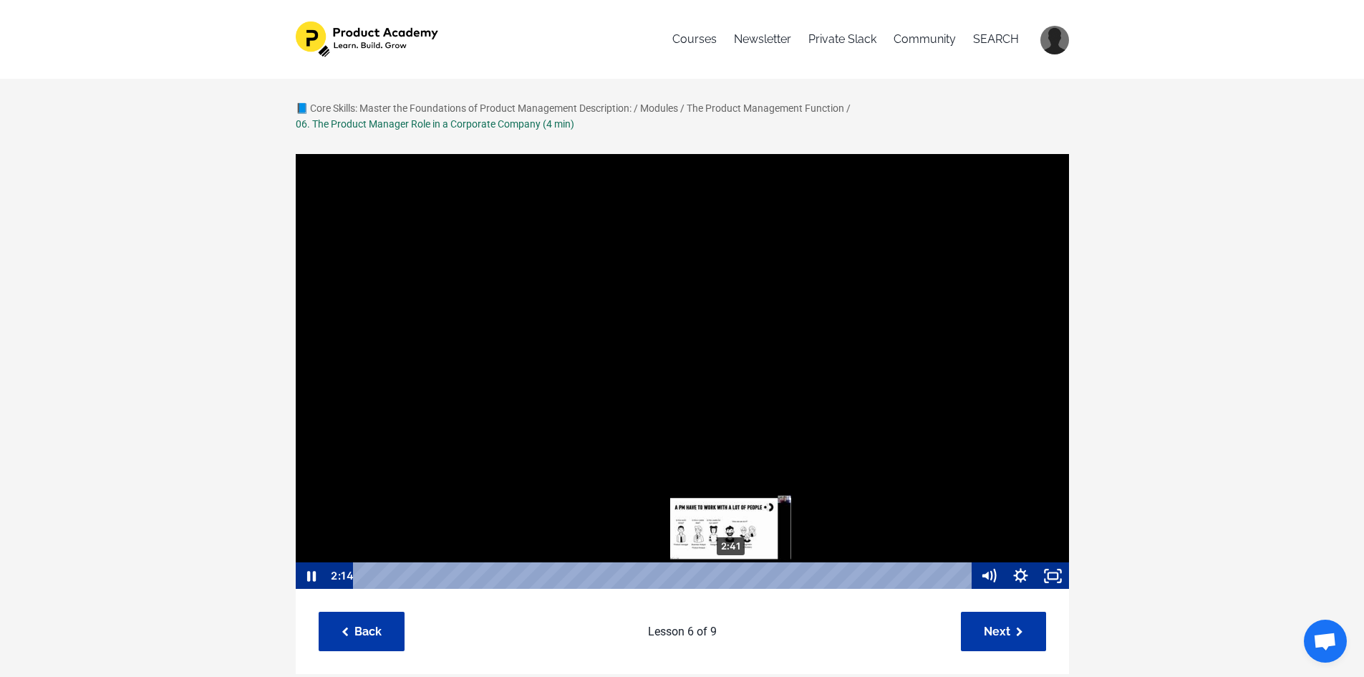
scroll to position [1, 0]
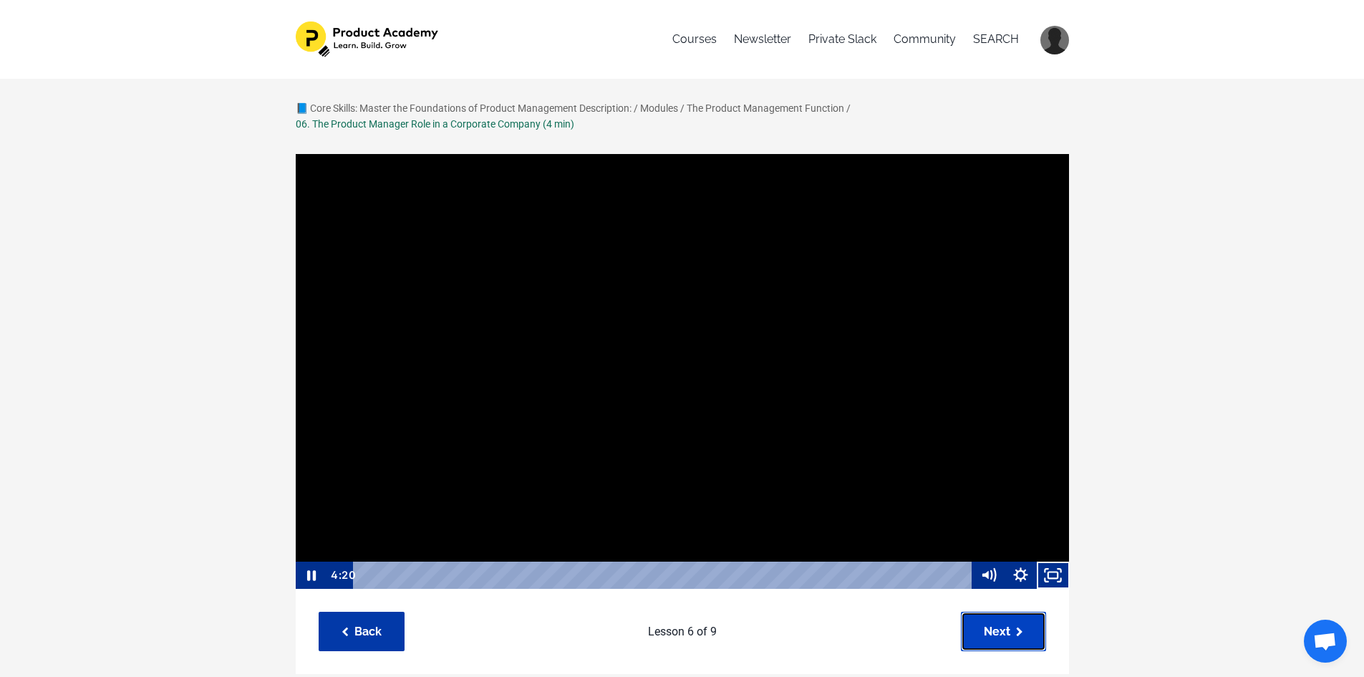
click at [1031, 631] on link "Next" at bounding box center [1003, 631] width 85 height 39
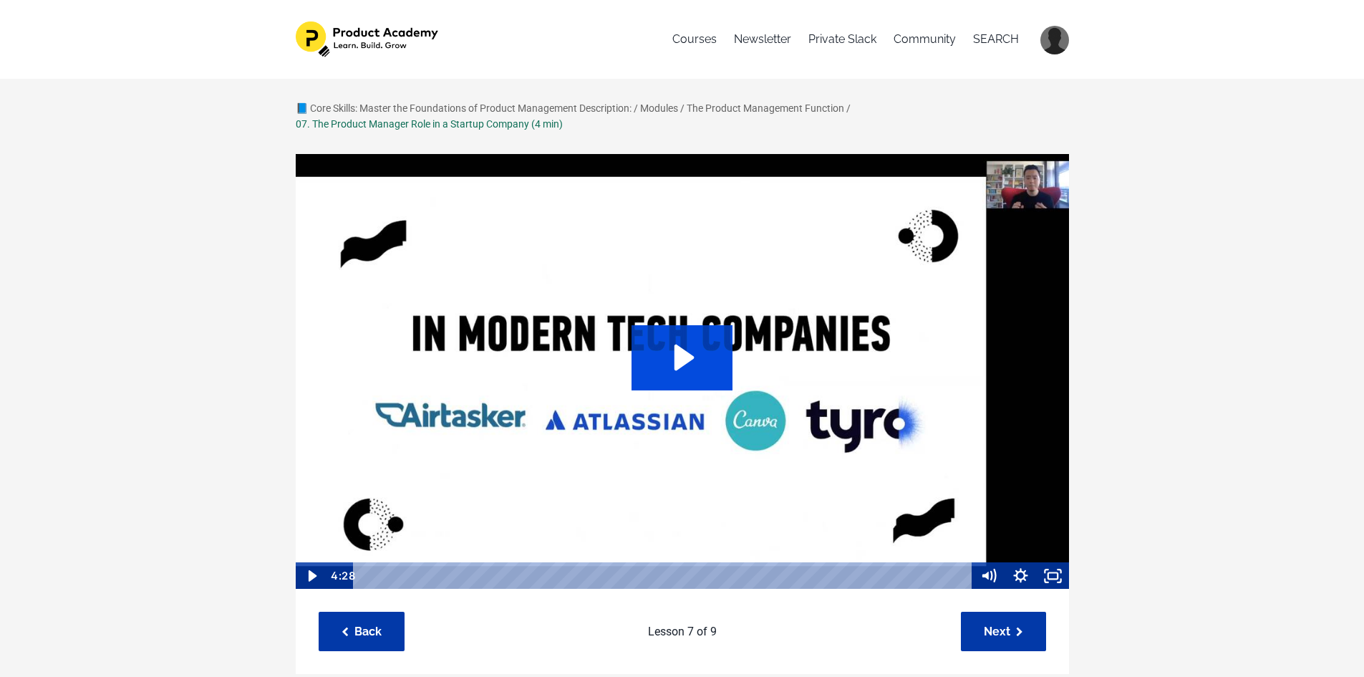
click at [673, 361] on icon "Play Video: sites/127338/video/NuN46tZTBWc9qOL3Ue5p_06._PM_in_a_Startup.mp4" at bounding box center [682, 357] width 101 height 64
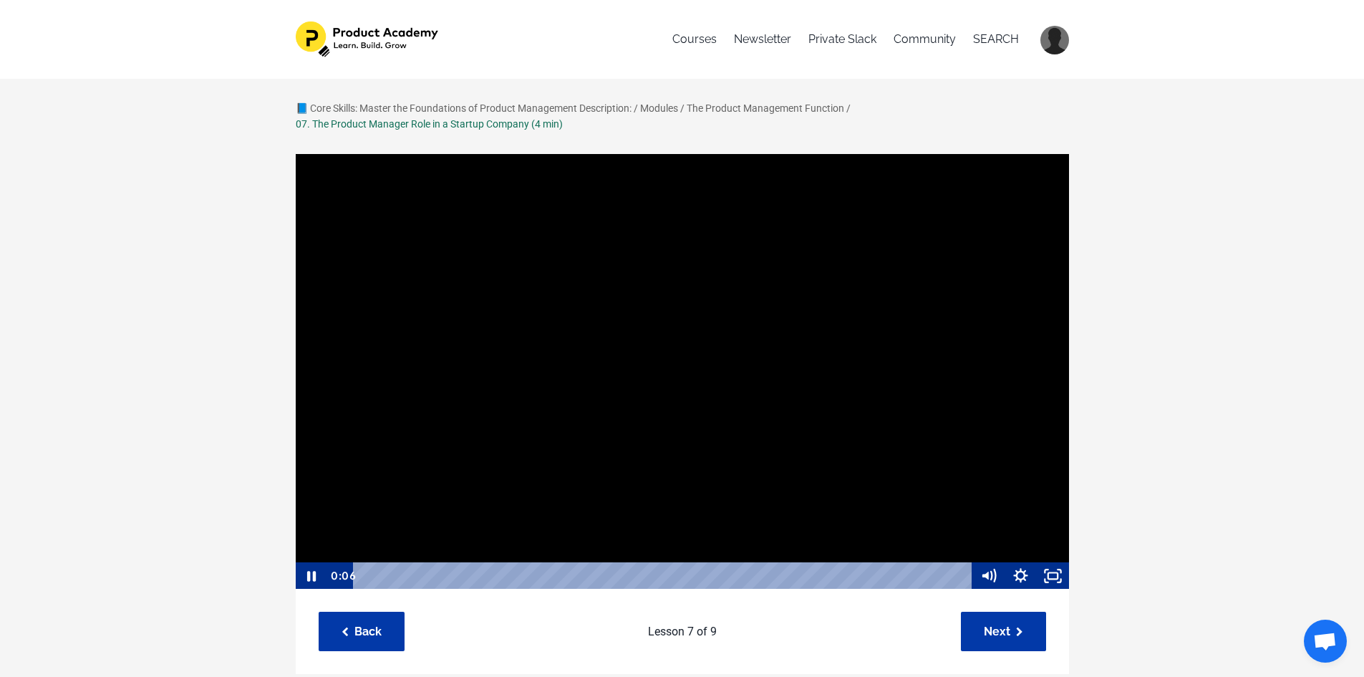
click at [694, 291] on div at bounding box center [682, 371] width 775 height 437
click at [529, 331] on div at bounding box center [682, 371] width 775 height 437
click at [900, 579] on div "3:59" at bounding box center [665, 575] width 600 height 27
click at [945, 576] on div "4:19" at bounding box center [665, 575] width 600 height 27
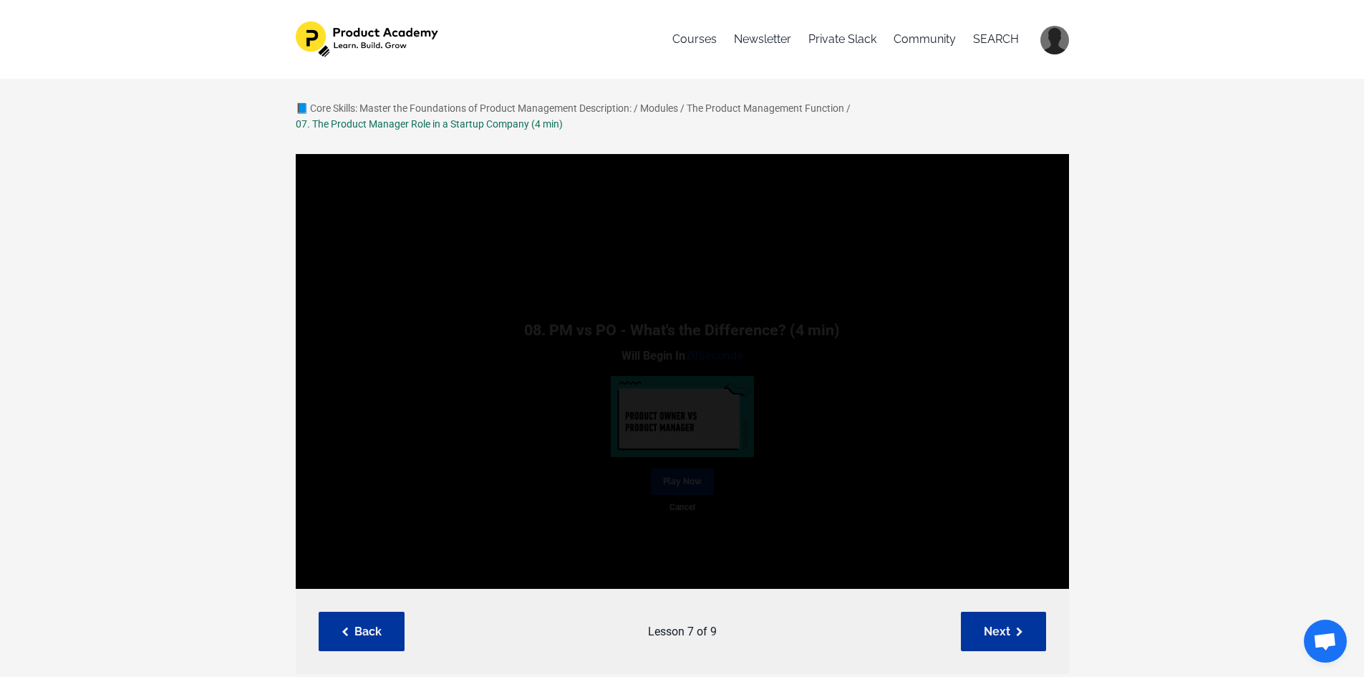
click at [1028, 645] on div "08. PM vs PO - What's the Difference? (4 min) Will Begin In 20 Seconds Play Now…" at bounding box center [683, 414] width 774 height 521
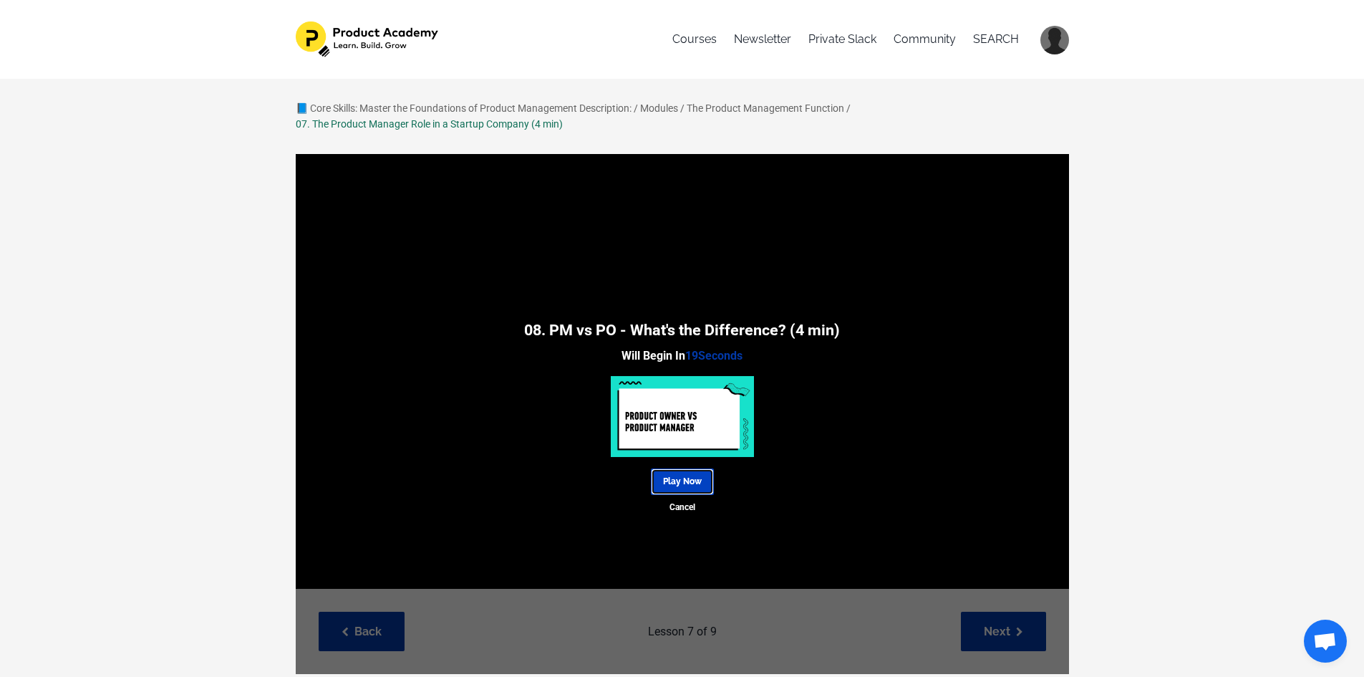
click at [682, 481] on link "Play Now" at bounding box center [682, 481] width 63 height 27
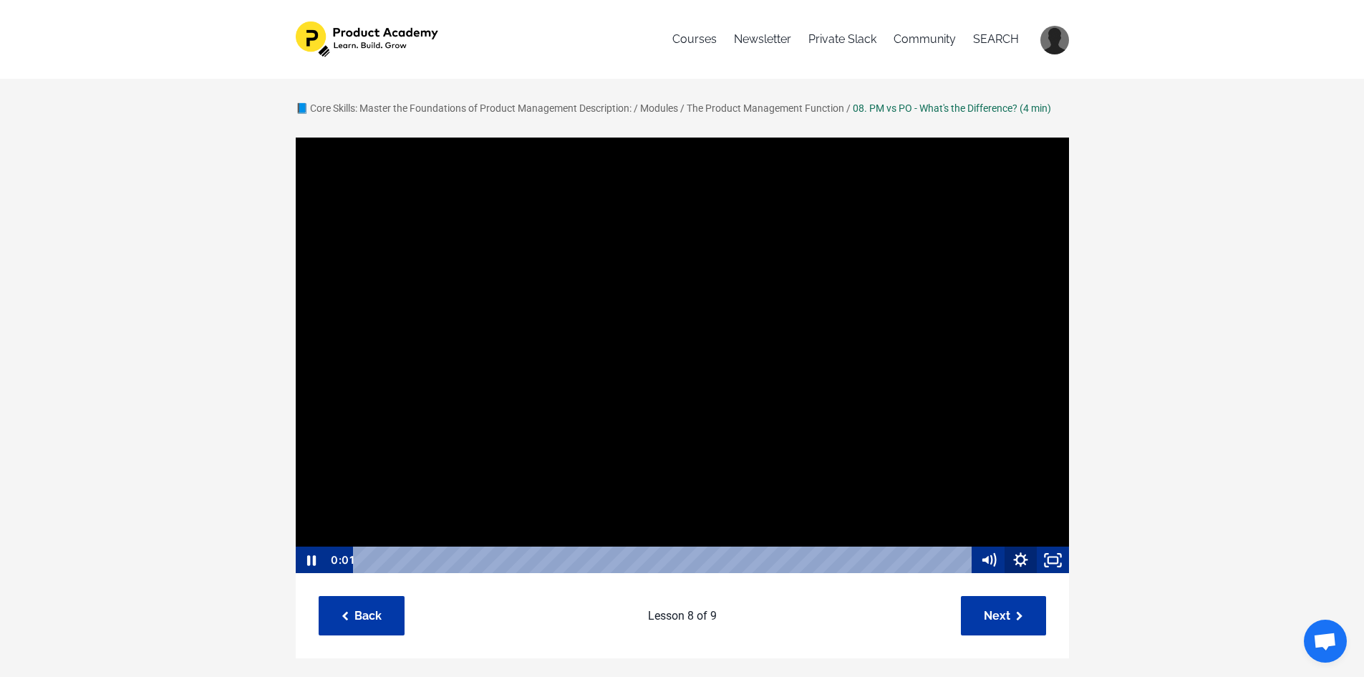
click at [1022, 557] on icon "Show settings menu" at bounding box center [1021, 559] width 32 height 27
click at [1025, 507] on span "1x" at bounding box center [1033, 504] width 57 height 27
click at [1013, 453] on label "1.5x" at bounding box center [1004, 451] width 129 height 28
click at [941, 438] on input "1.5x" at bounding box center [940, 437] width 1 height 1
radio input "true"
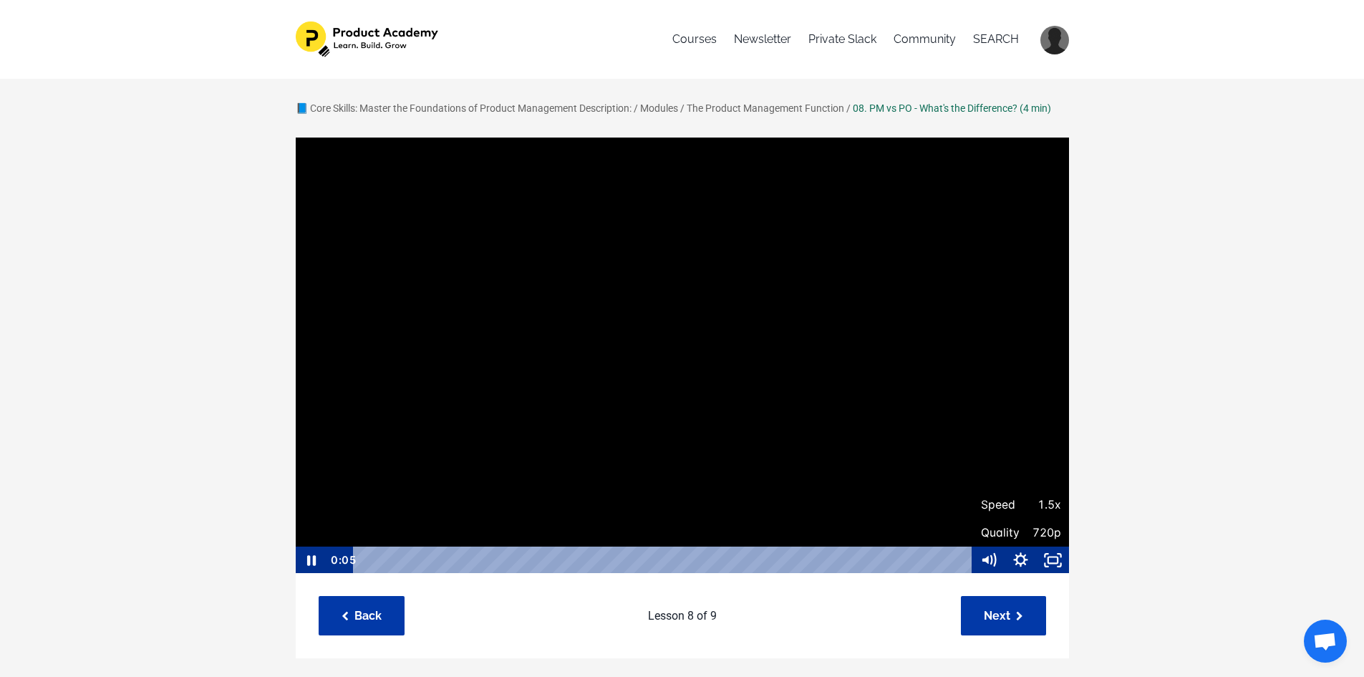
click at [1190, 446] on div "📘 Core Skills: Master the Foundations of Product Management Description: / Modu…" at bounding box center [682, 597] width 1364 height 1037
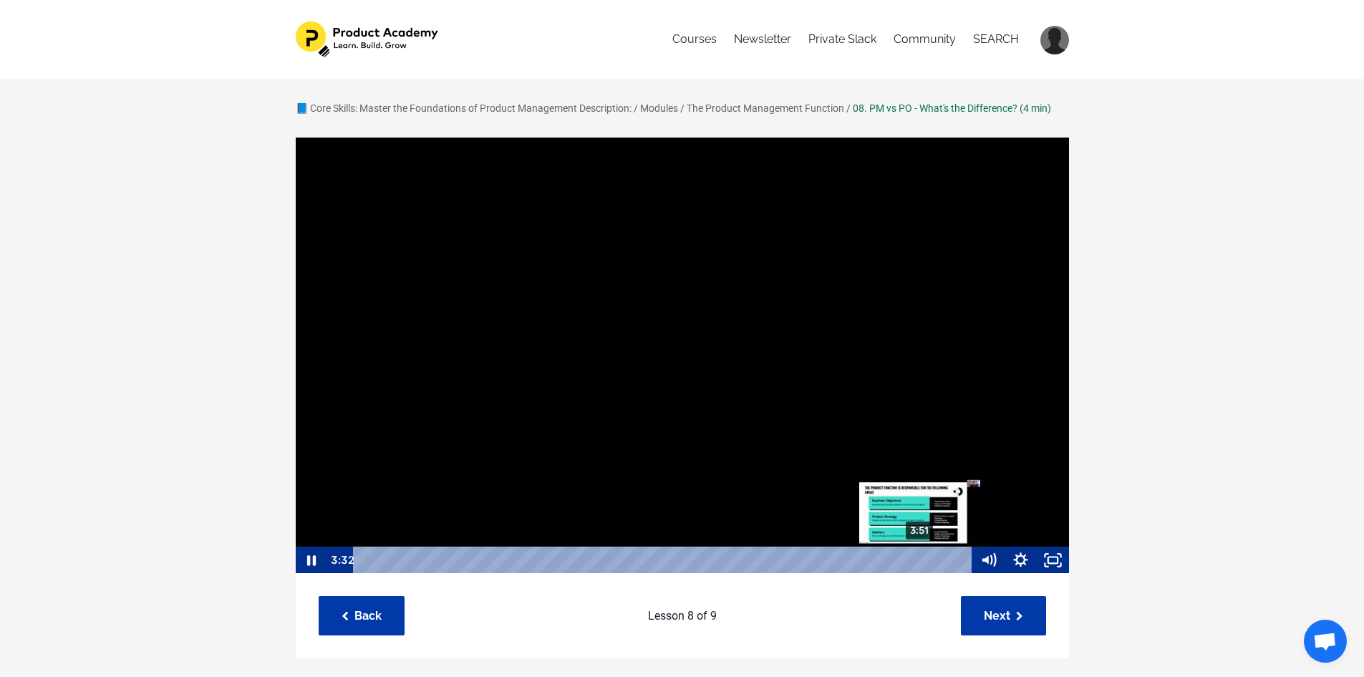
click at [921, 562] on div "3:51" at bounding box center [665, 559] width 600 height 27
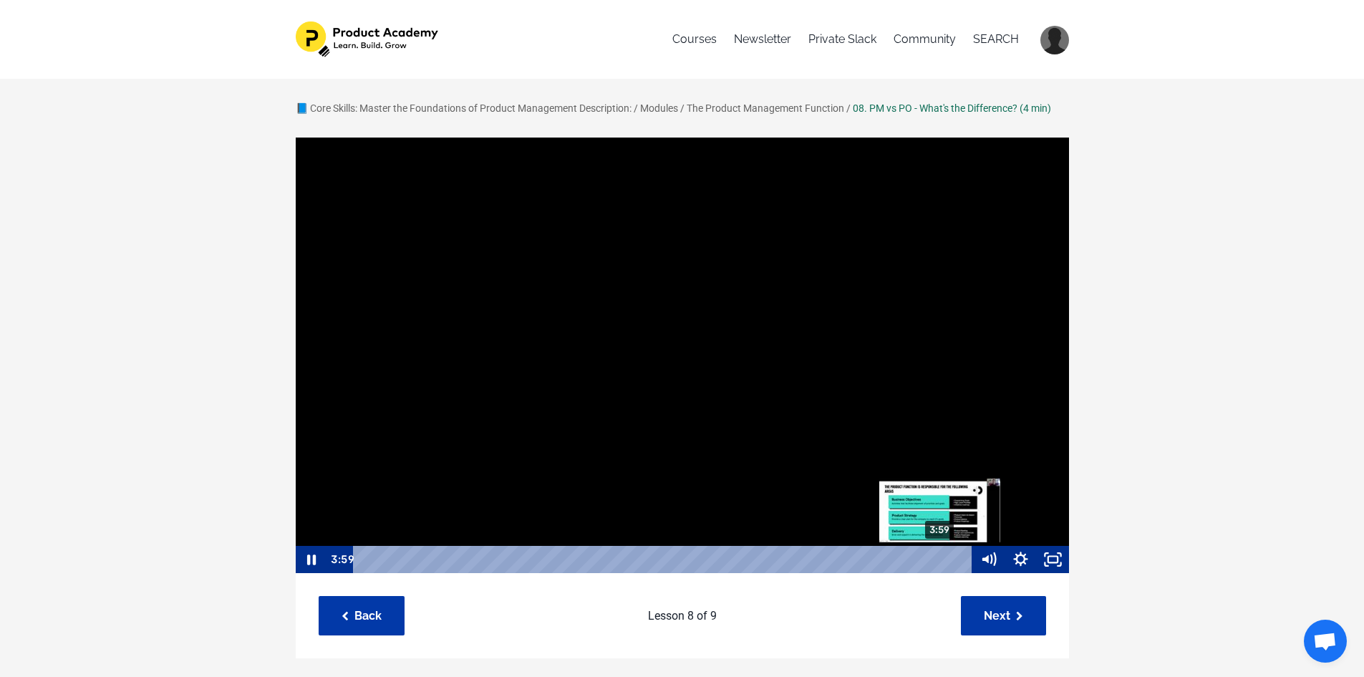
click at [941, 559] on div "3:59" at bounding box center [665, 559] width 600 height 27
click at [949, 555] on div "Playbar" at bounding box center [947, 559] width 9 height 9
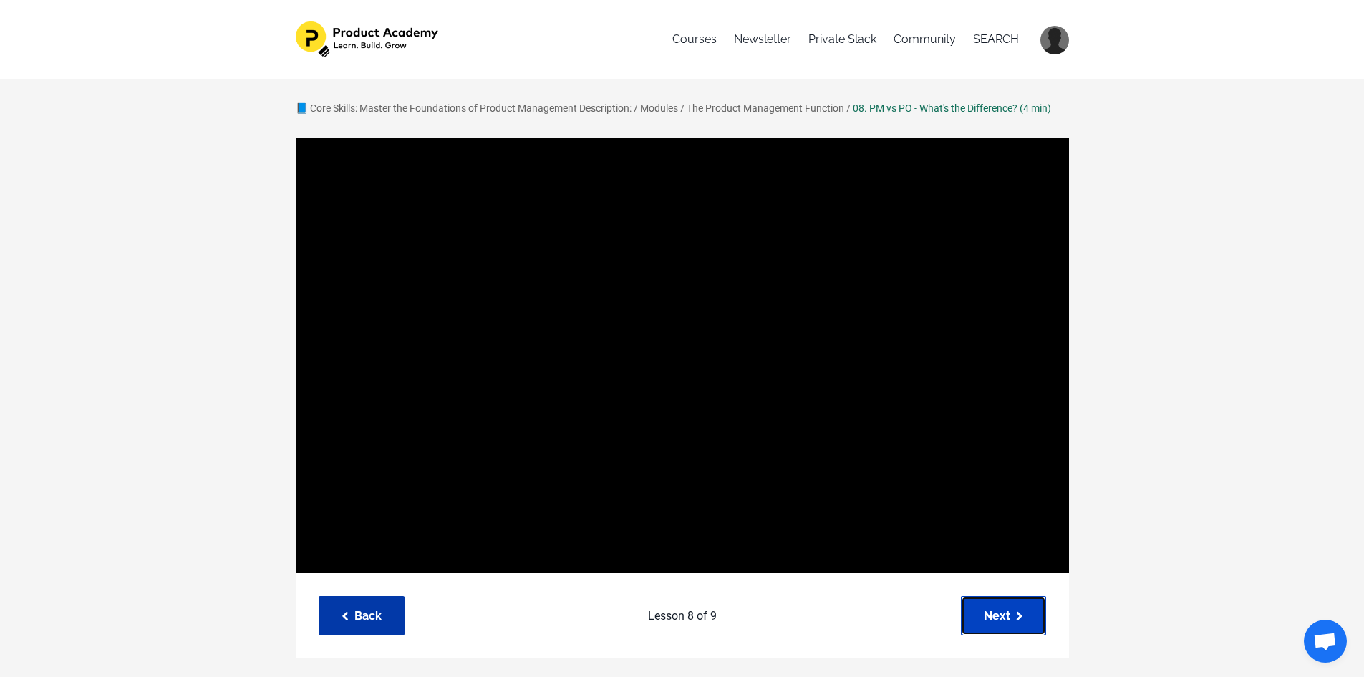
click at [1000, 615] on link "Next" at bounding box center [1003, 615] width 85 height 39
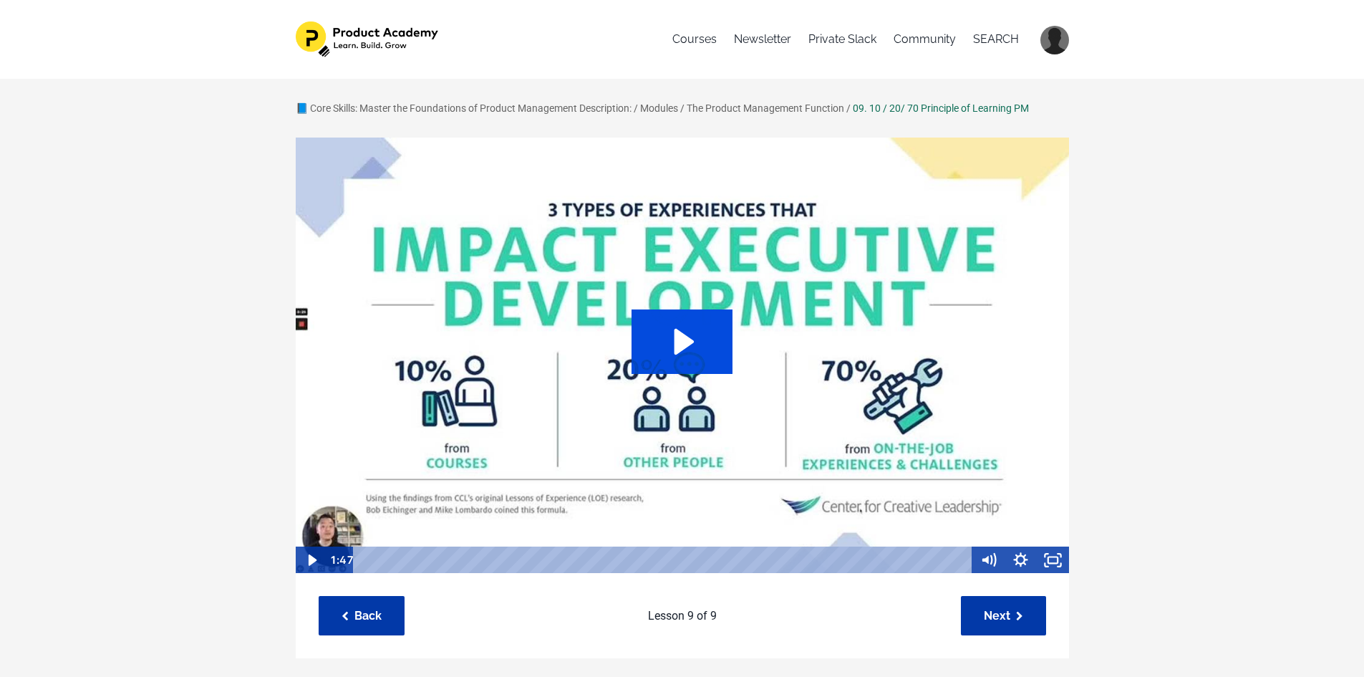
click at [699, 354] on icon "Play Video: sites/127338/video/a7fRGynSDWRgMZZFdBxb_10-20-70-rule_of_learning.m…" at bounding box center [682, 341] width 101 height 64
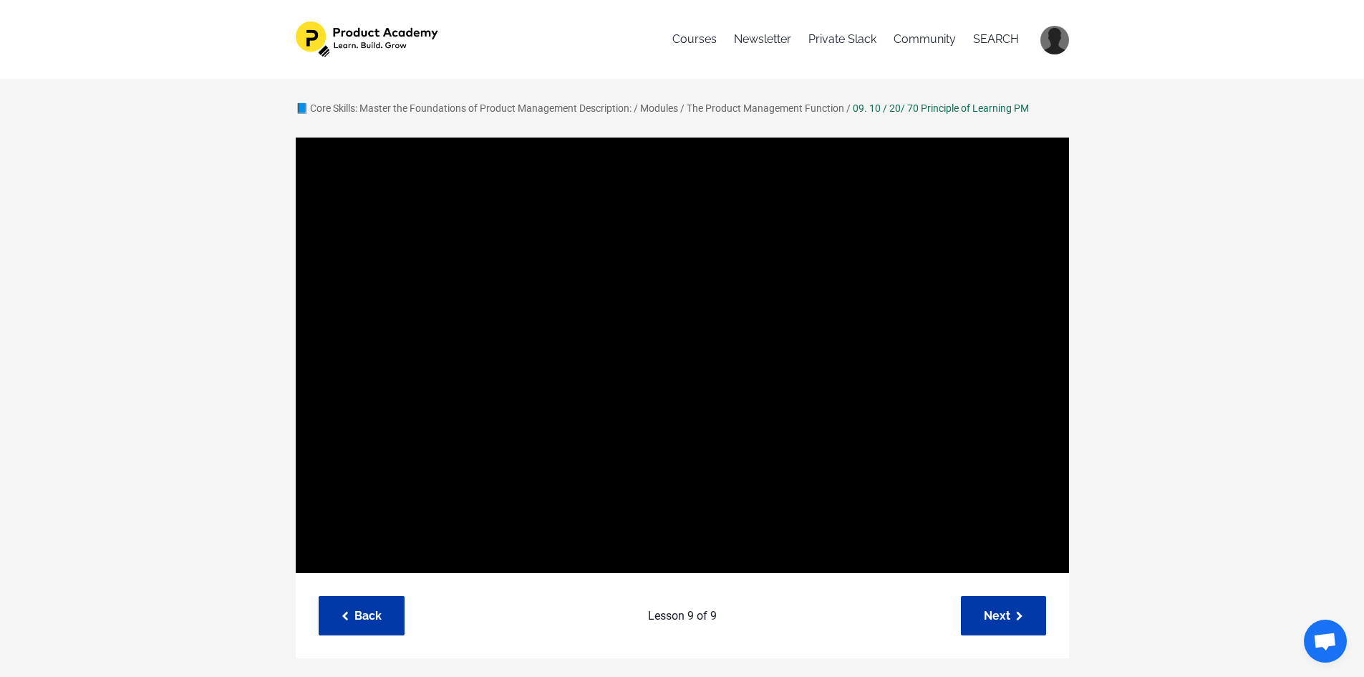
click at [1216, 418] on div "📘 Core Skills: Master the Foundations of Product Management Description: / Modu…" at bounding box center [682, 597] width 1364 height 1037
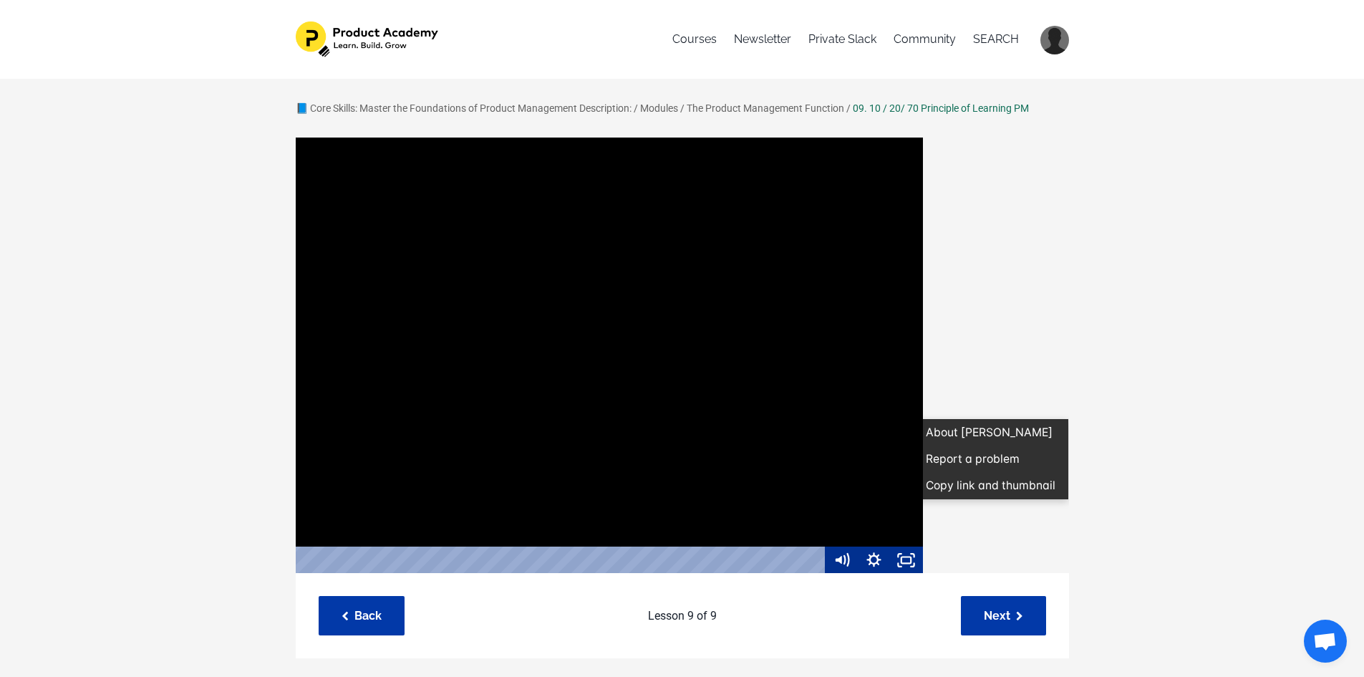
click at [623, 453] on div at bounding box center [535, 355] width 775 height 437
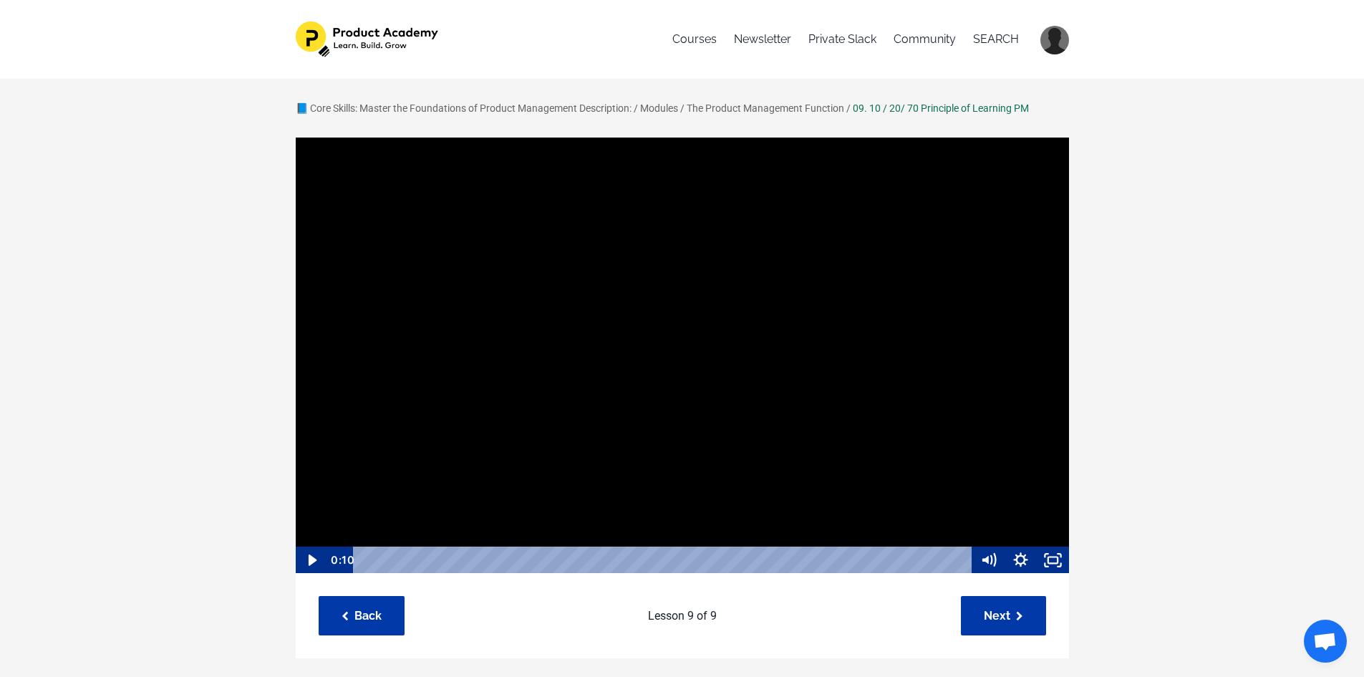
click at [526, 360] on div at bounding box center [682, 355] width 775 height 437
click at [1024, 557] on icon "Show settings menu" at bounding box center [1021, 559] width 14 height 14
click at [1034, 509] on span "1x" at bounding box center [1041, 504] width 40 height 27
click at [1034, 443] on label "1.5x" at bounding box center [1021, 451] width 97 height 28
click at [973, 438] on input "1.5x" at bounding box center [973, 437] width 1 height 1
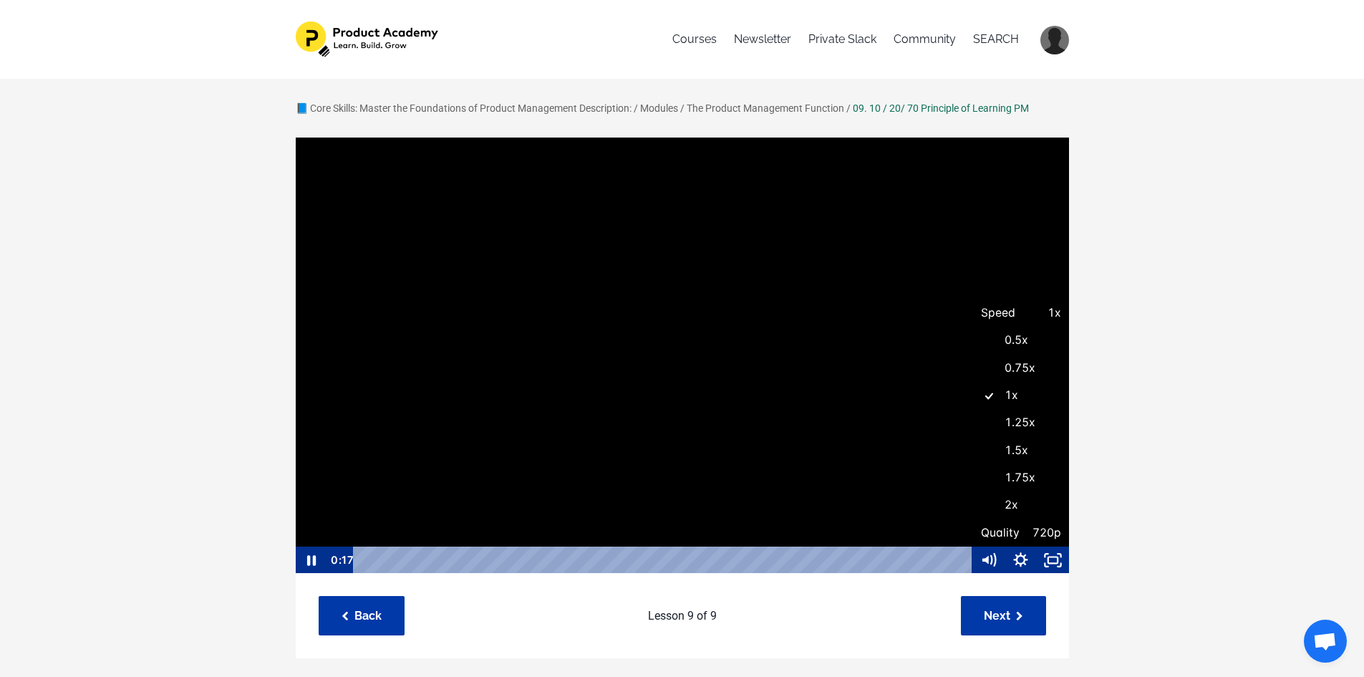
radio input "true"
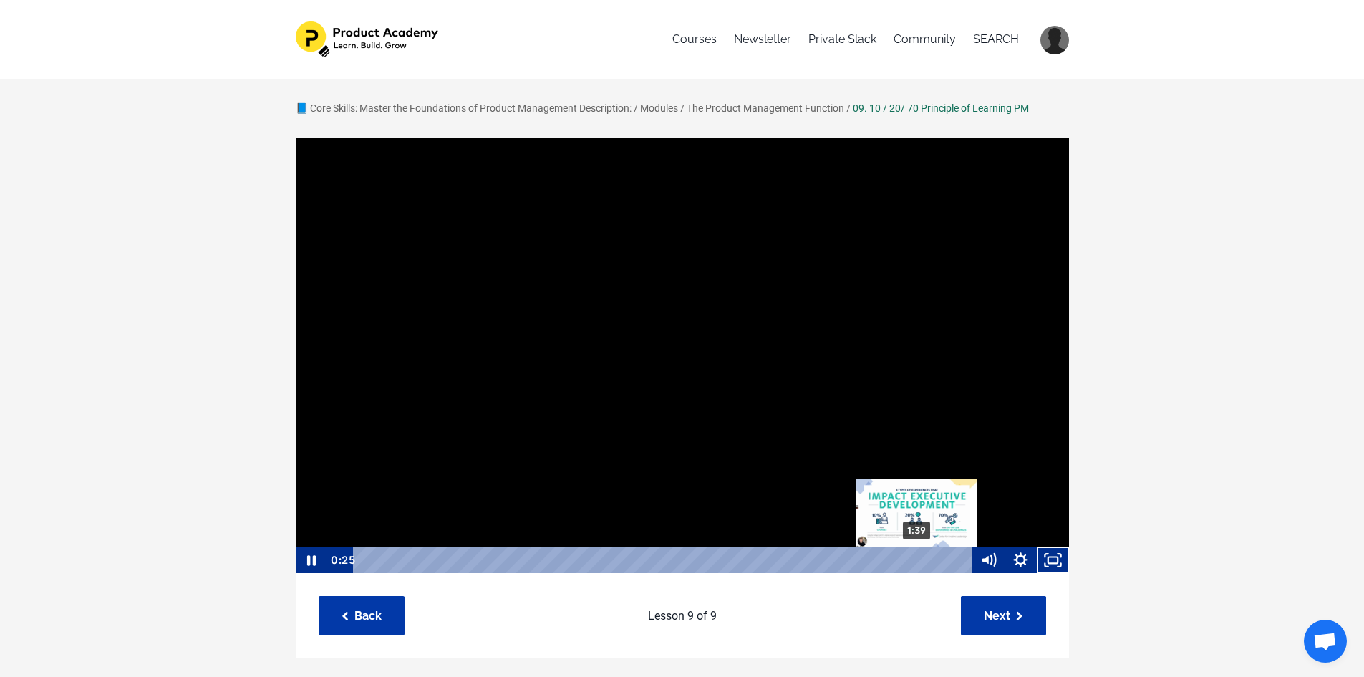
scroll to position [1, 0]
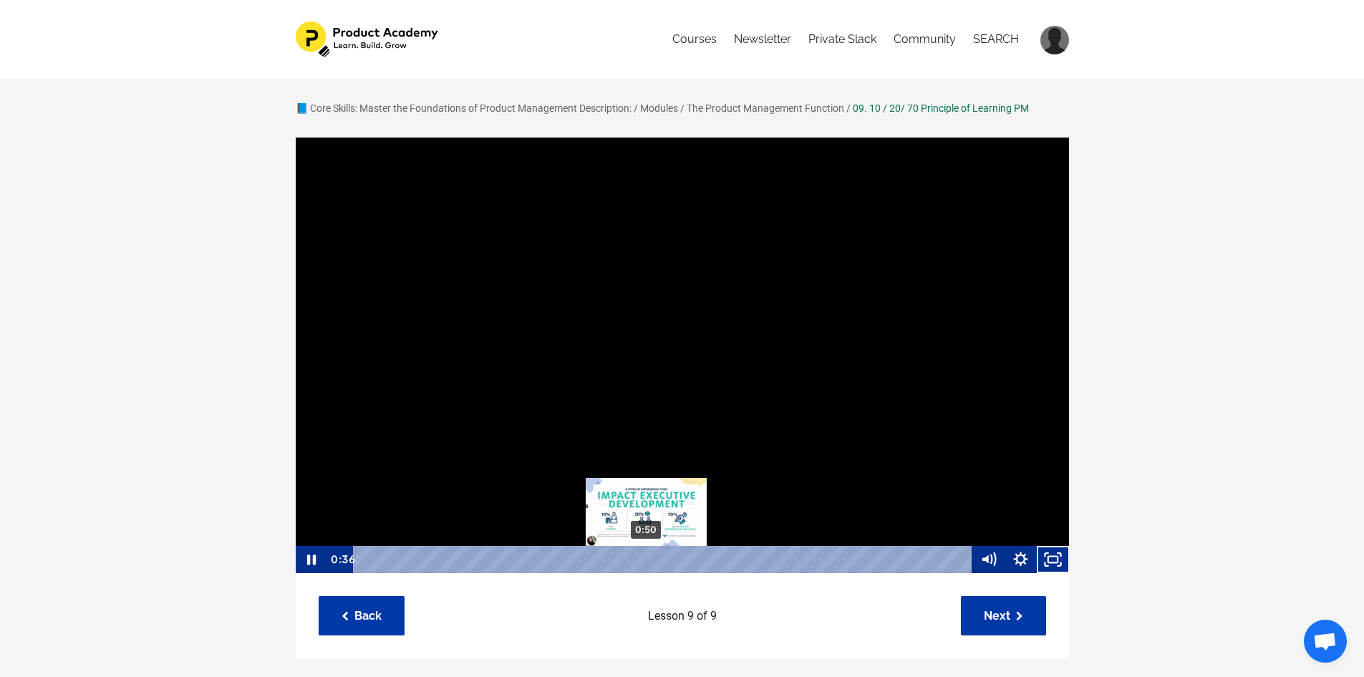
click at [647, 561] on div "0:50" at bounding box center [665, 559] width 600 height 27
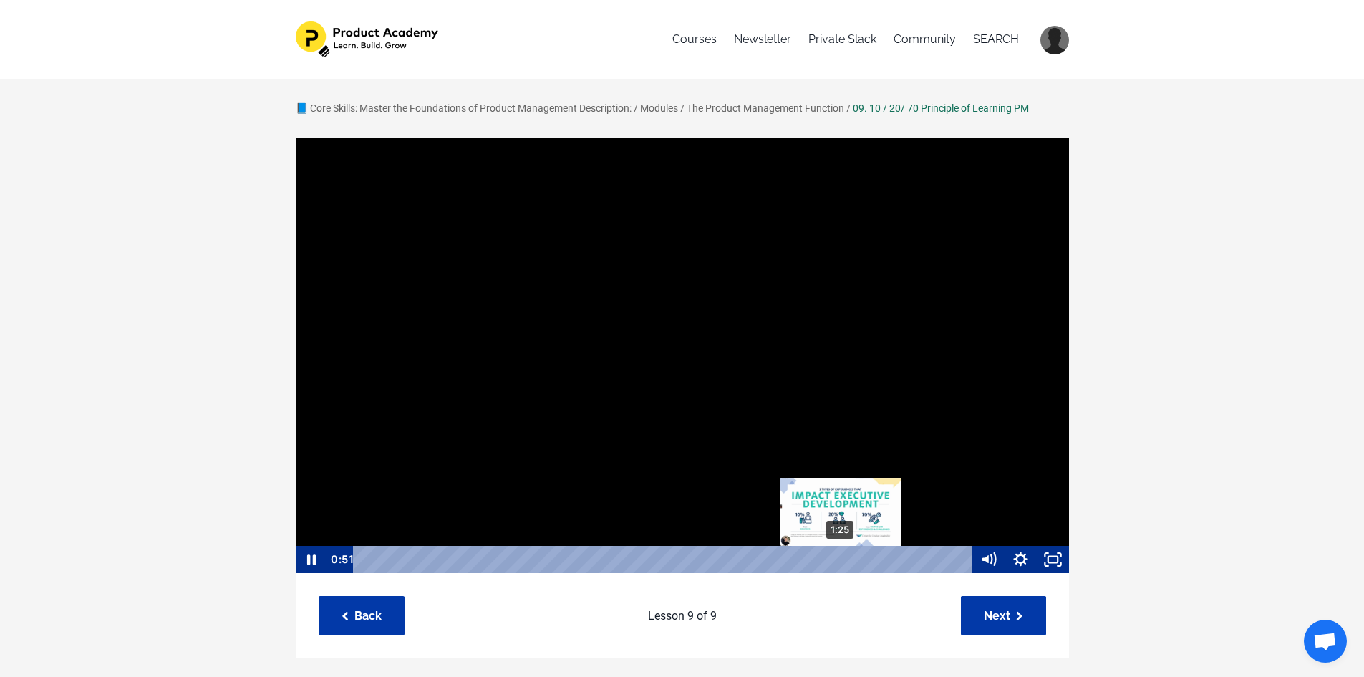
click at [841, 559] on div "1:25" at bounding box center [665, 559] width 600 height 27
click at [884, 385] on div at bounding box center [682, 354] width 775 height 437
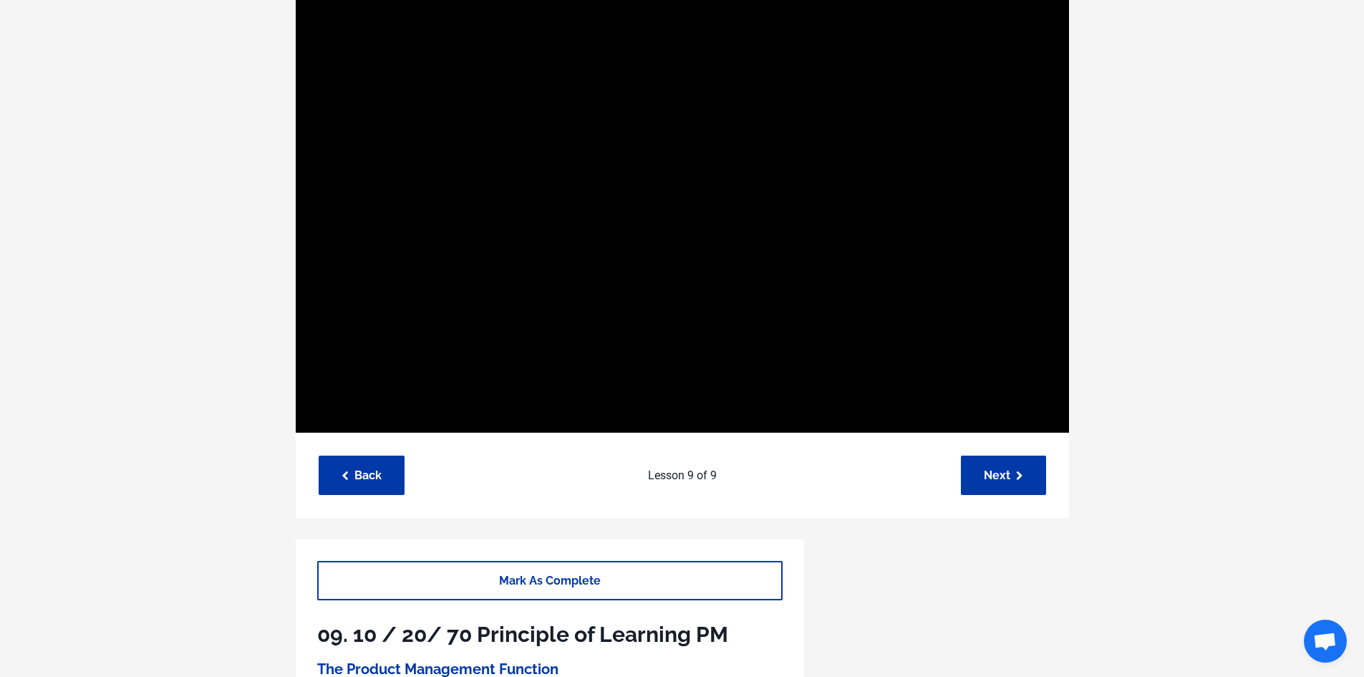
scroll to position [430, 0]
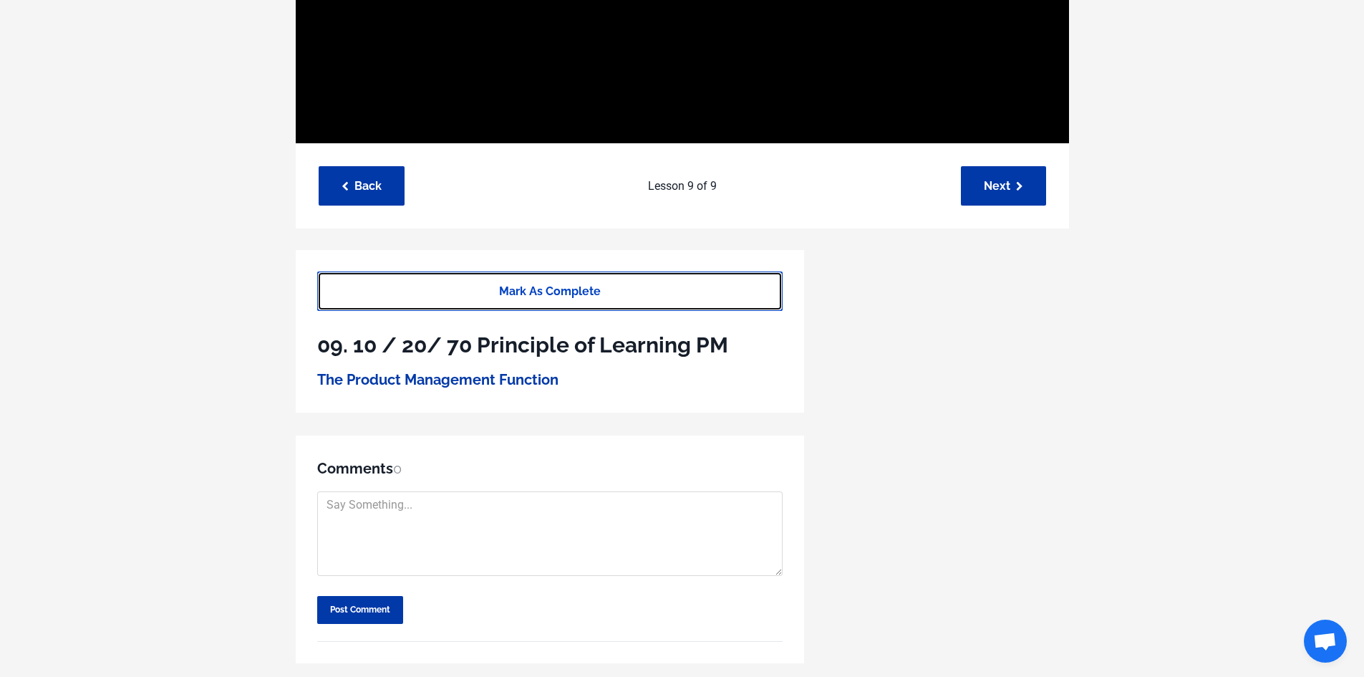
click at [519, 273] on link "Mark As Complete" at bounding box center [550, 290] width 466 height 39
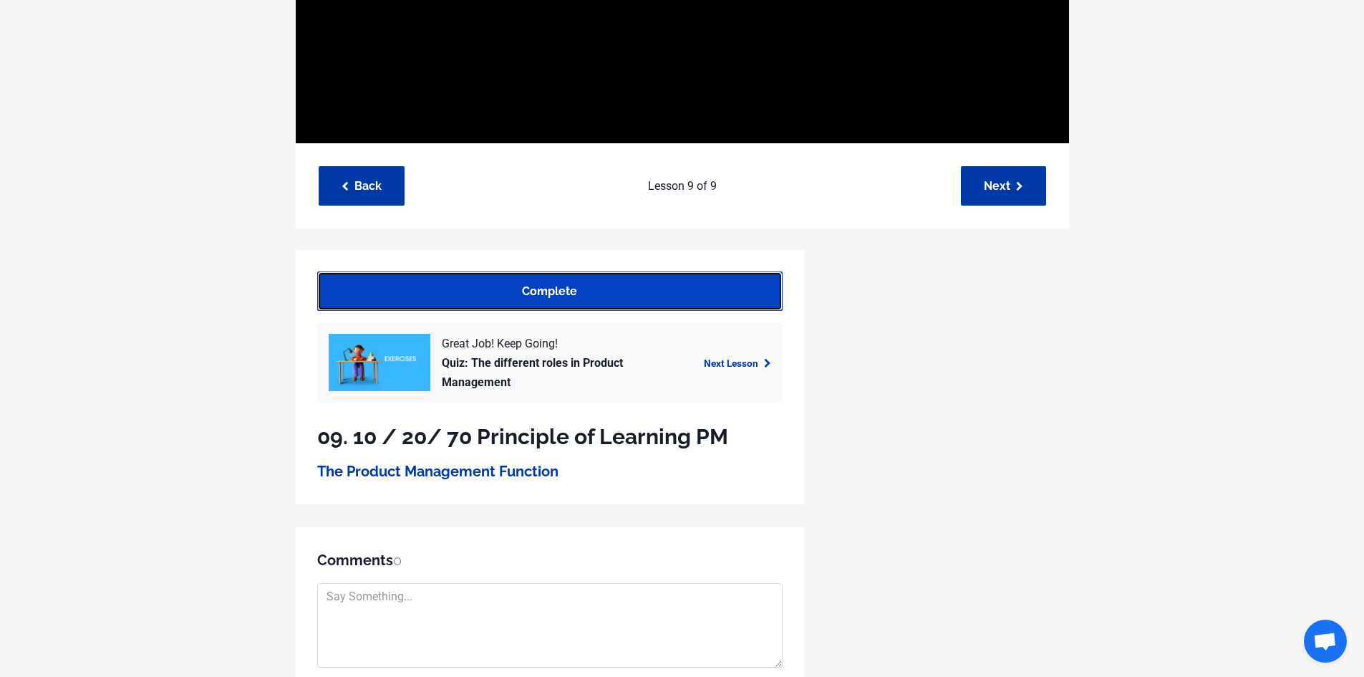
click at [559, 286] on link "Complete" at bounding box center [550, 290] width 466 height 39
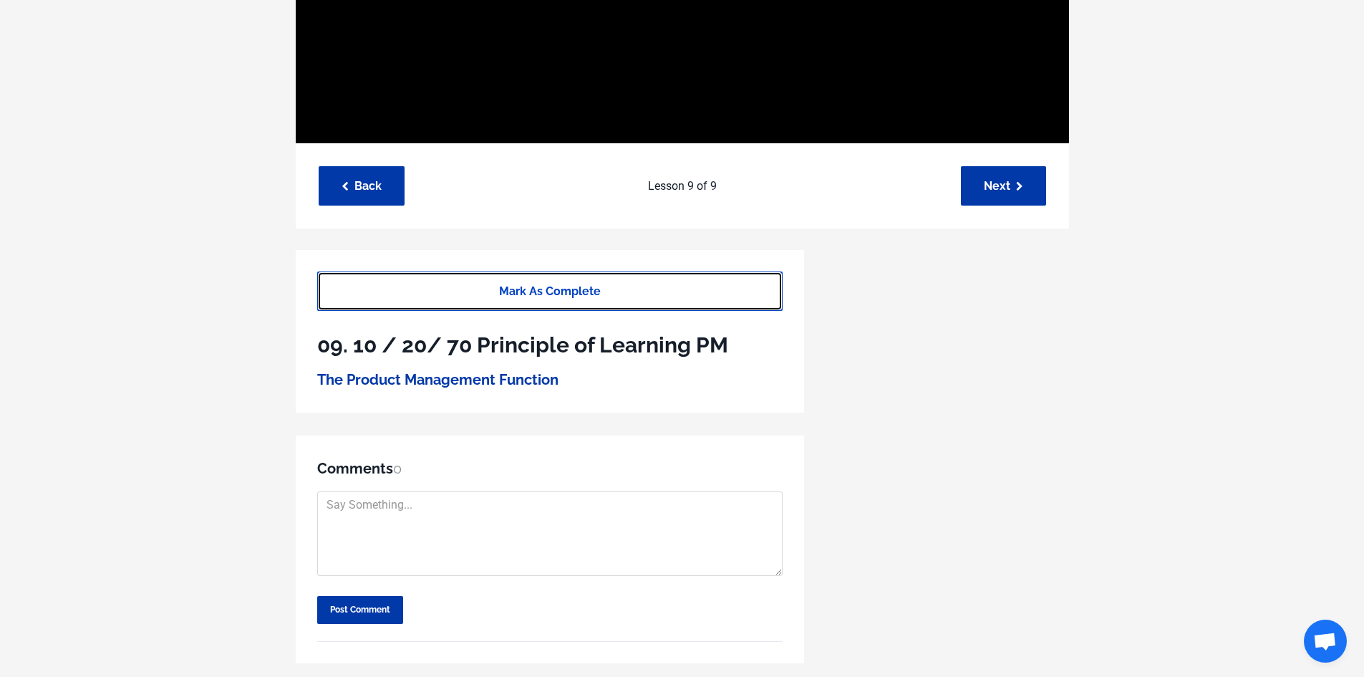
click at [511, 291] on link "Mark As Complete" at bounding box center [550, 290] width 466 height 39
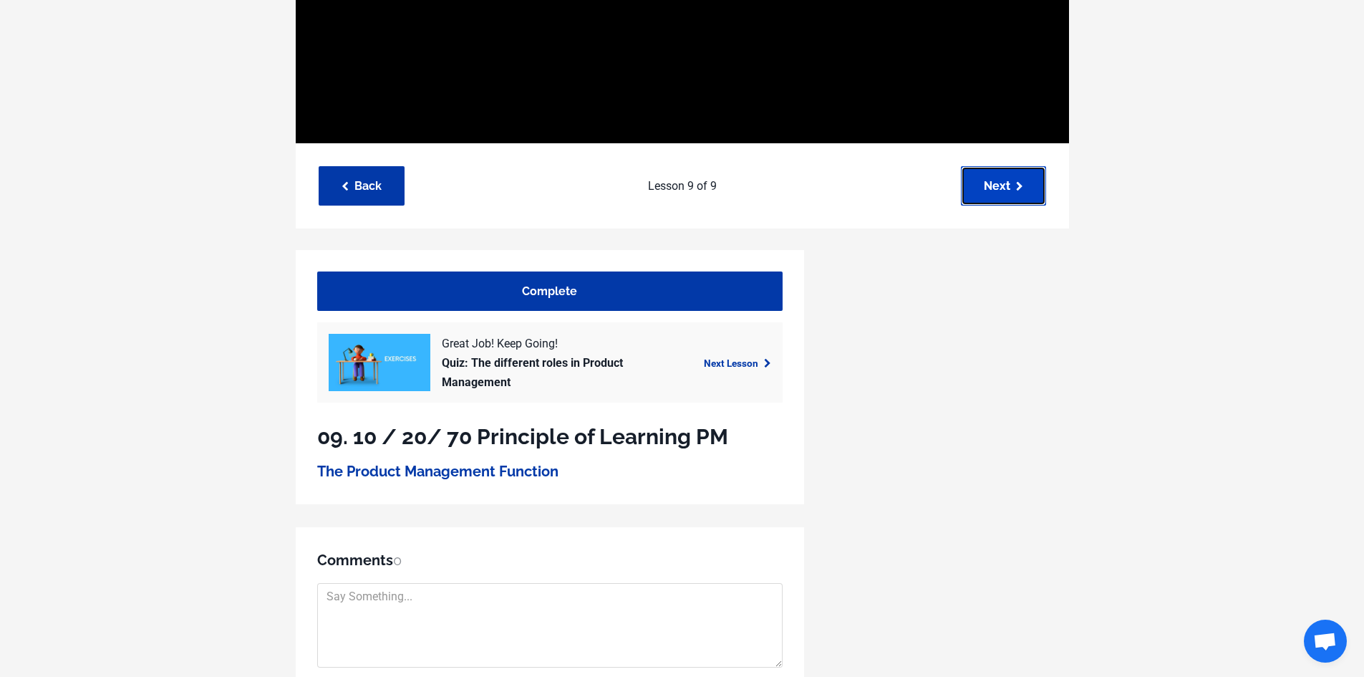
click at [996, 199] on link "Next" at bounding box center [1003, 185] width 85 height 39
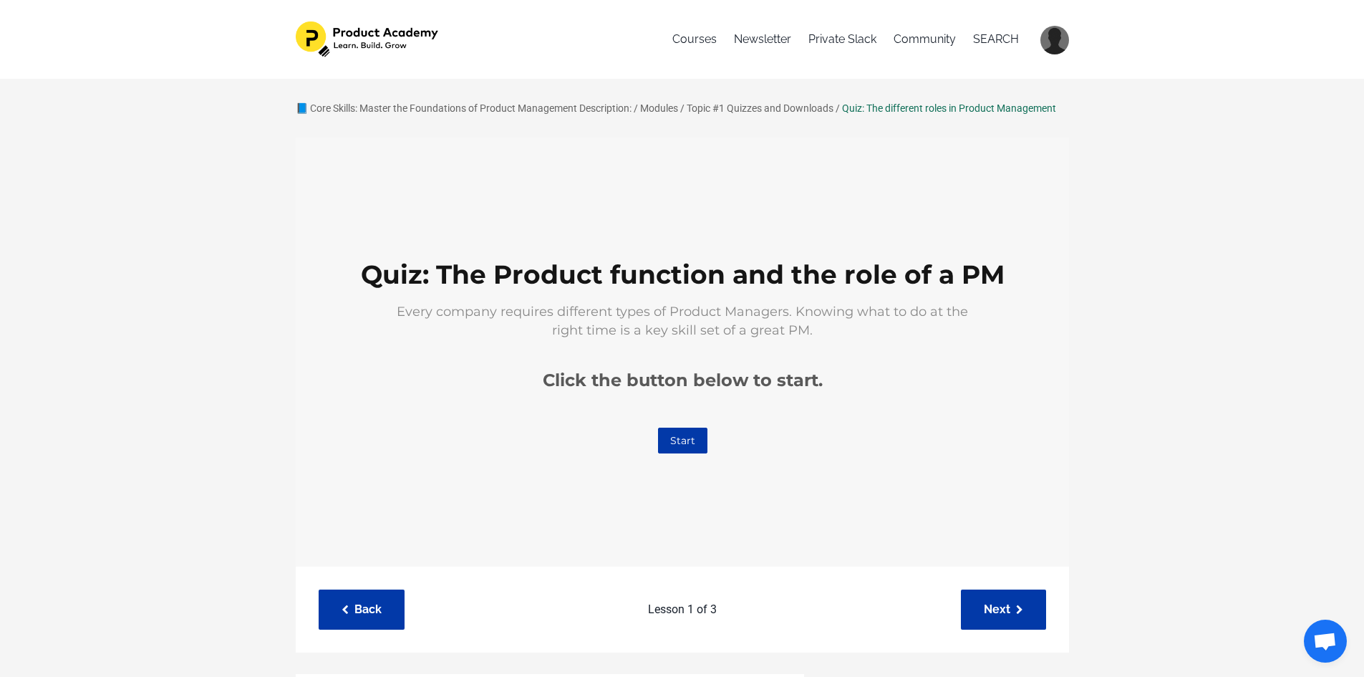
click at [690, 447] on link "Start" at bounding box center [682, 441] width 49 height 26
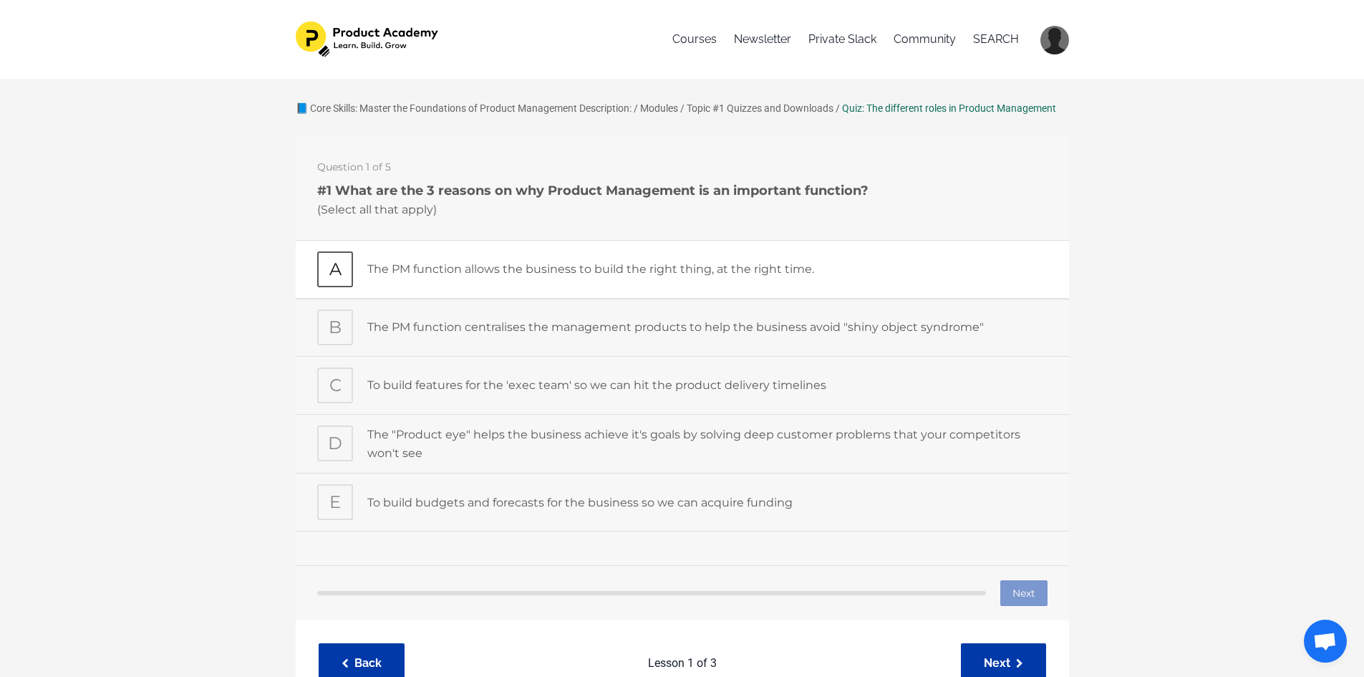
click at [554, 271] on p "The PM function allows the business to build the right thing, at the right time." at bounding box center [707, 269] width 680 height 19
click at [519, 323] on p "The PM function centralises the management products to help the business avoid …" at bounding box center [707, 327] width 680 height 19
click at [443, 438] on p "The "Product eye" helps the business achieve it's goals by solving deep custome…" at bounding box center [707, 443] width 680 height 37
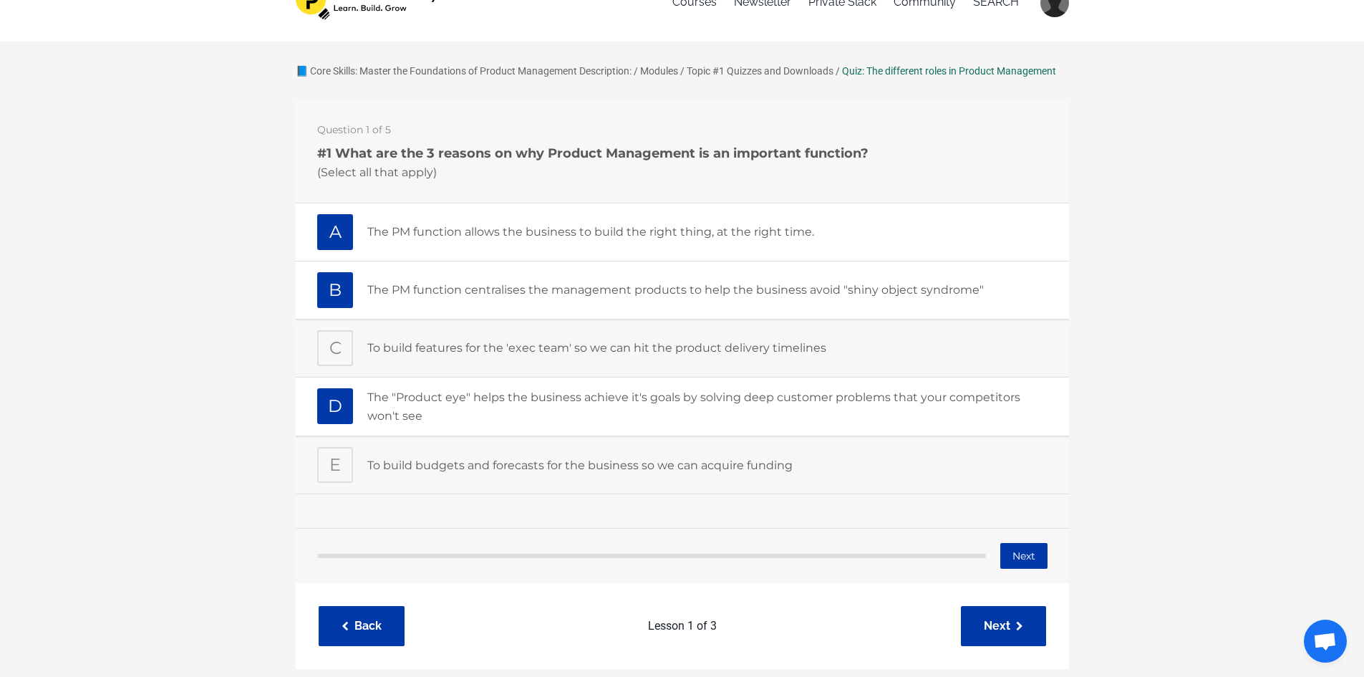
scroll to position [72, 0]
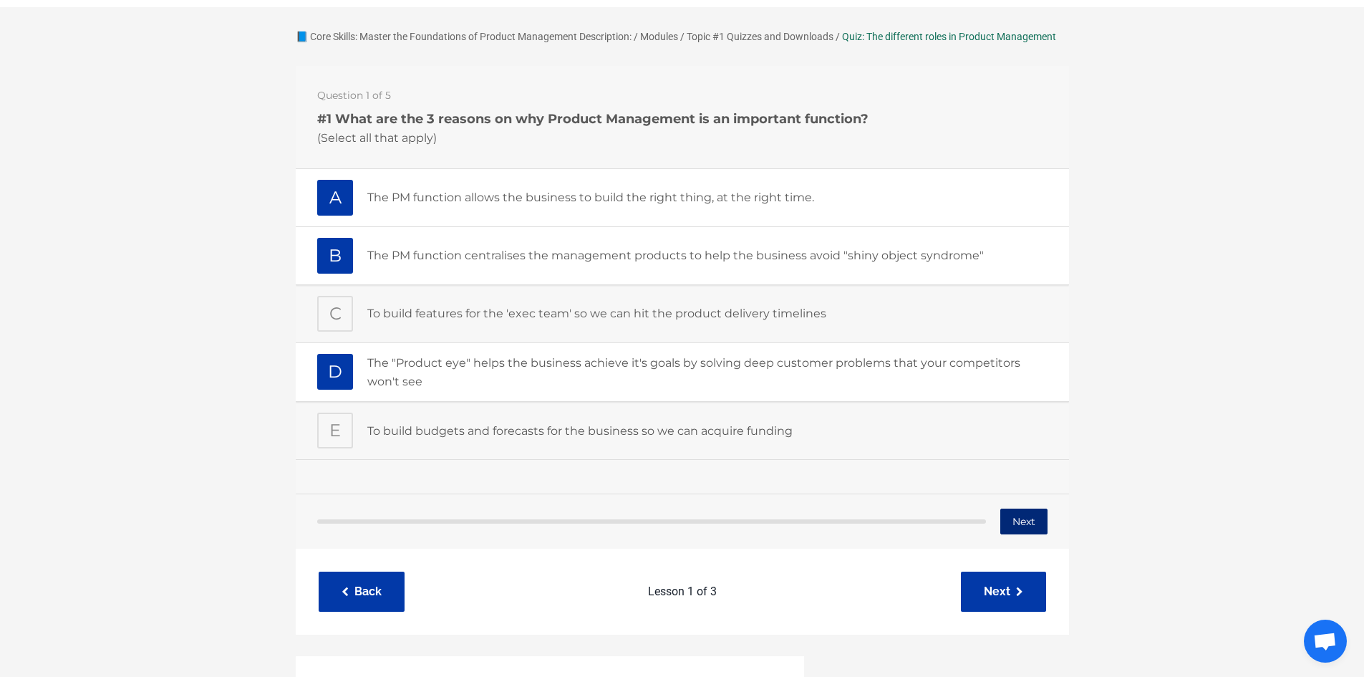
click at [1021, 523] on button "Next" at bounding box center [1023, 522] width 47 height 26
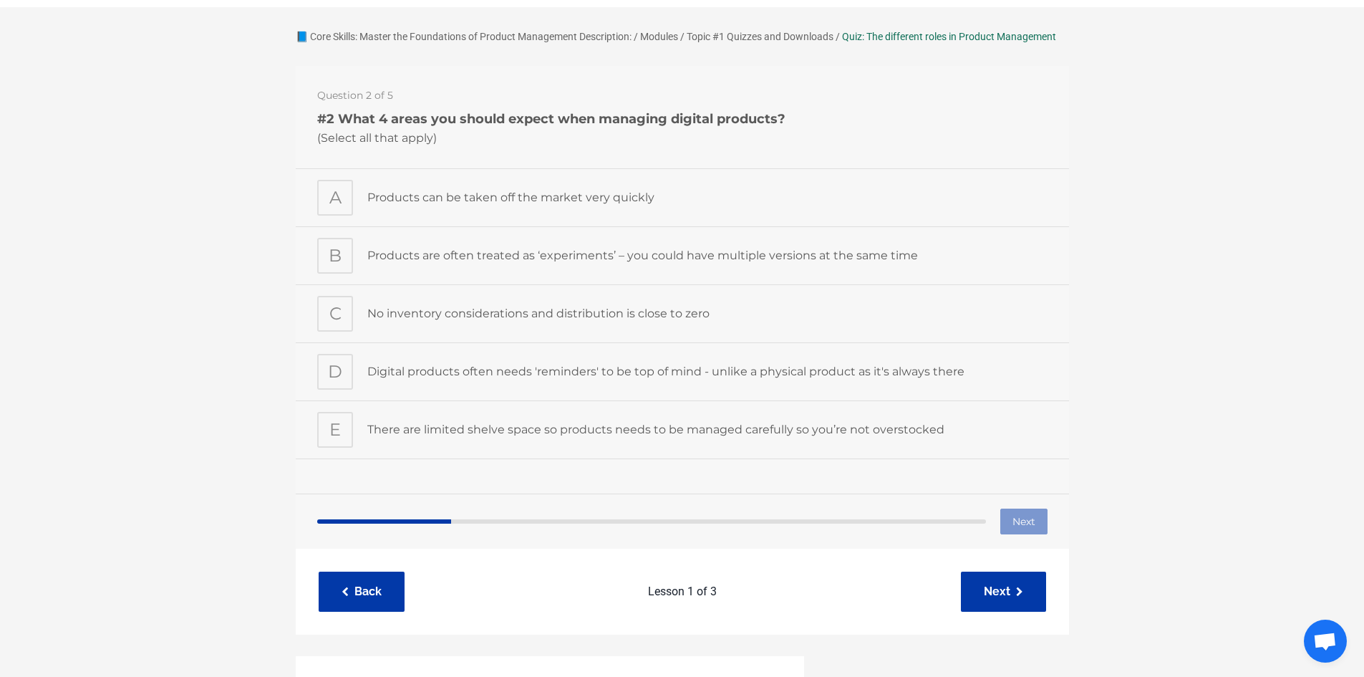
drag, startPoint x: 438, startPoint y: 198, endPoint x: 931, endPoint y: 107, distance: 501.1
click at [931, 107] on div "Question 2 of 5 #2 What 4 areas you should expect when managing digital product…" at bounding box center [682, 117] width 774 height 102
click at [524, 362] on p "Digital products often needs 'reminders' to be top of mind - unlike a physical …" at bounding box center [707, 371] width 680 height 19
click at [508, 246] on p "Products are often treated as ‘experiments’ – you could have multiple versions …" at bounding box center [707, 255] width 680 height 19
click at [492, 294] on div "C No inventory considerations and distribution is close to zero" at bounding box center [682, 313] width 774 height 58
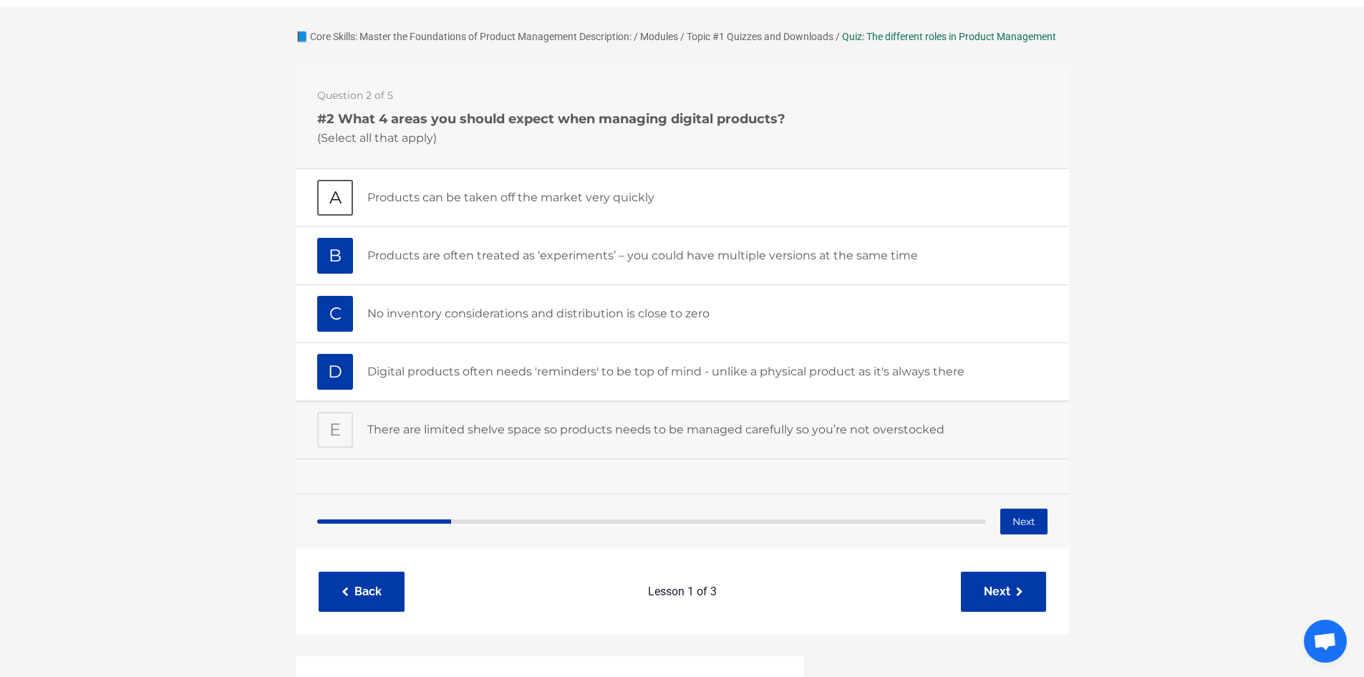
click at [544, 203] on p "Products can be taken off the market very quickly" at bounding box center [707, 197] width 680 height 19
click at [1014, 506] on div "Next" at bounding box center [682, 520] width 774 height 55
click at [1029, 524] on button "Next" at bounding box center [1023, 522] width 47 height 26
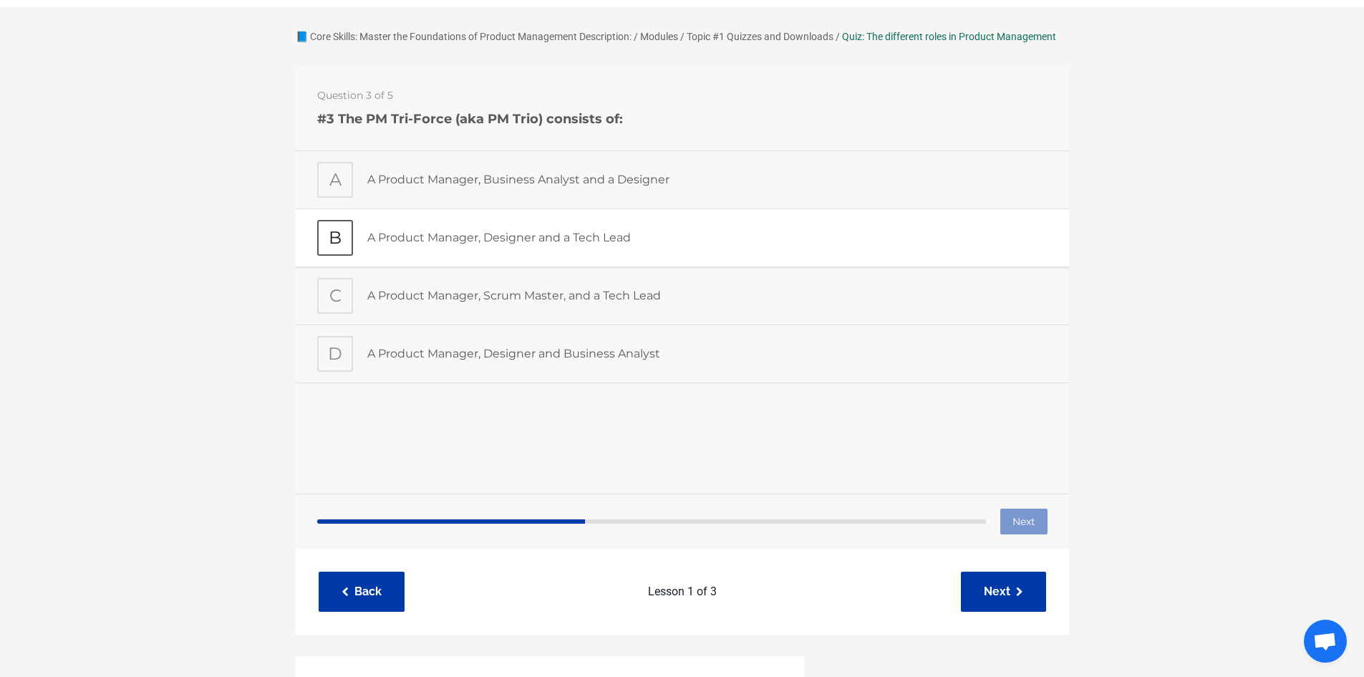
click at [493, 244] on p "A Product Manager, Designer and a Tech Lead" at bounding box center [707, 237] width 680 height 19
click at [1012, 515] on button "Next" at bounding box center [1023, 522] width 47 height 26
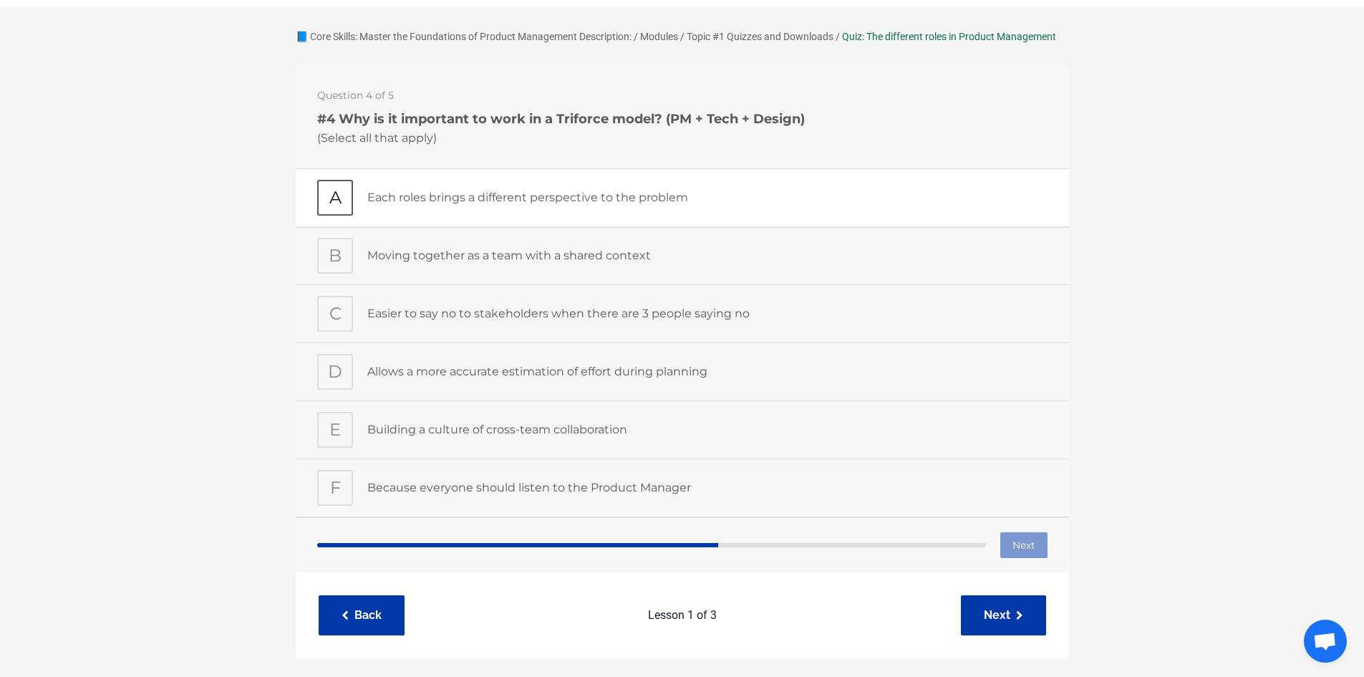
click at [501, 196] on p "Each roles brings a different perspective to the problem" at bounding box center [707, 197] width 680 height 19
click at [1038, 545] on button "Next" at bounding box center [1023, 545] width 47 height 26
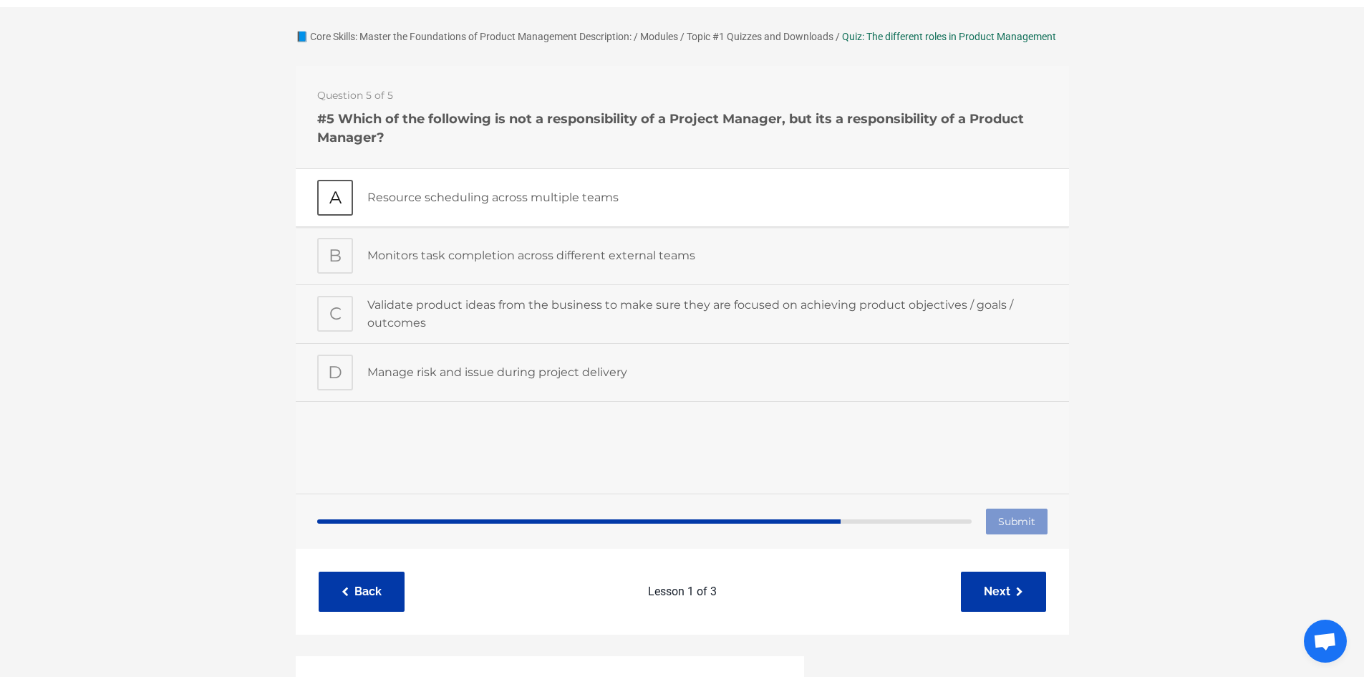
drag, startPoint x: 534, startPoint y: 184, endPoint x: 478, endPoint y: 198, distance: 57.5
click at [478, 198] on p "Resource scheduling across multiple teams" at bounding box center [707, 197] width 680 height 19
click at [1031, 529] on input "Submit" at bounding box center [1017, 522] width 62 height 26
type input "Submitting"
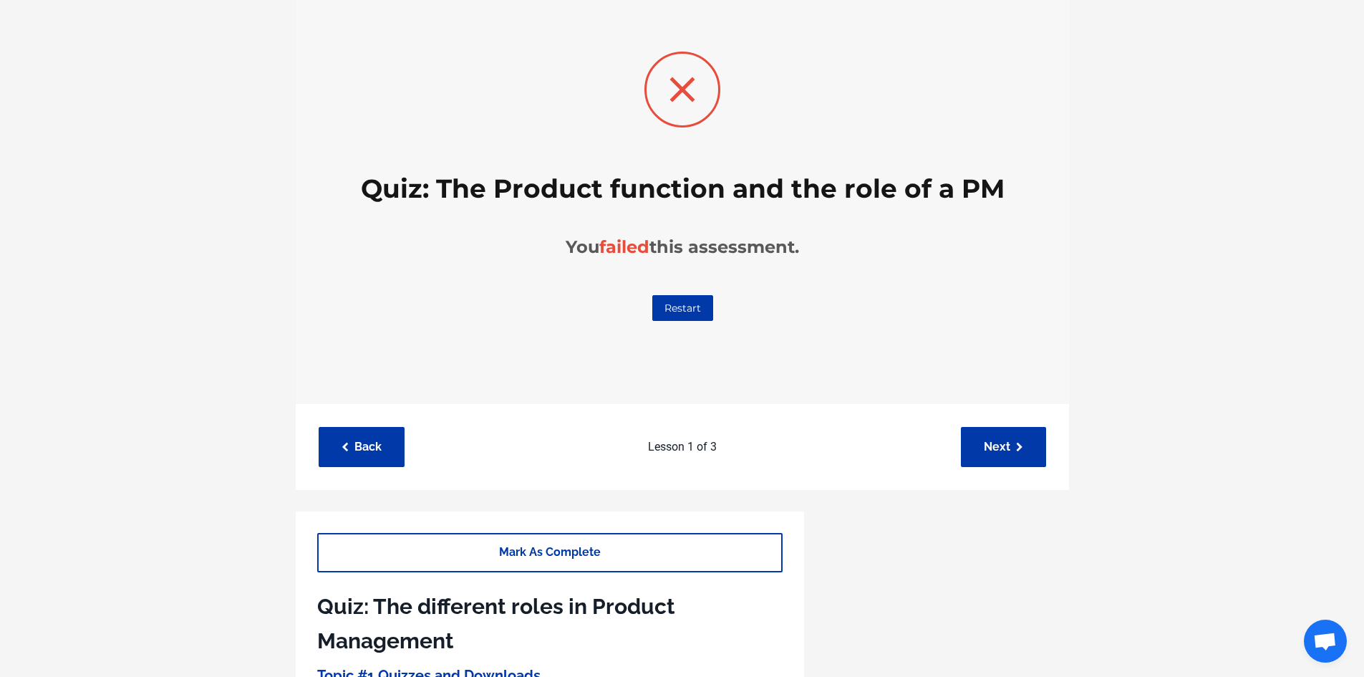
scroll to position [0, 0]
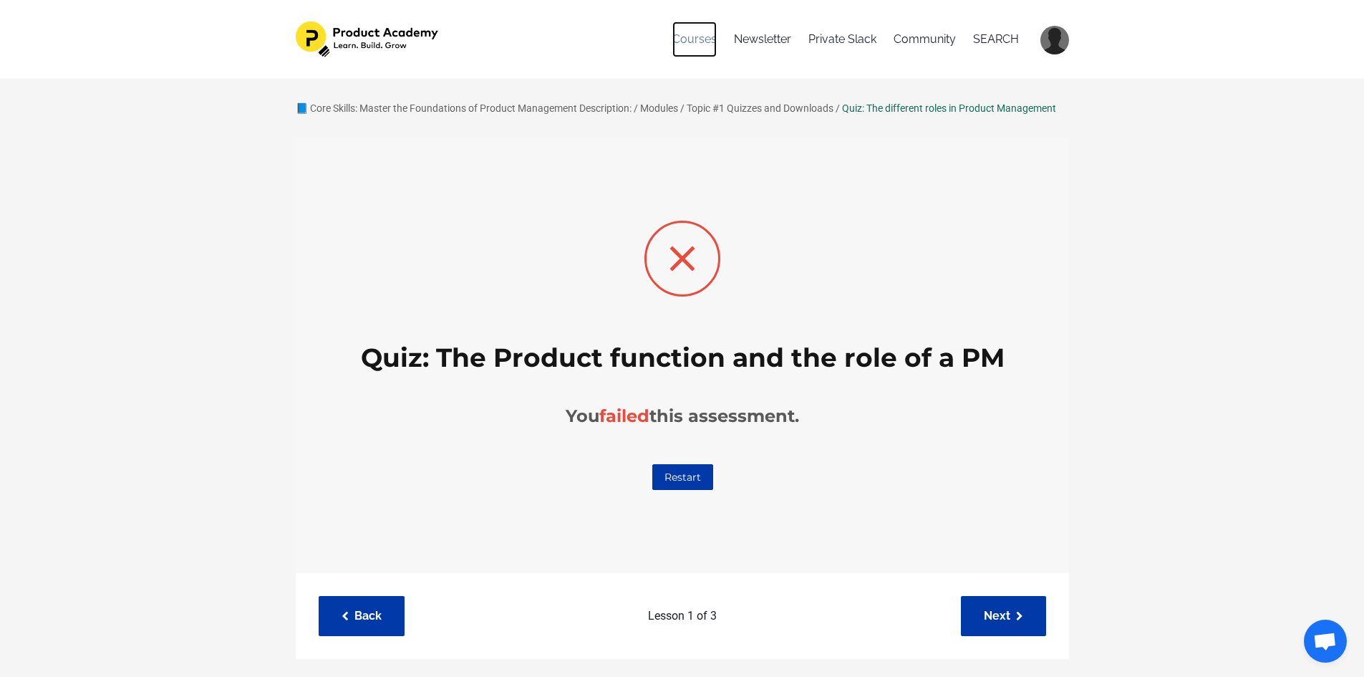
click at [675, 44] on link "Courses" at bounding box center [695, 39] width 44 height 36
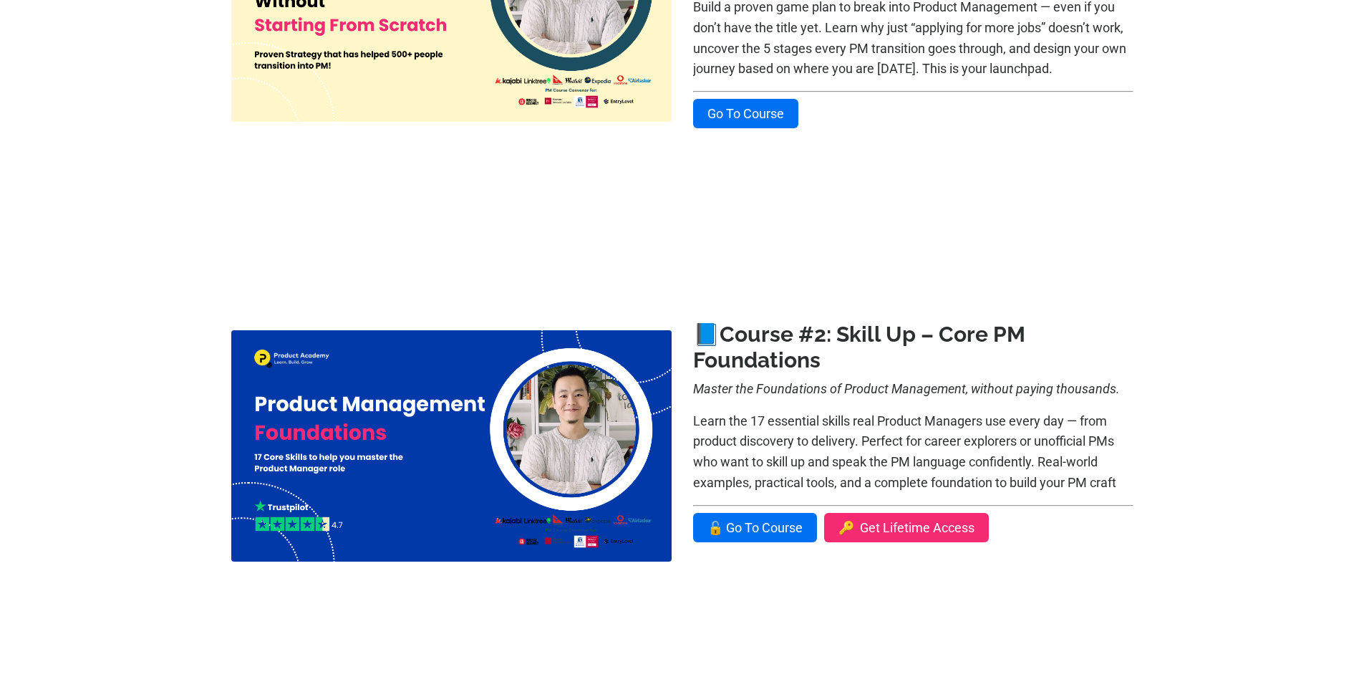
scroll to position [716, 0]
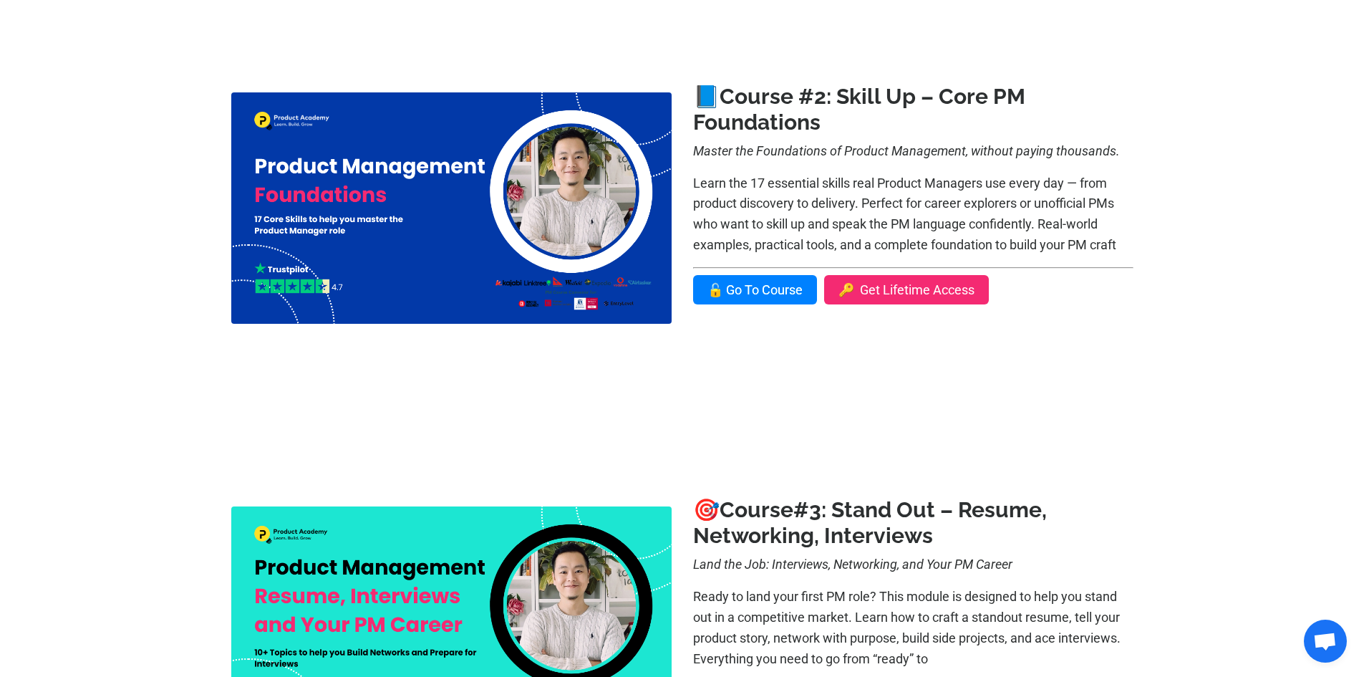
click at [759, 285] on link "🔓 Go To Course" at bounding box center [755, 289] width 124 height 29
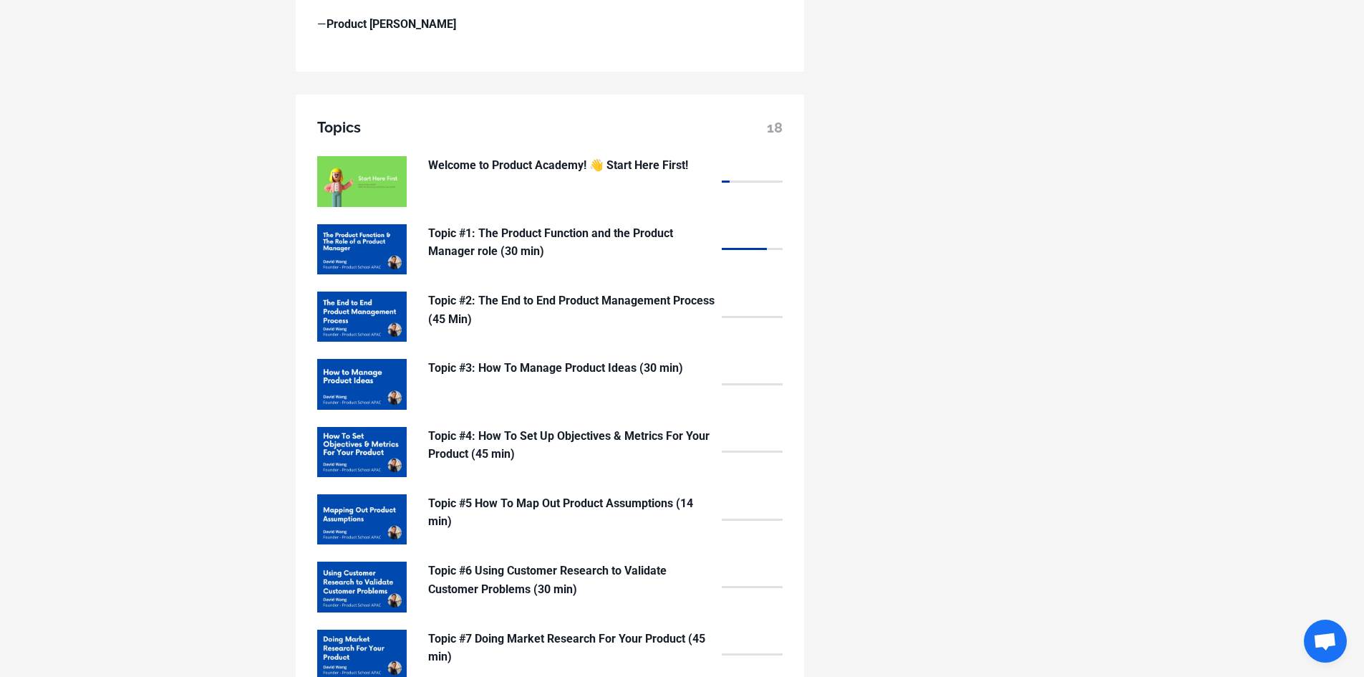
scroll to position [1074, 0]
